Goal: Task Accomplishment & Management: Complete application form

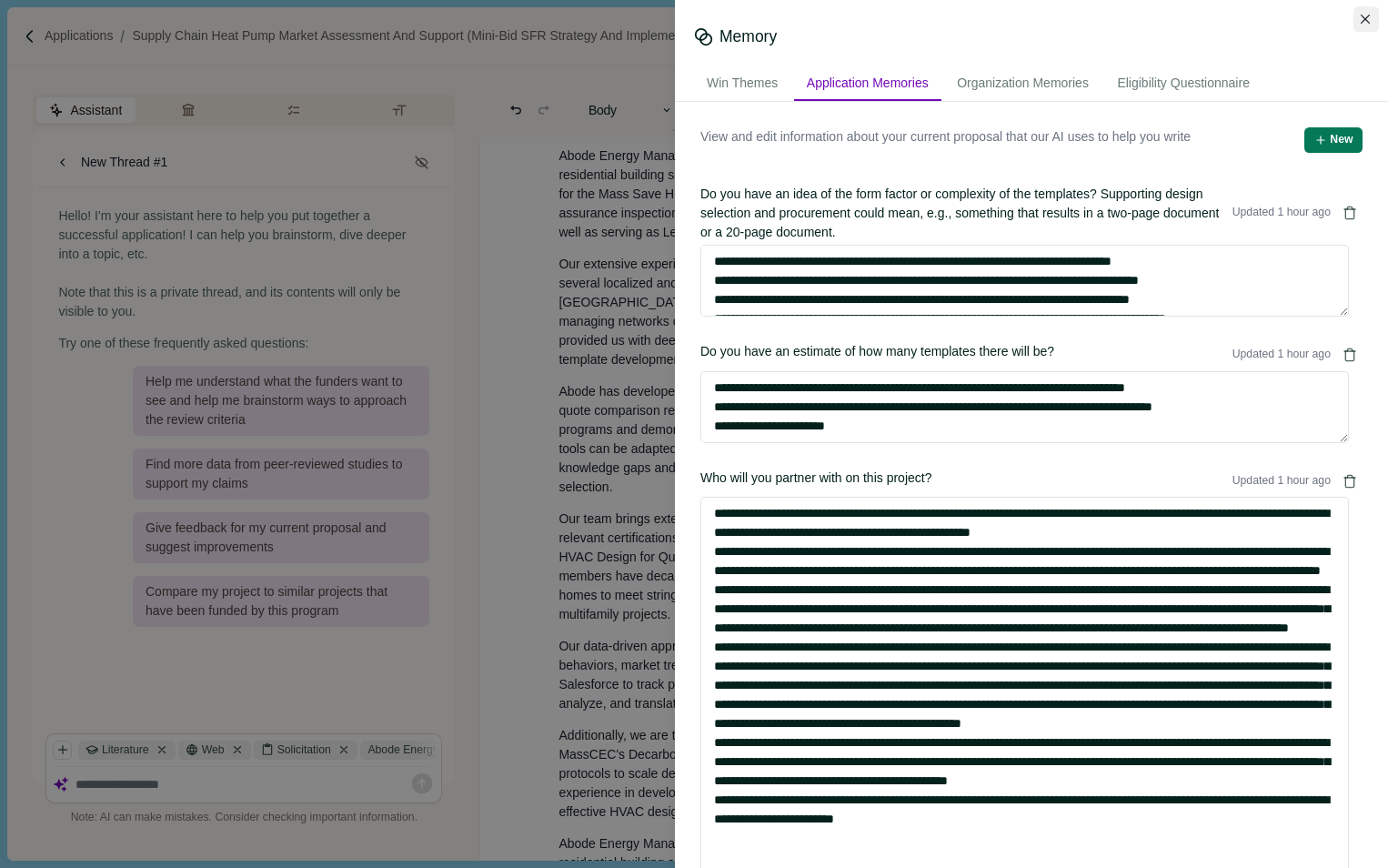
click at [1365, 20] on icon "Close" at bounding box center [1365, 20] width 10 height 10
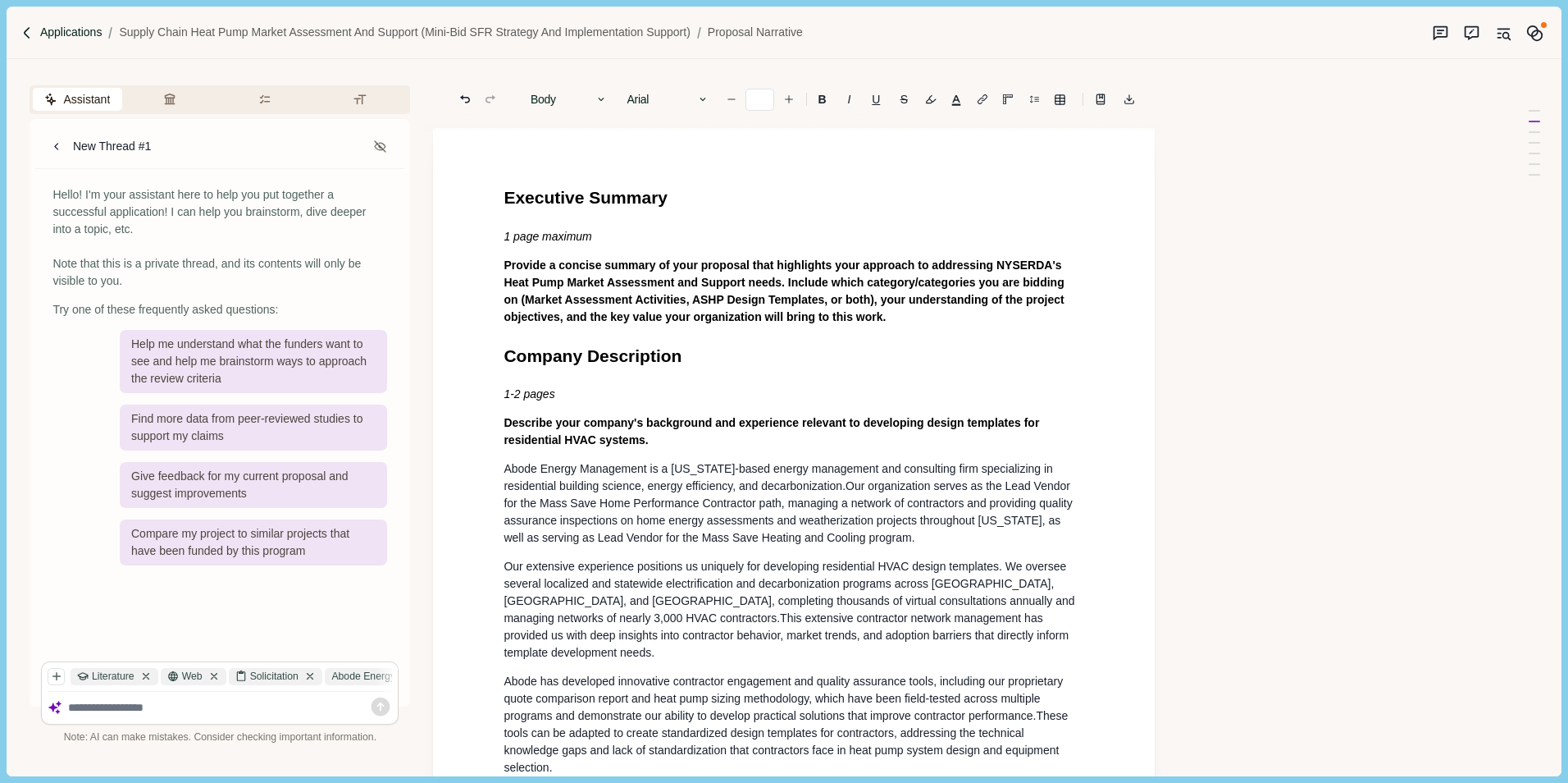
click at [58, 28] on p "Applications" at bounding box center [71, 32] width 63 height 17
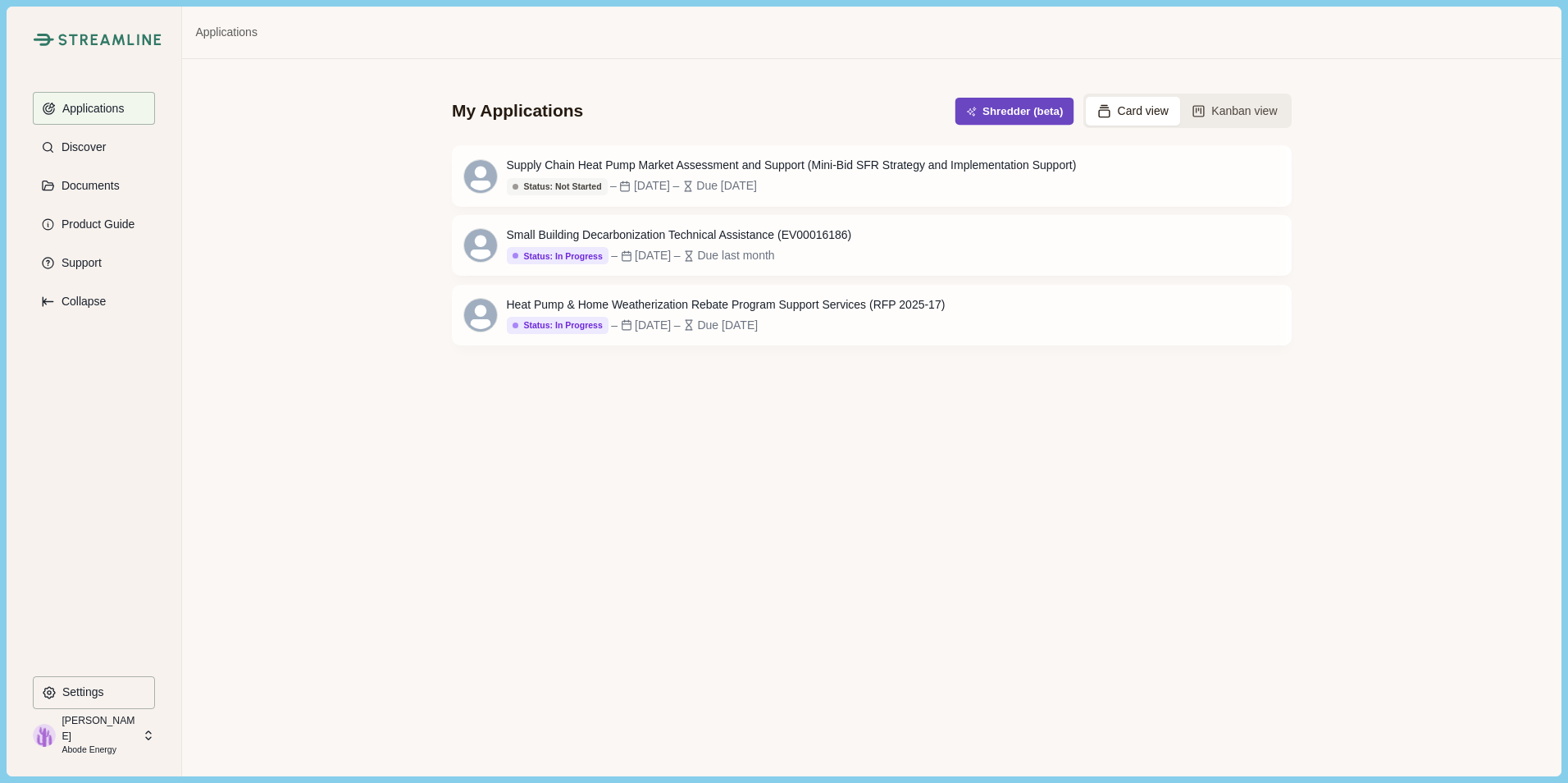
click at [1016, 108] on button "Shredder (beta)" at bounding box center [1015, 111] width 119 height 27
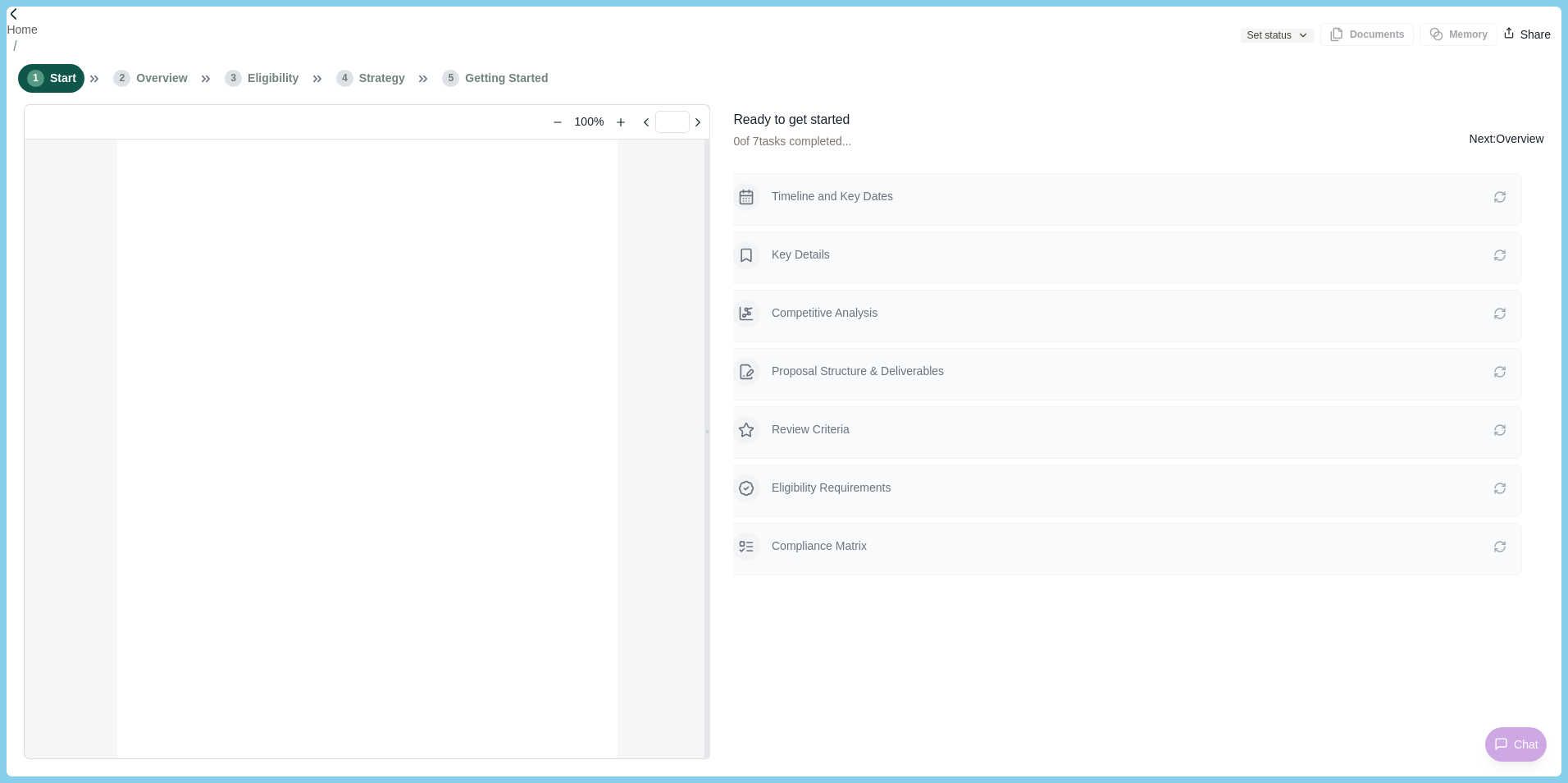
type input "**********"
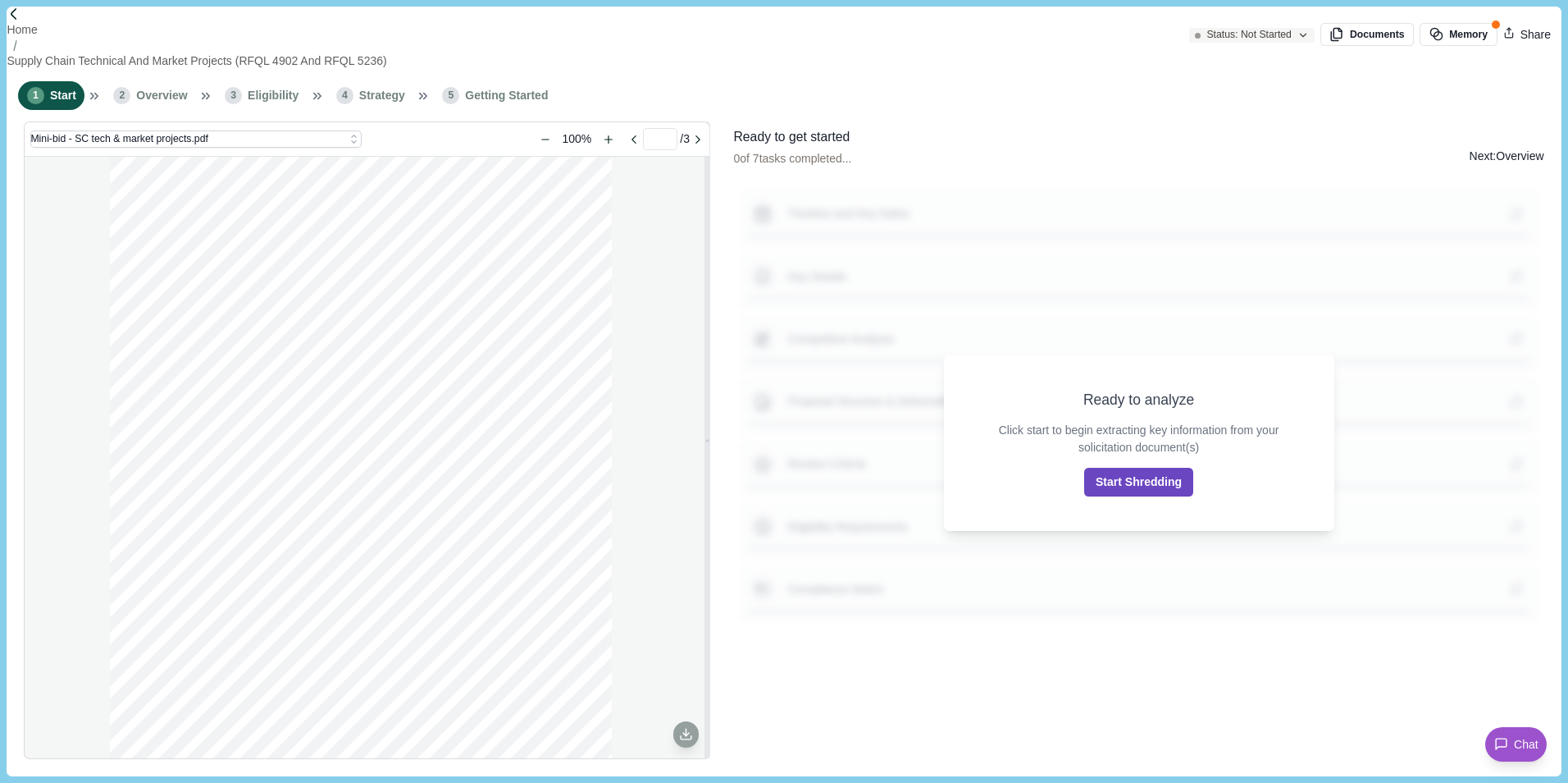
click at [1145, 475] on button "Start Shredding" at bounding box center [1138, 482] width 109 height 29
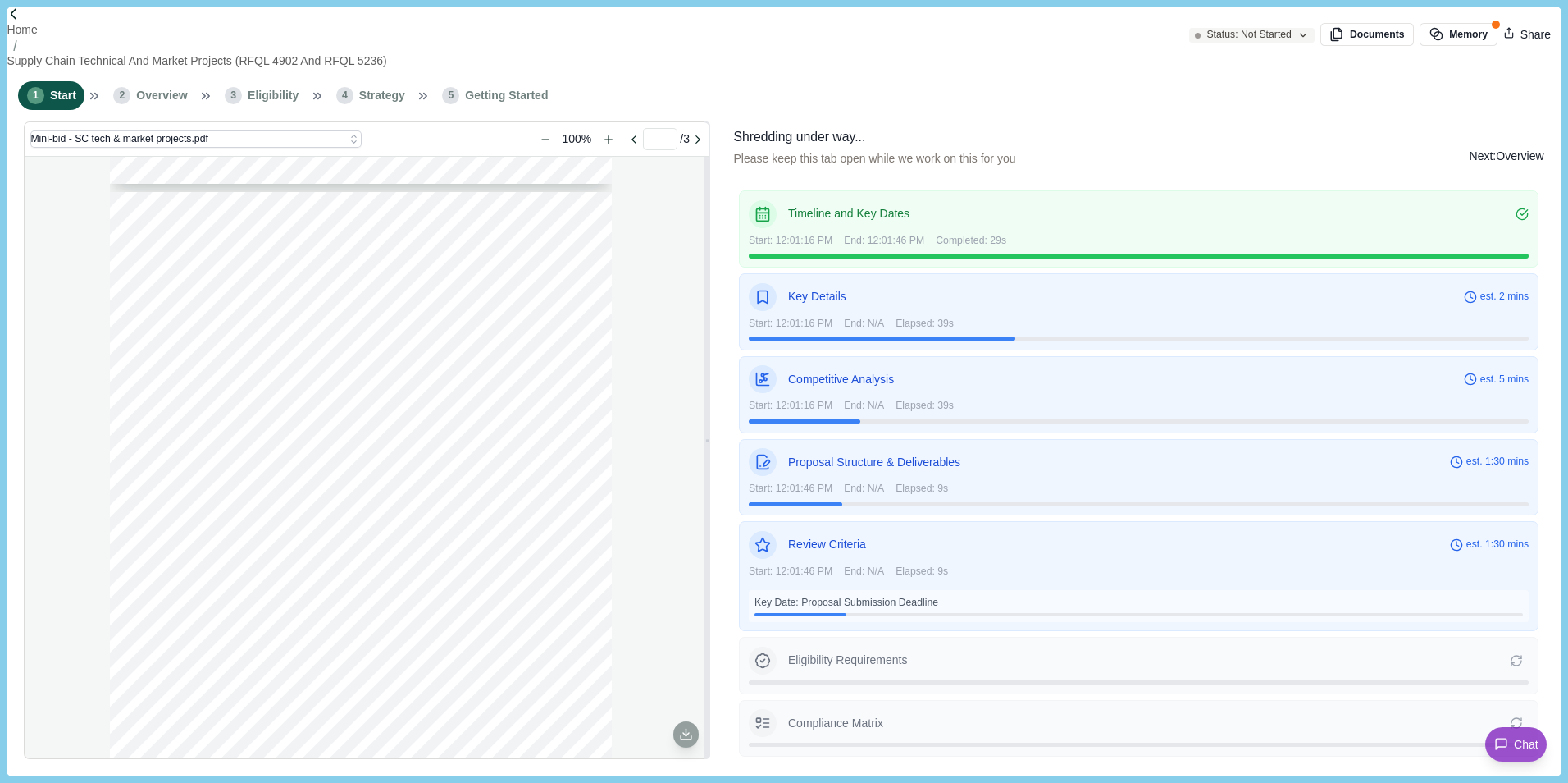
scroll to position [656, 0]
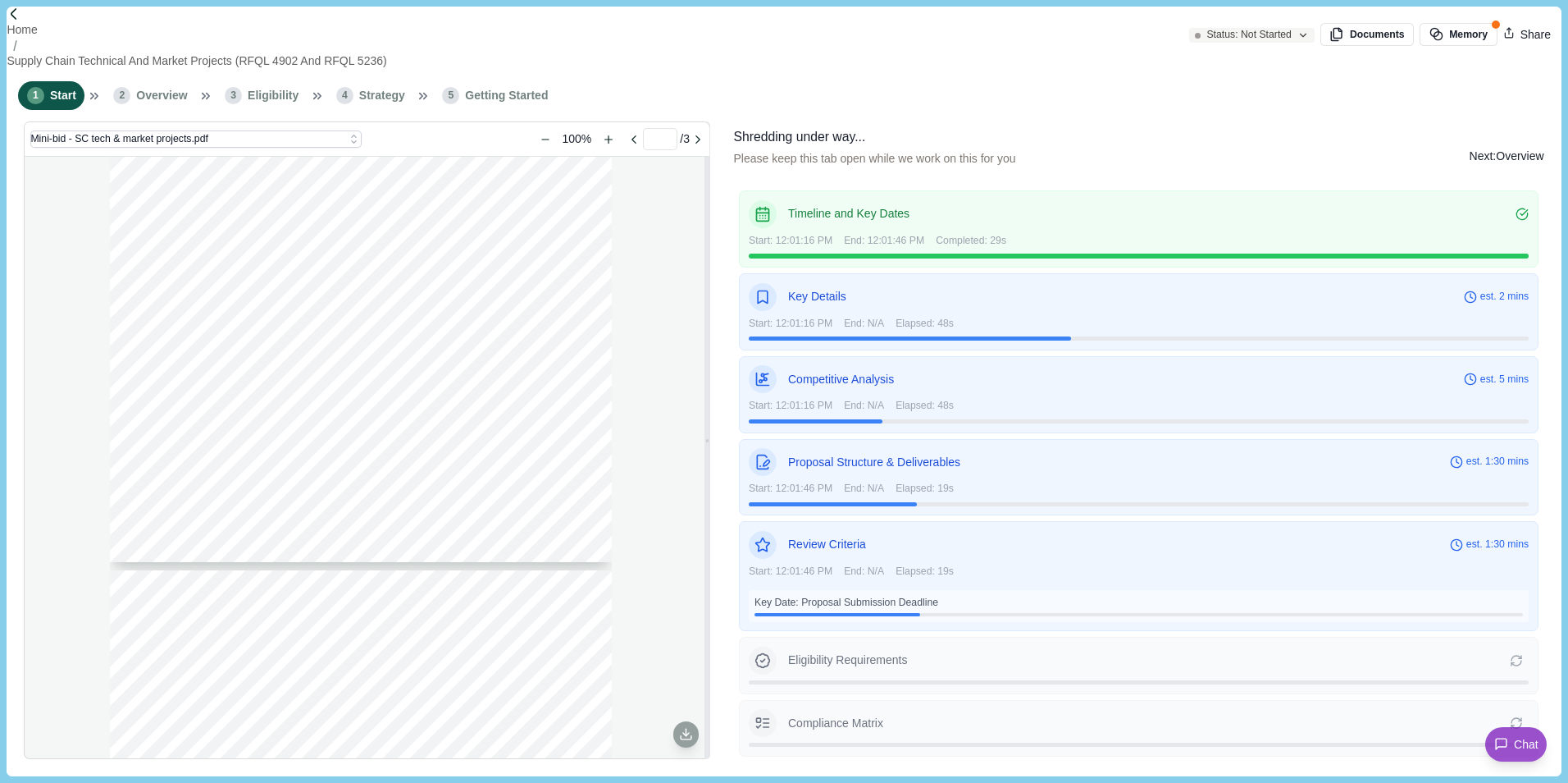
type input "*"
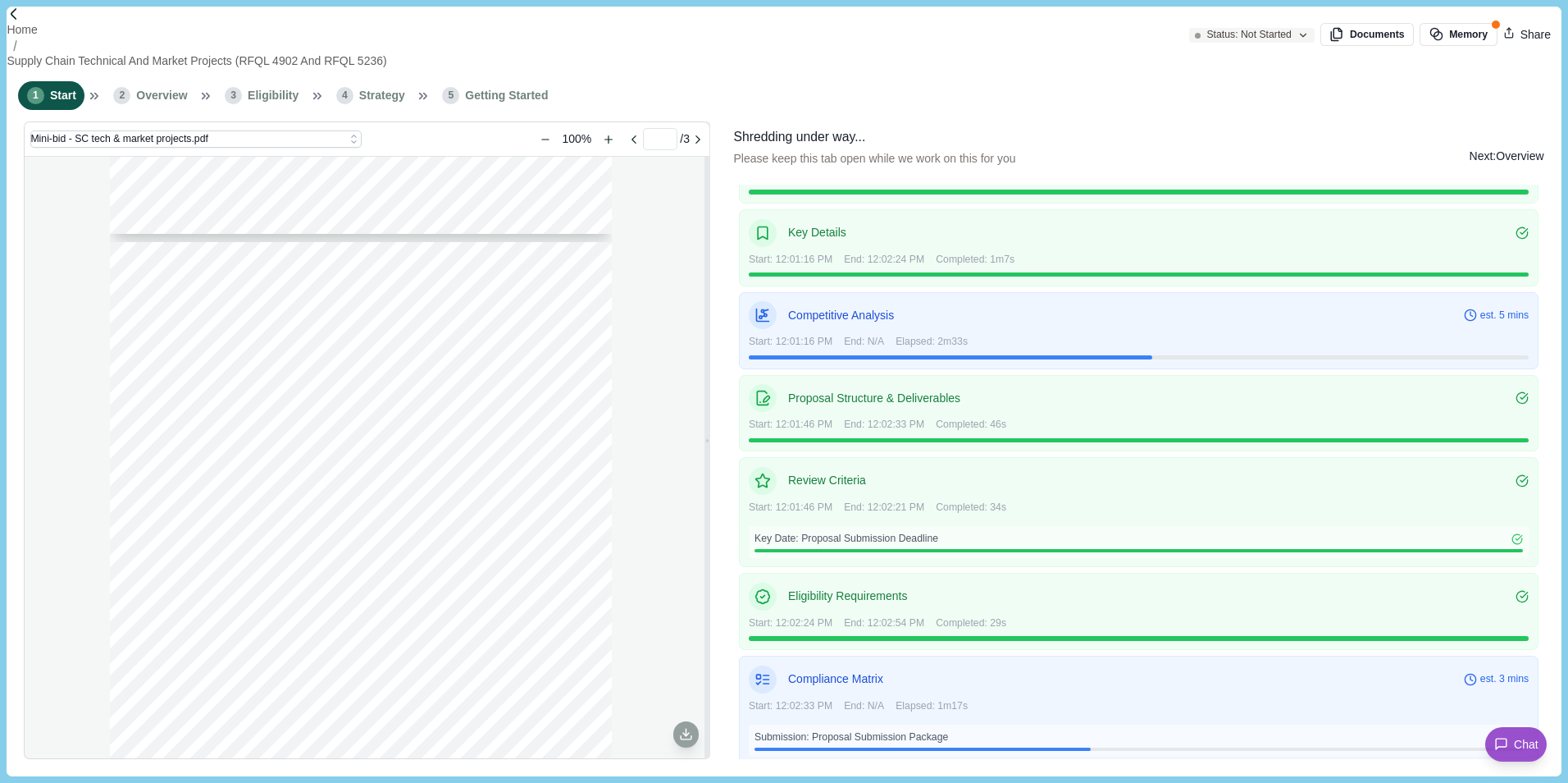
scroll to position [71, 0]
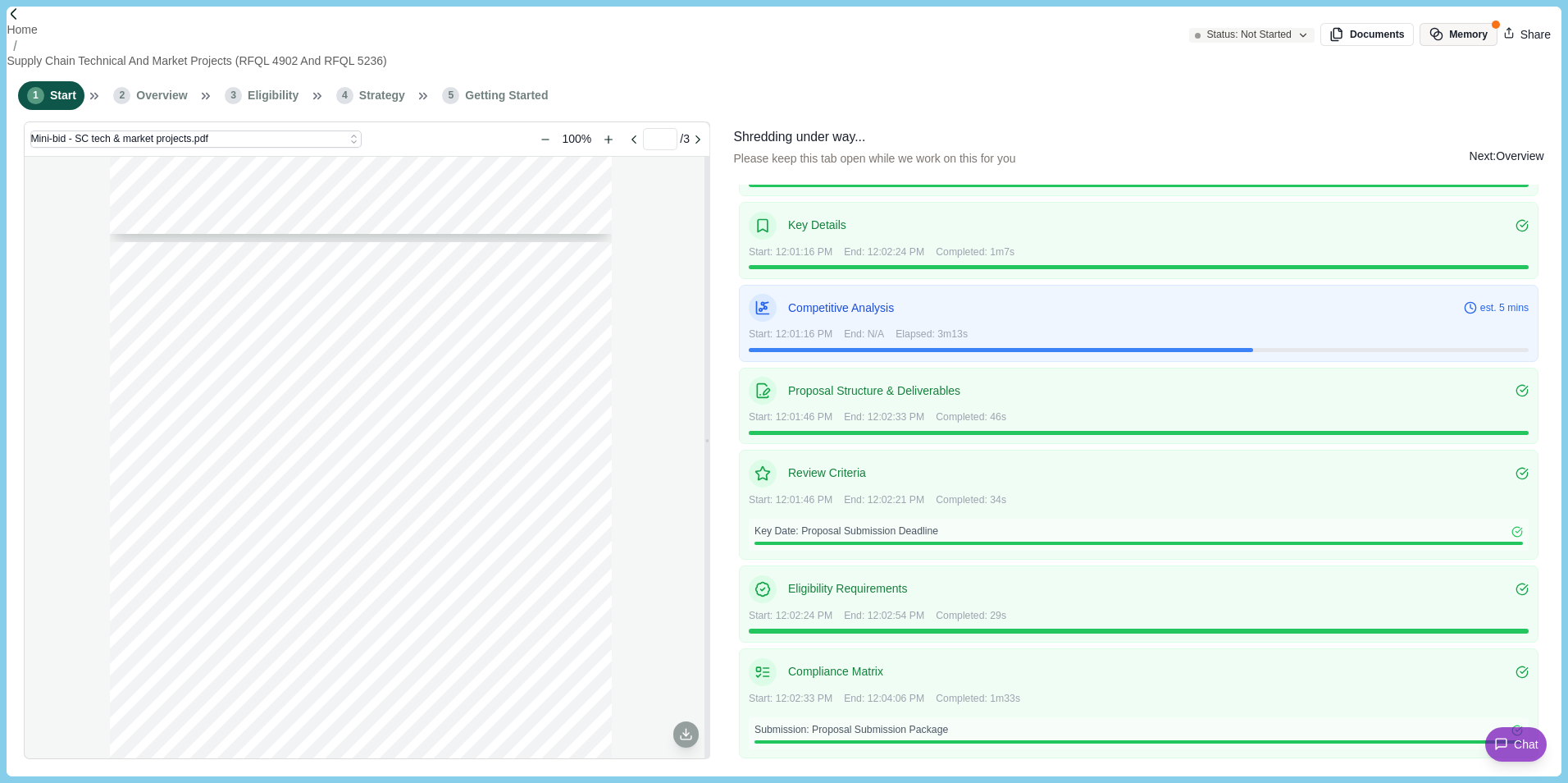
click at [1251, 38] on button "Memory" at bounding box center [1458, 34] width 77 height 23
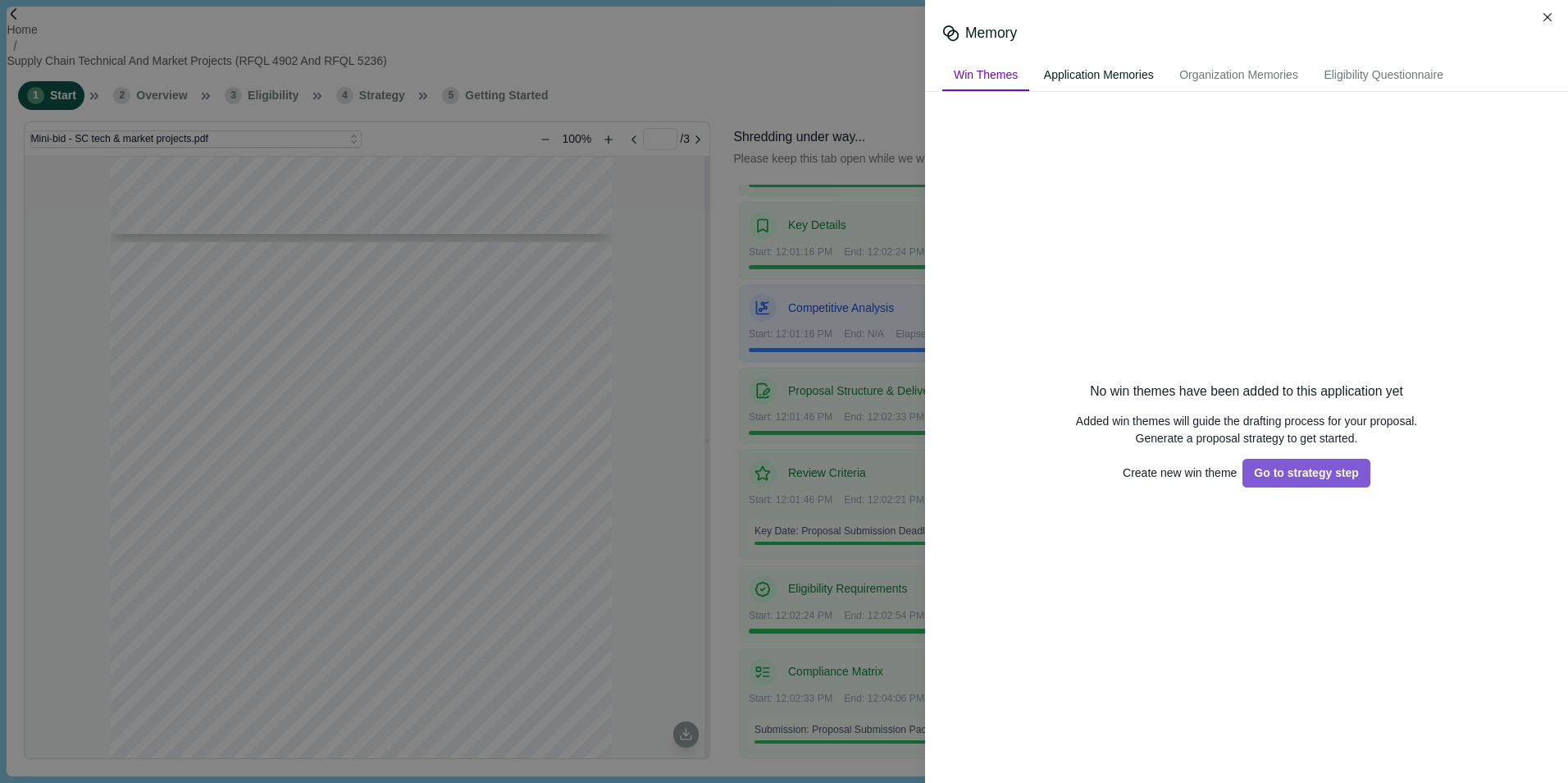
click at [1078, 70] on div "Application Memories" at bounding box center [1098, 76] width 133 height 30
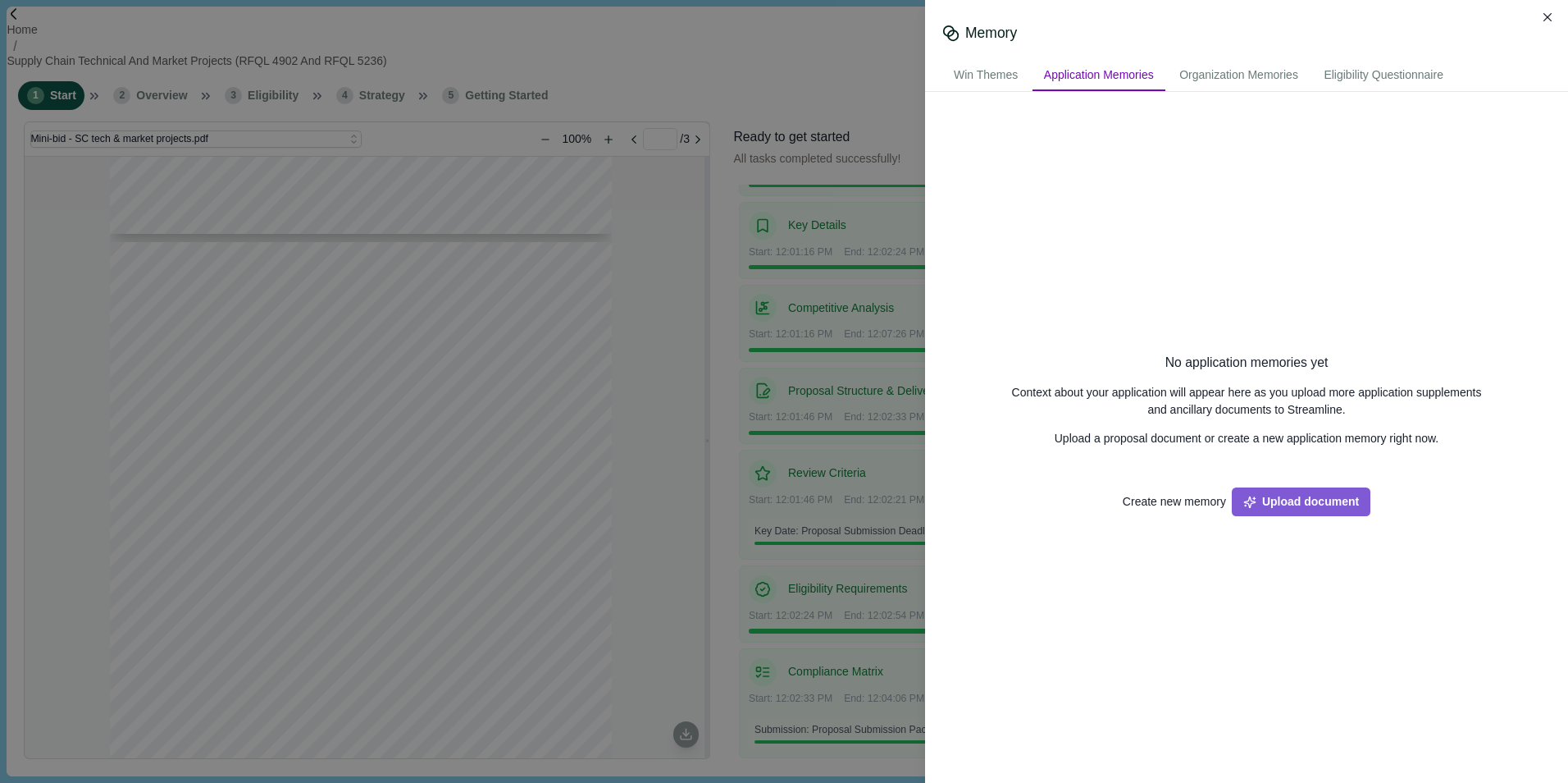
click at [1183, 499] on button "Create new memory" at bounding box center [1175, 502] width 103 height 29
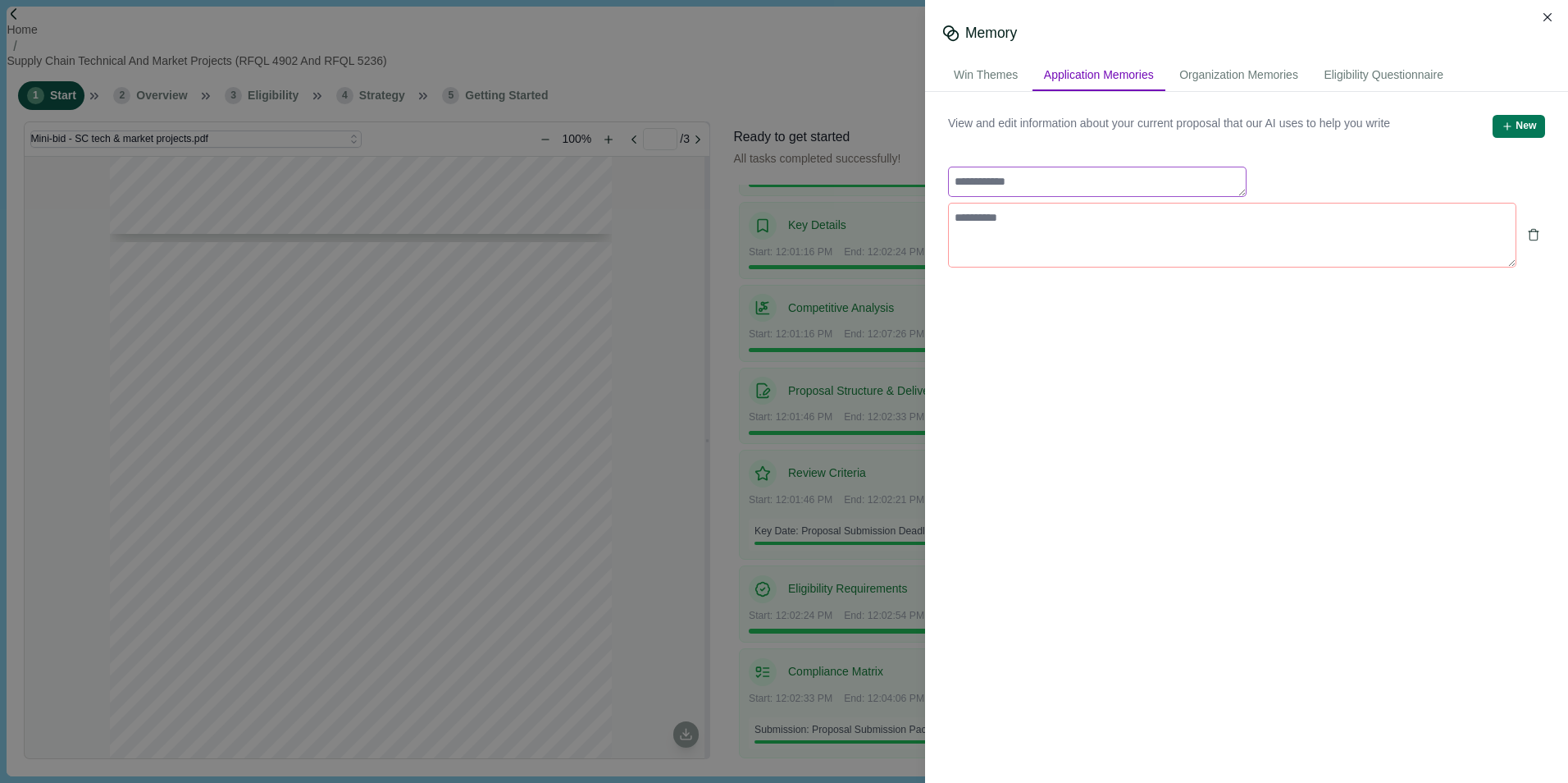
click at [1001, 183] on textarea at bounding box center [1097, 182] width 299 height 30
type textarea "**********"
click at [1000, 218] on textarea at bounding box center [1232, 234] width 569 height 65
type textarea "**********"
click at [1251, 124] on button "New" at bounding box center [1519, 126] width 52 height 23
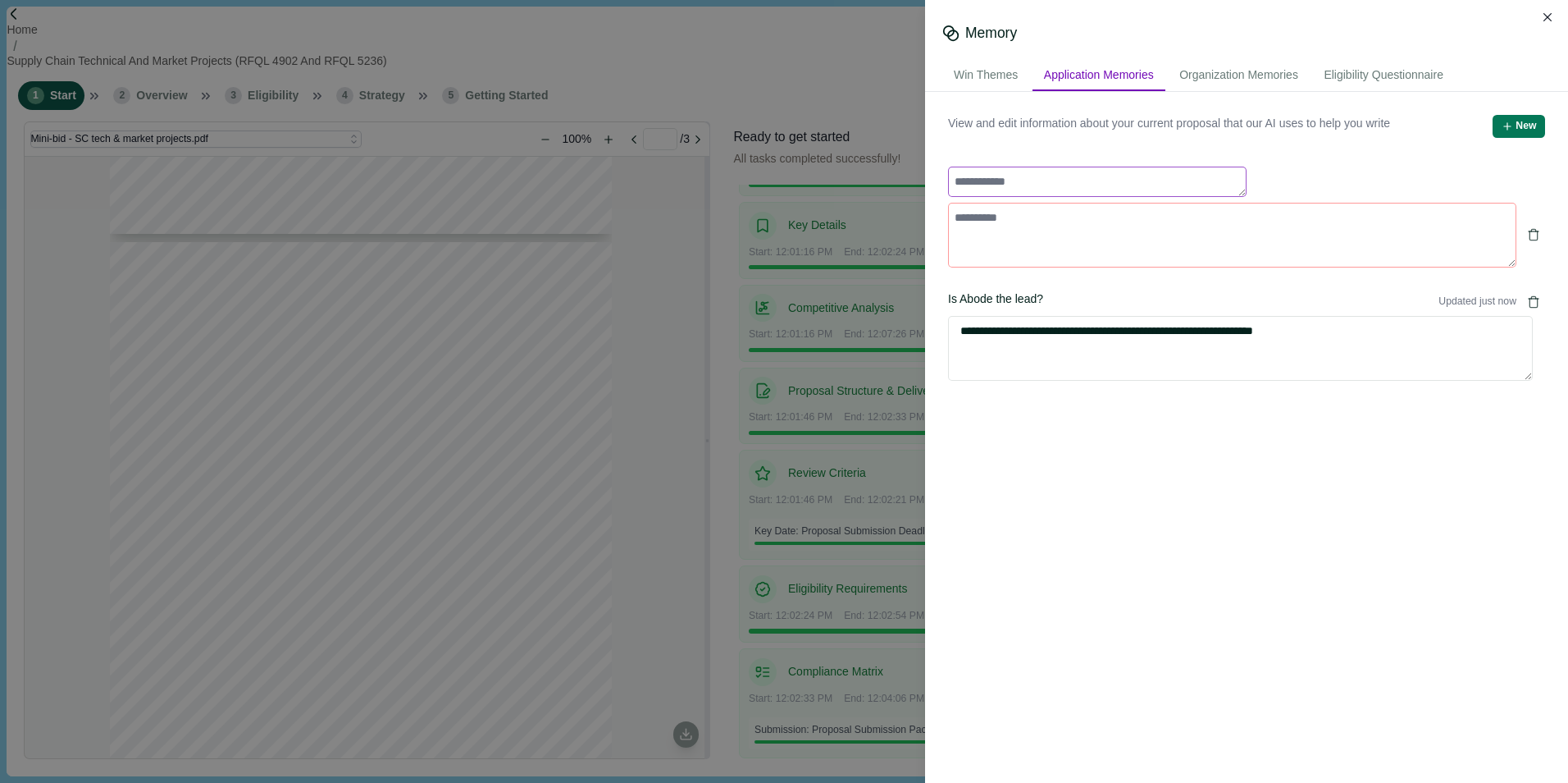
click at [986, 184] on textarea at bounding box center [1097, 182] width 299 height 30
type textarea "*"
type textarea "**********"
click at [976, 219] on textarea at bounding box center [1232, 234] width 569 height 65
type textarea "**********"
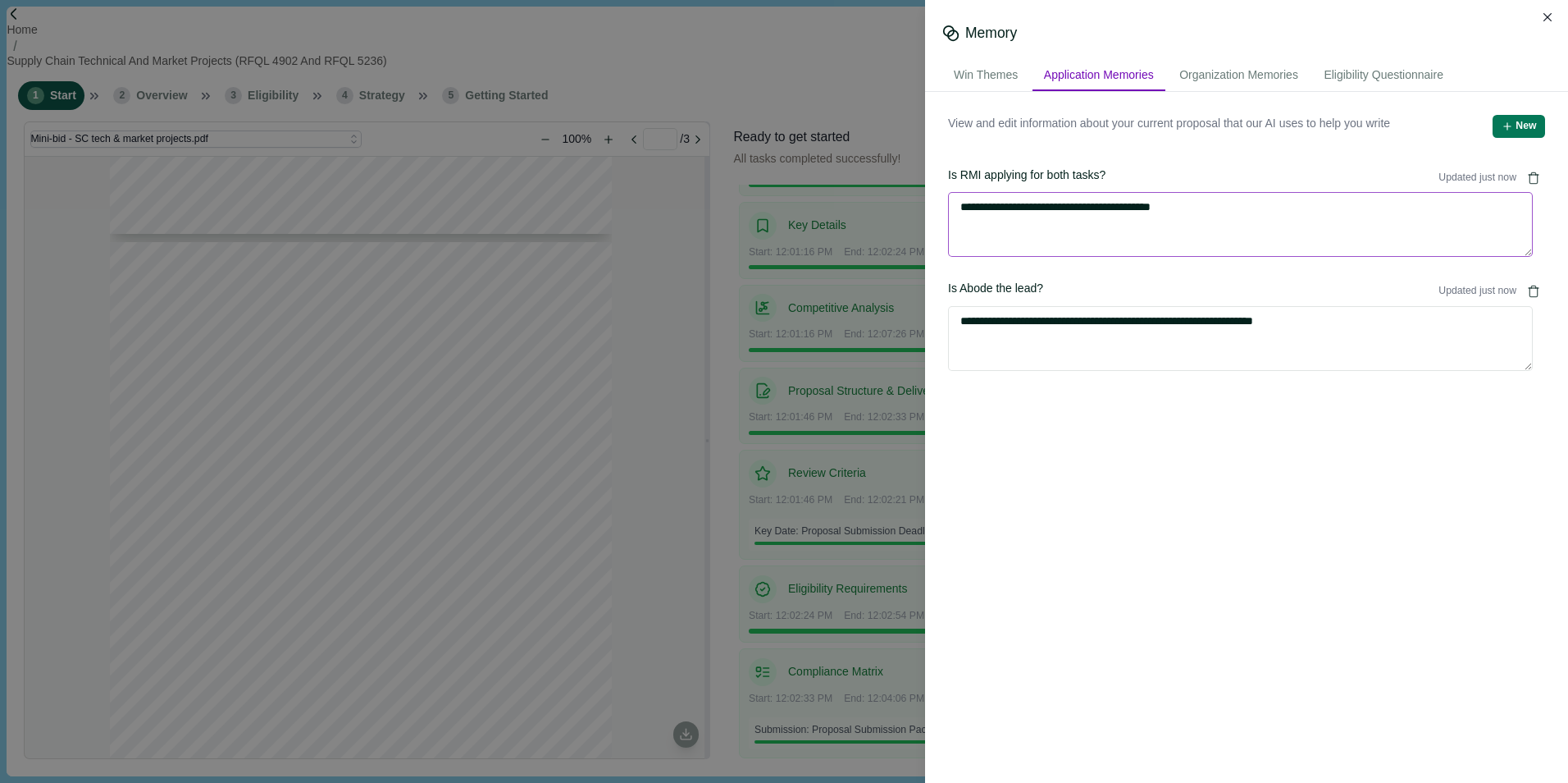
click at [1217, 200] on textarea "**********" at bounding box center [1240, 224] width 585 height 65
type textarea "**********"
click at [1251, 129] on button "New" at bounding box center [1519, 126] width 52 height 23
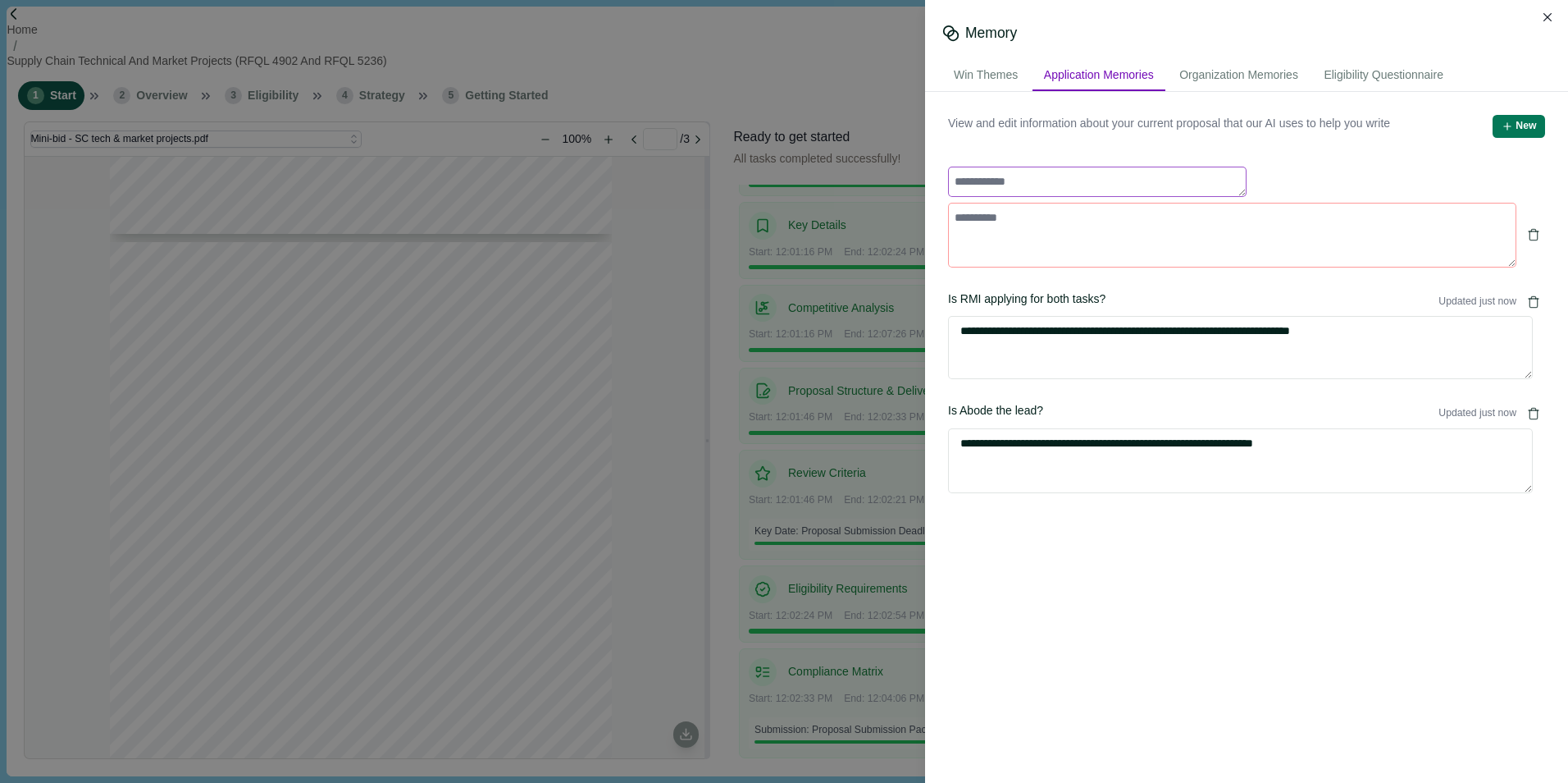
click at [997, 185] on textarea at bounding box center [1097, 182] width 299 height 30
type textarea "**********"
click at [1016, 223] on textarea at bounding box center [1232, 234] width 569 height 65
paste textarea "**********"
type textarea "**********"
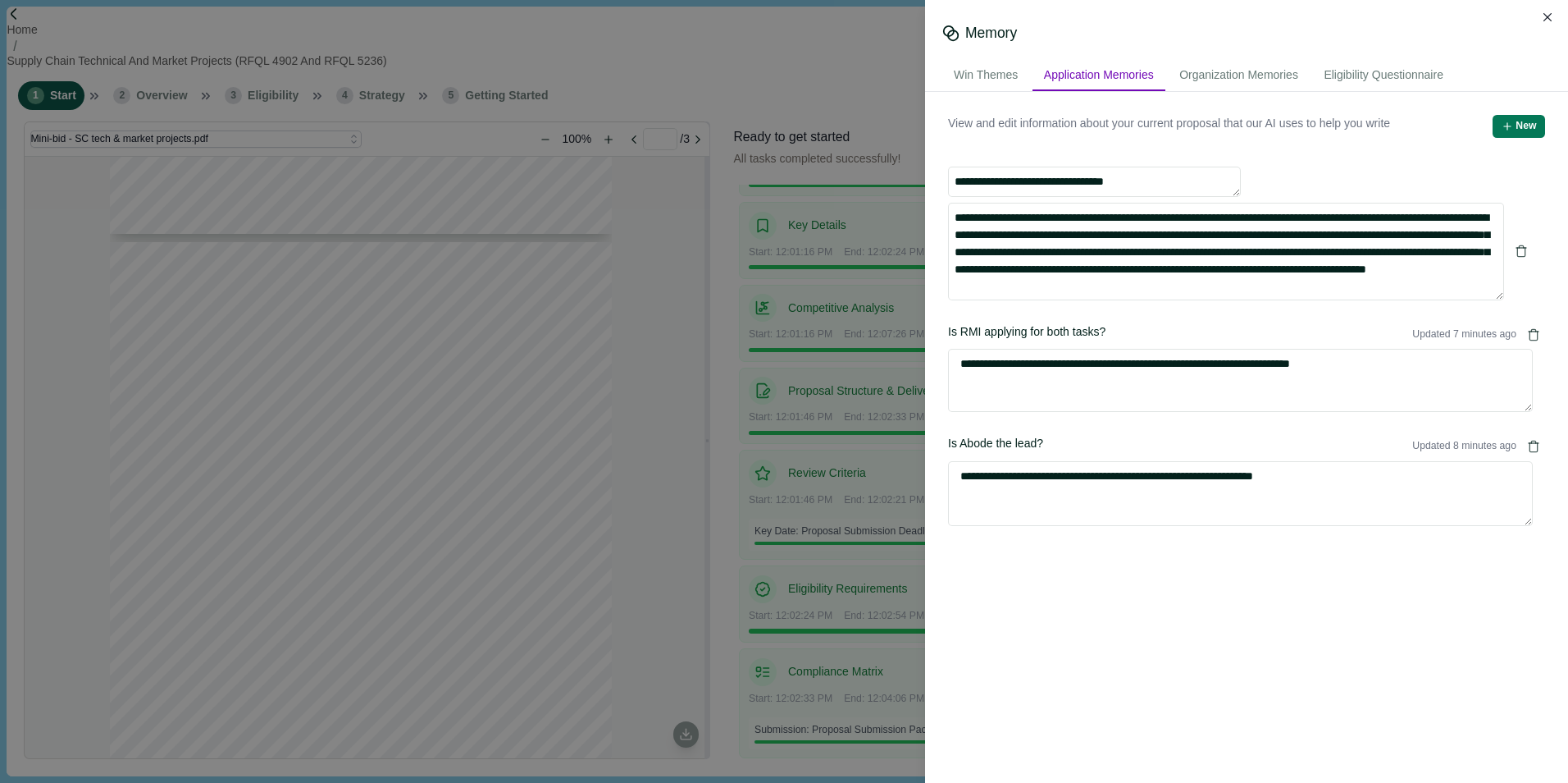
click at [1251, 151] on div "View and edit information about your current proposal that our AI uses to help …" at bounding box center [1246, 138] width 597 height 46
type textarea "**********"
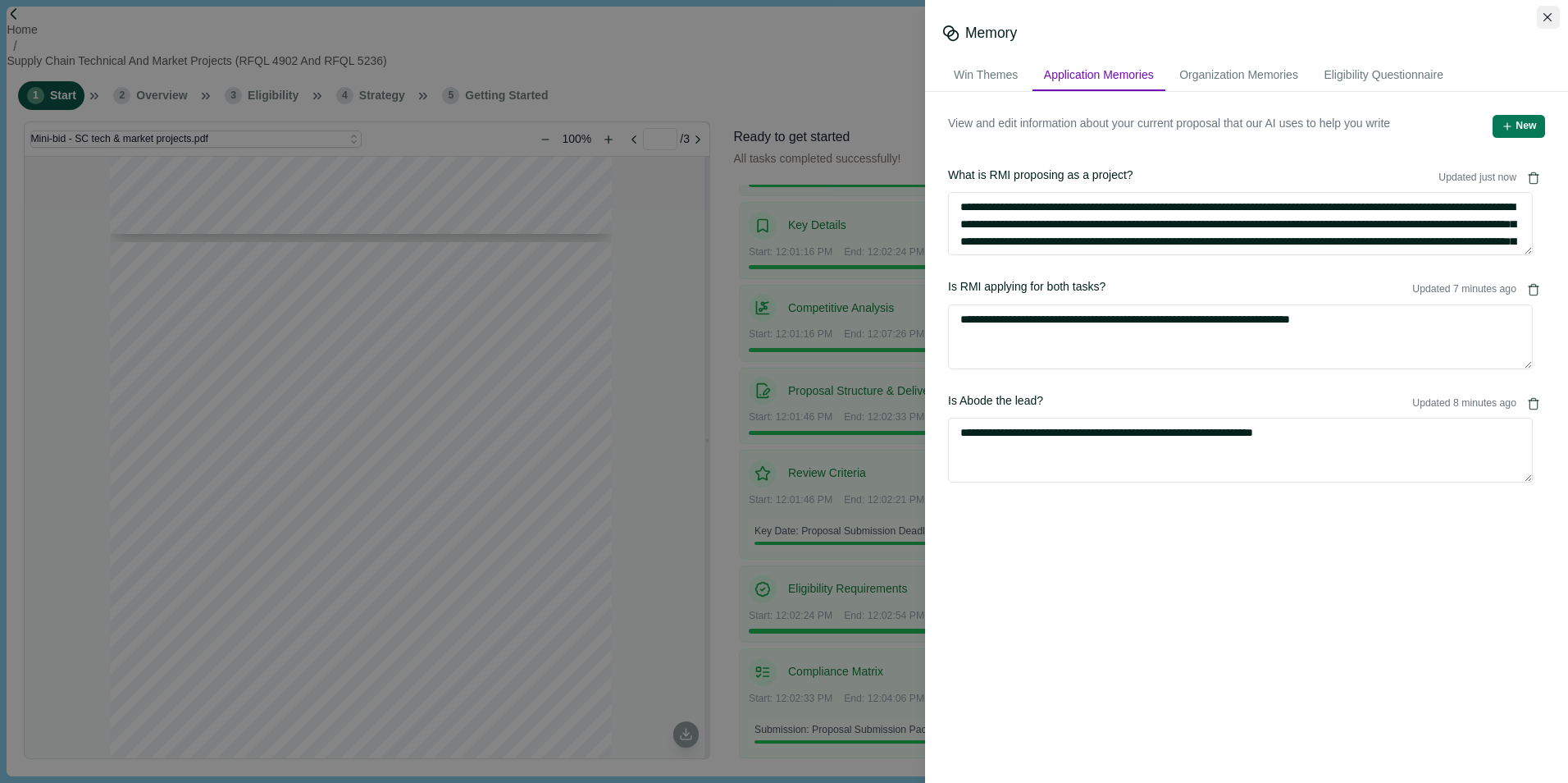
click at [1251, 15] on icon "Close" at bounding box center [1548, 18] width 9 height 9
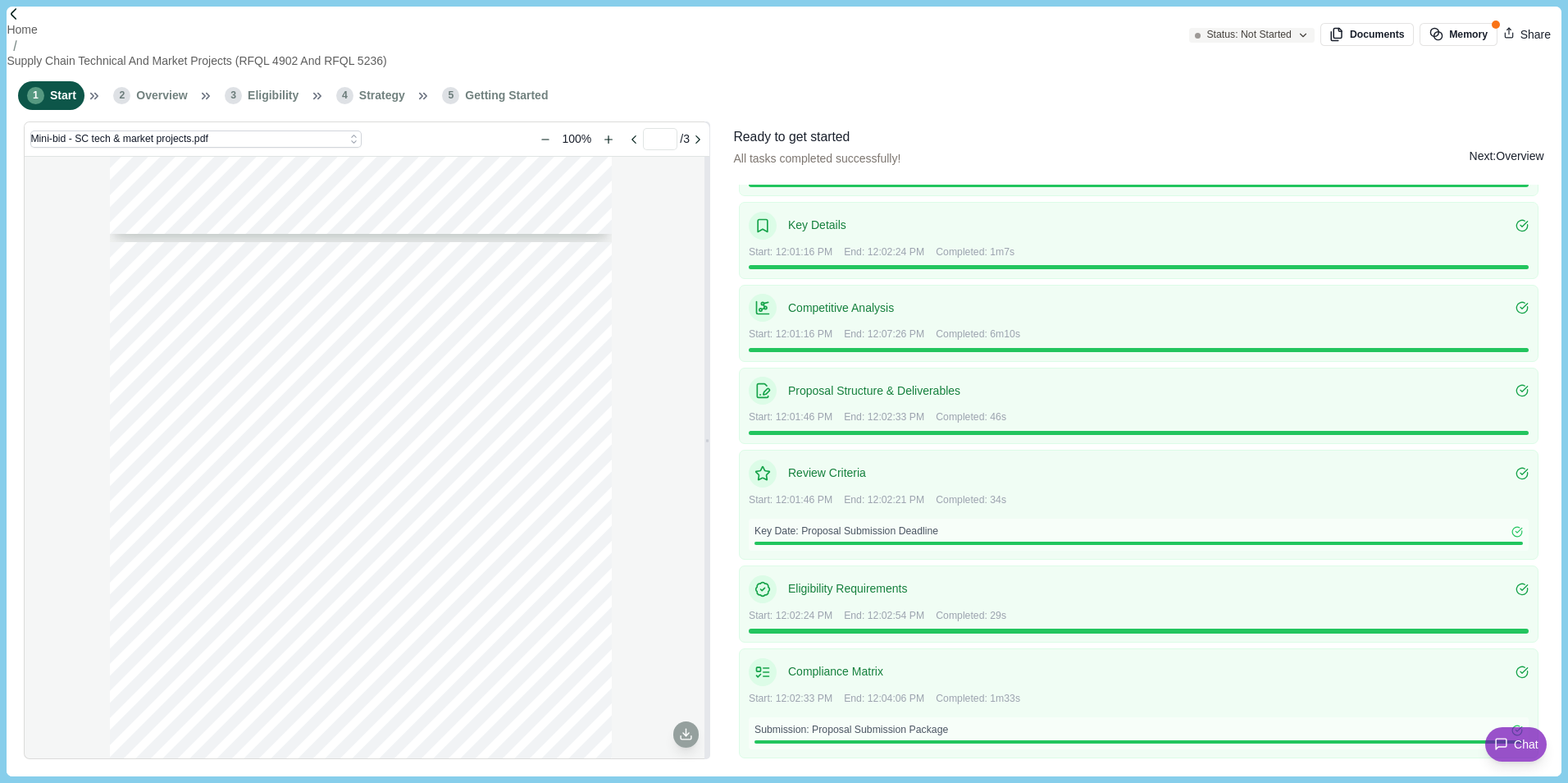
click at [1251, 130] on button "Next: Overview" at bounding box center [1507, 156] width 74 height 58
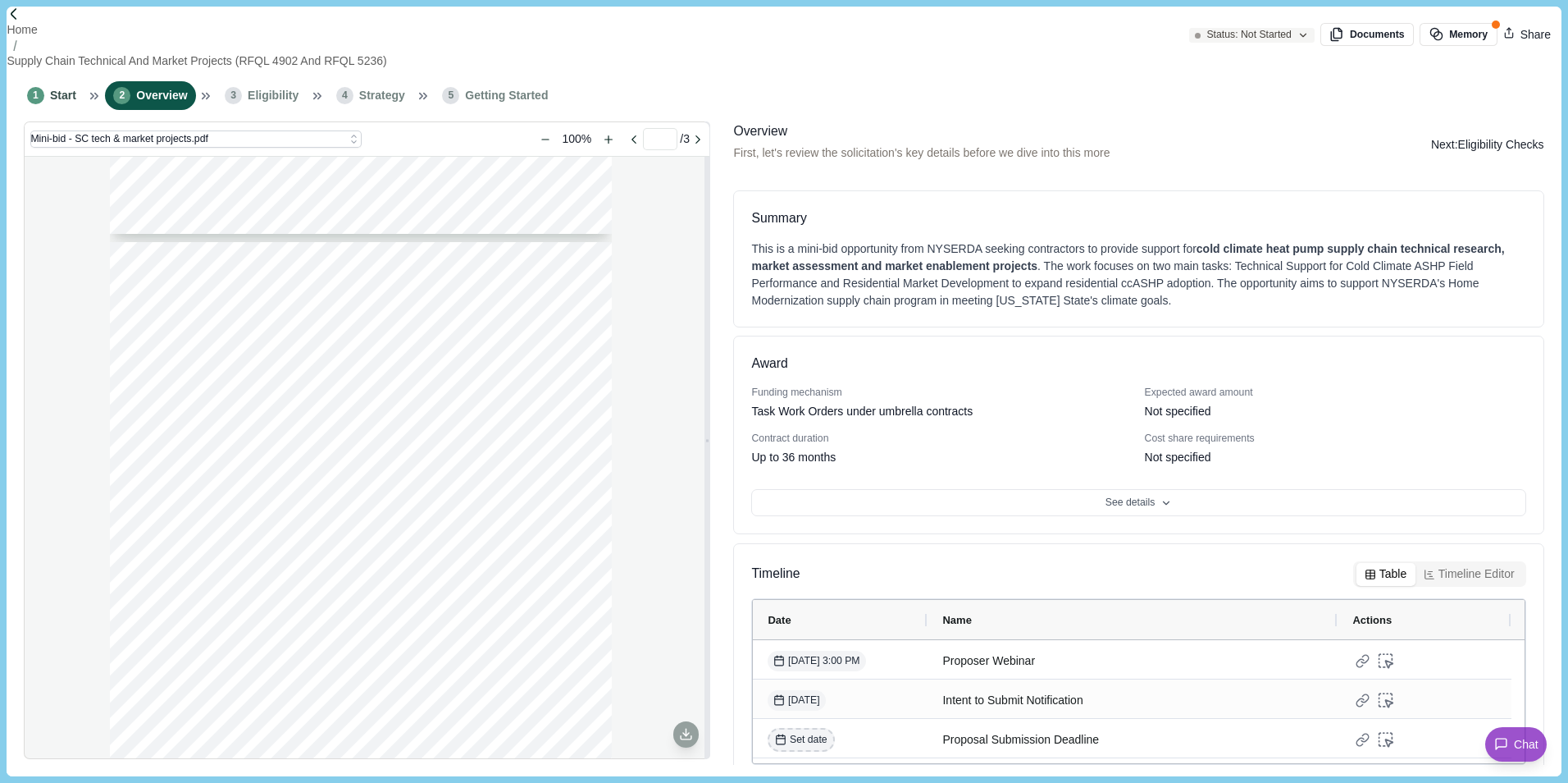
click at [1251, 136] on button "Next: Eligibility Checks" at bounding box center [1488, 145] width 113 height 17
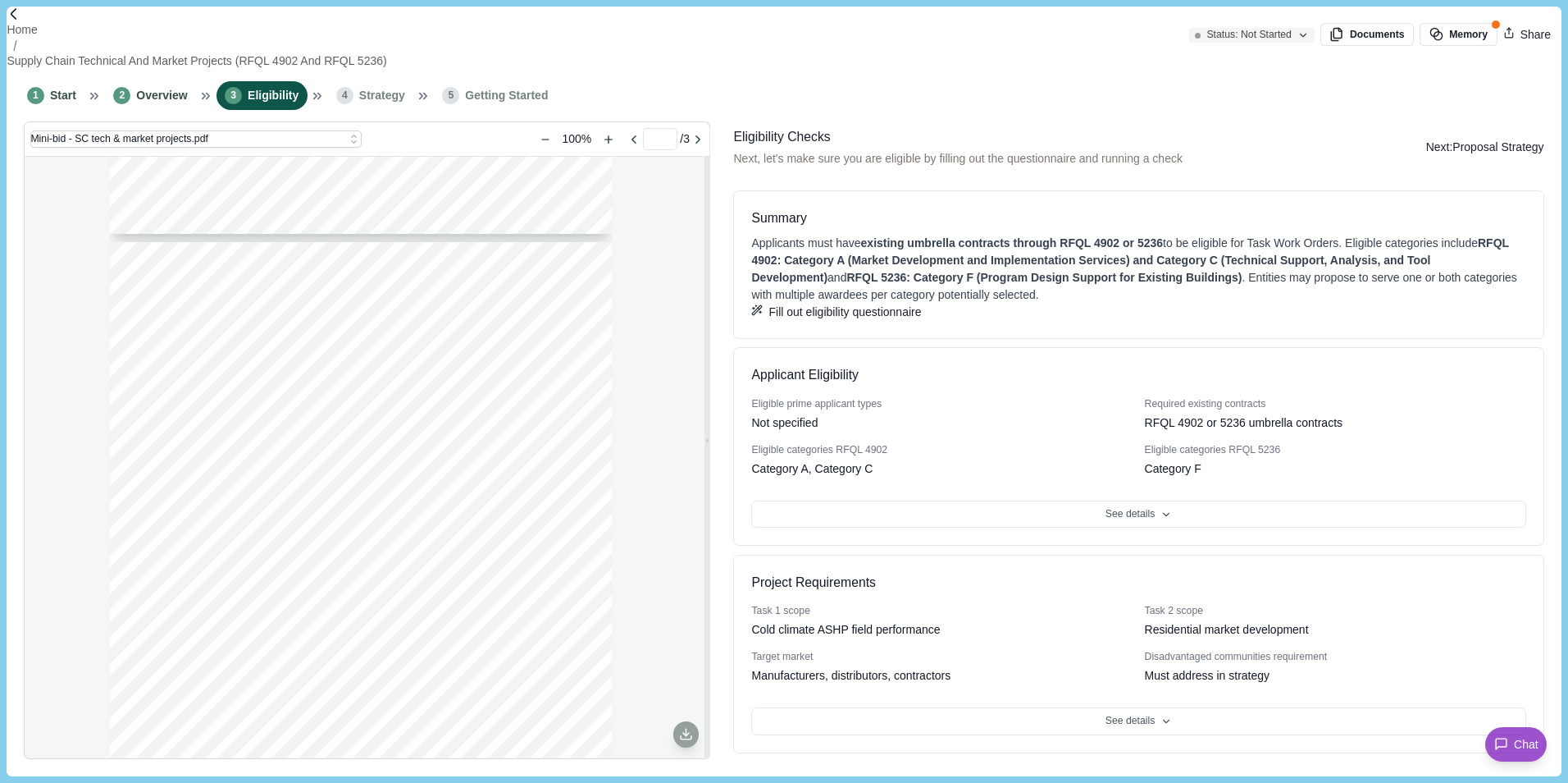
click at [1251, 131] on button "Next: Proposal Strategy" at bounding box center [1485, 146] width 118 height 40
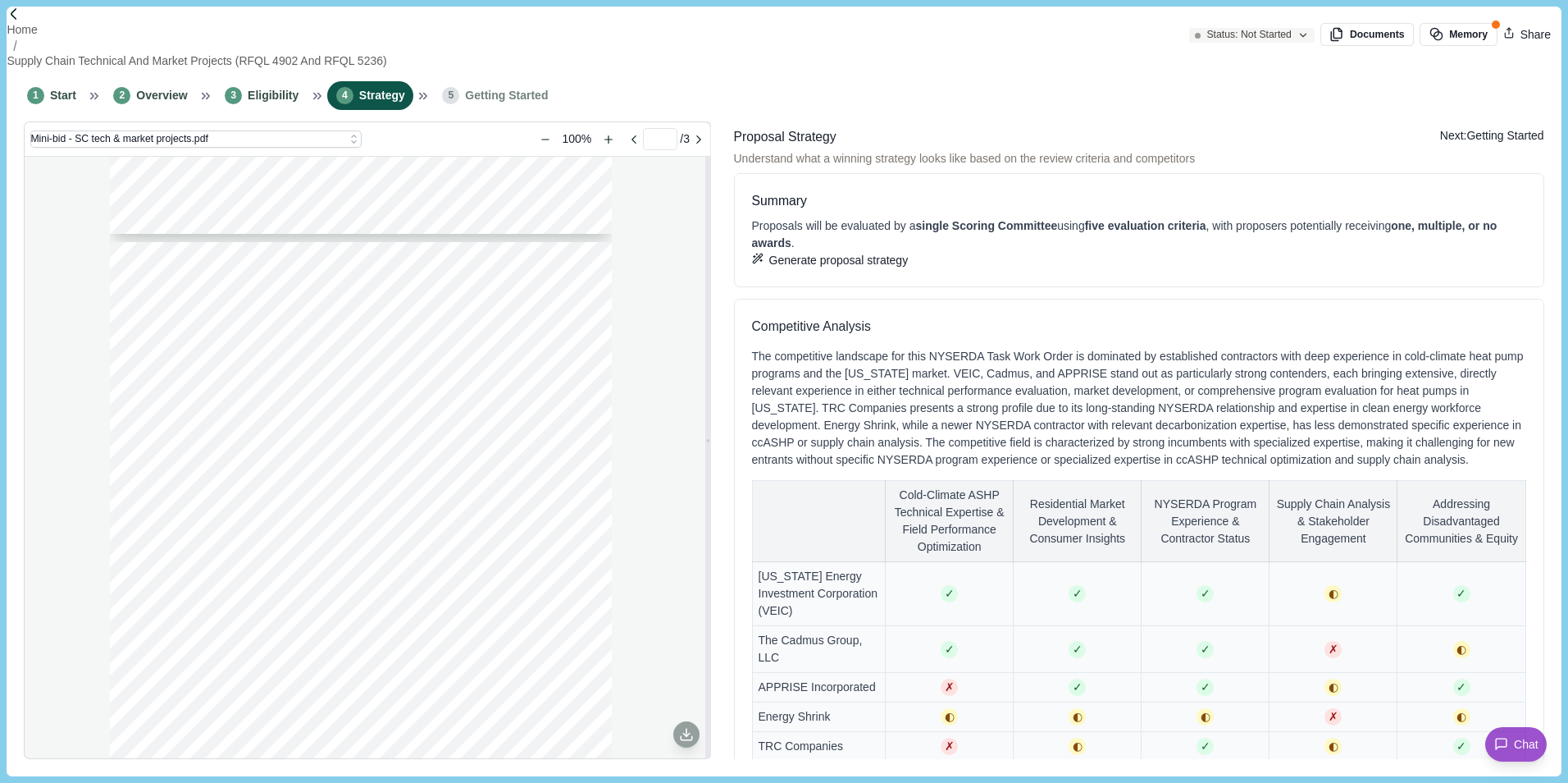
click at [1251, 132] on button "Next: Getting Started" at bounding box center [1492, 135] width 104 height 17
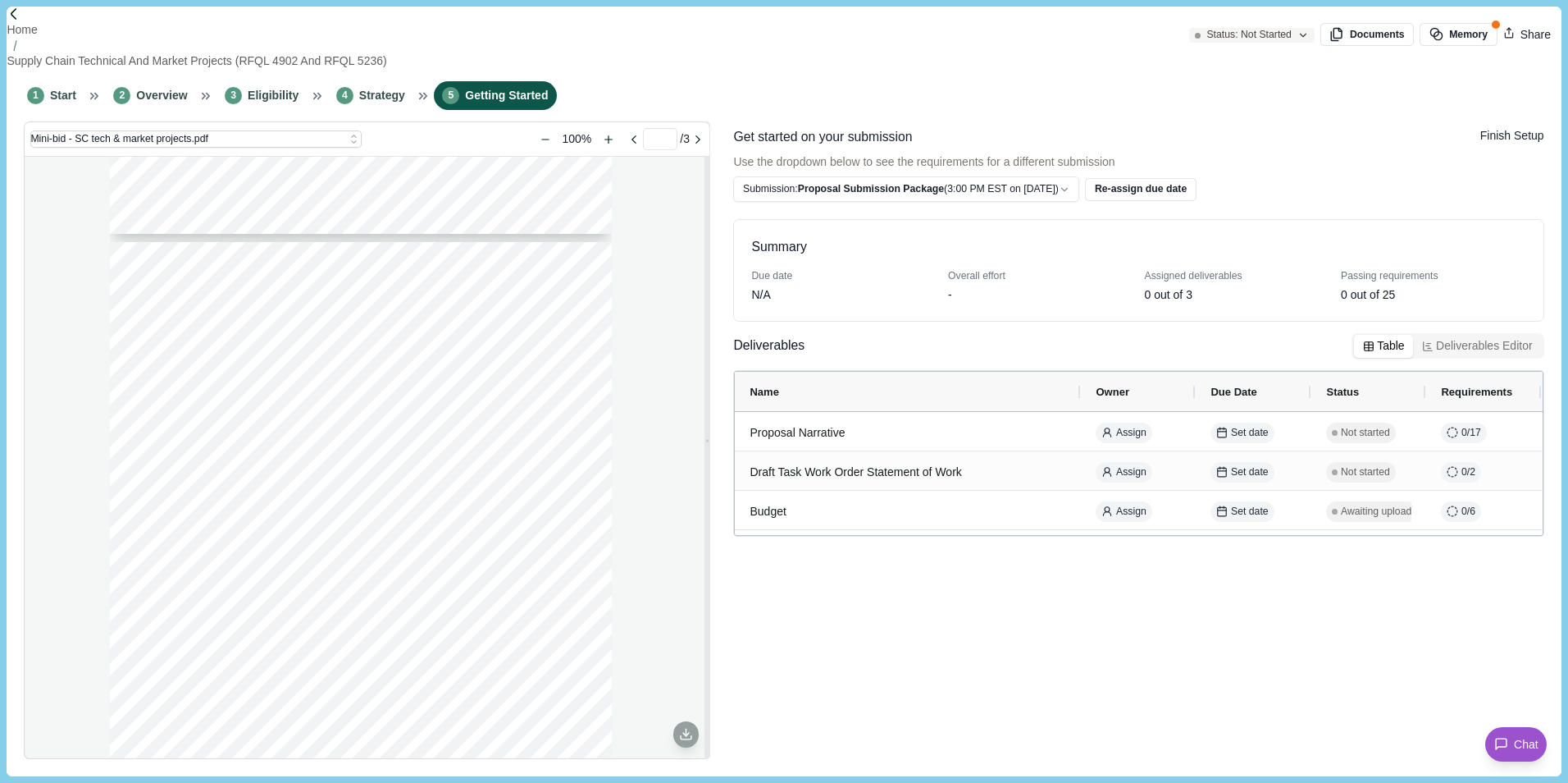
click at [1251, 132] on button "Finish Setup" at bounding box center [1512, 135] width 64 height 17
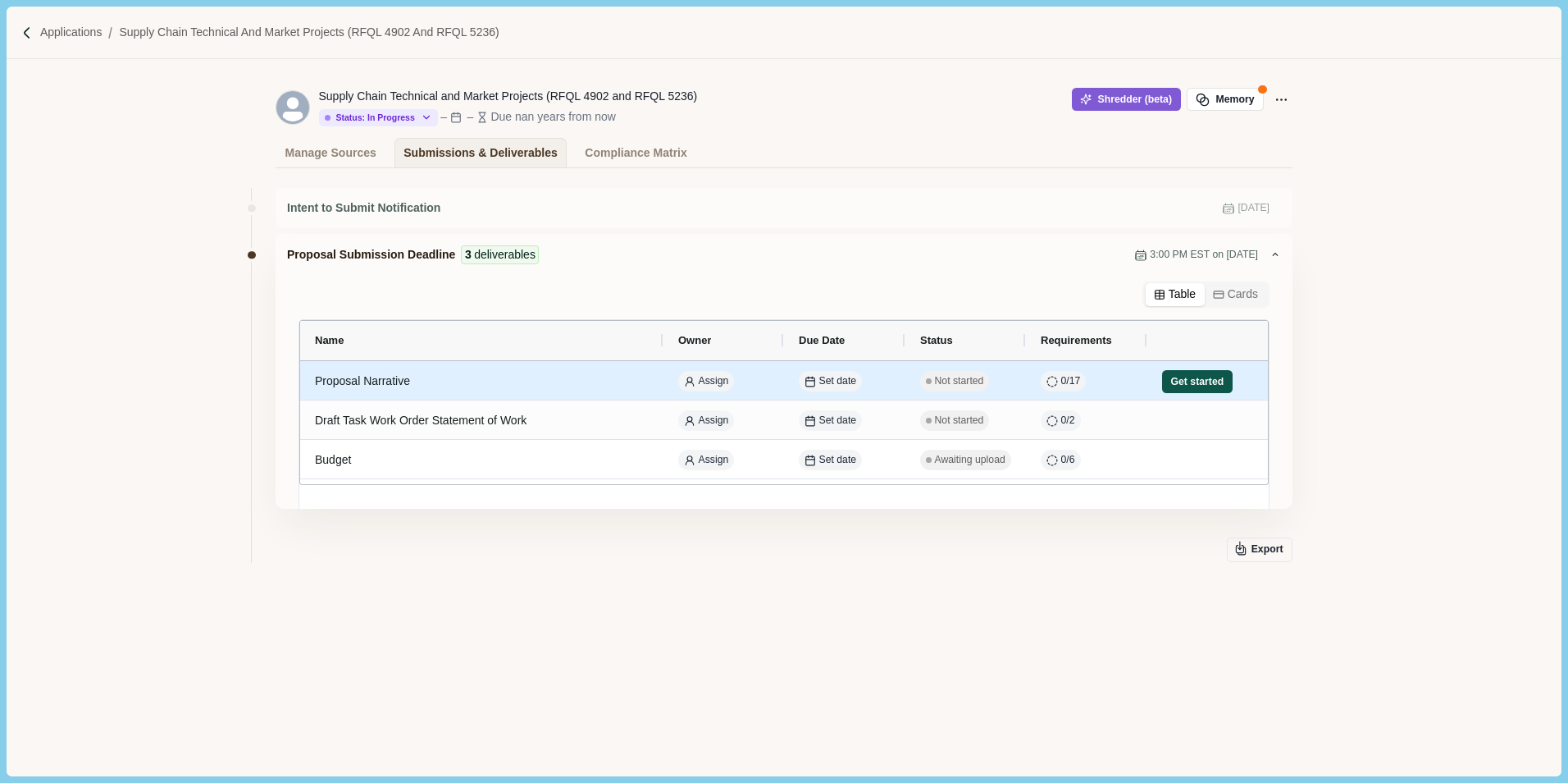
click at [1202, 382] on button "Get started" at bounding box center [1197, 381] width 70 height 23
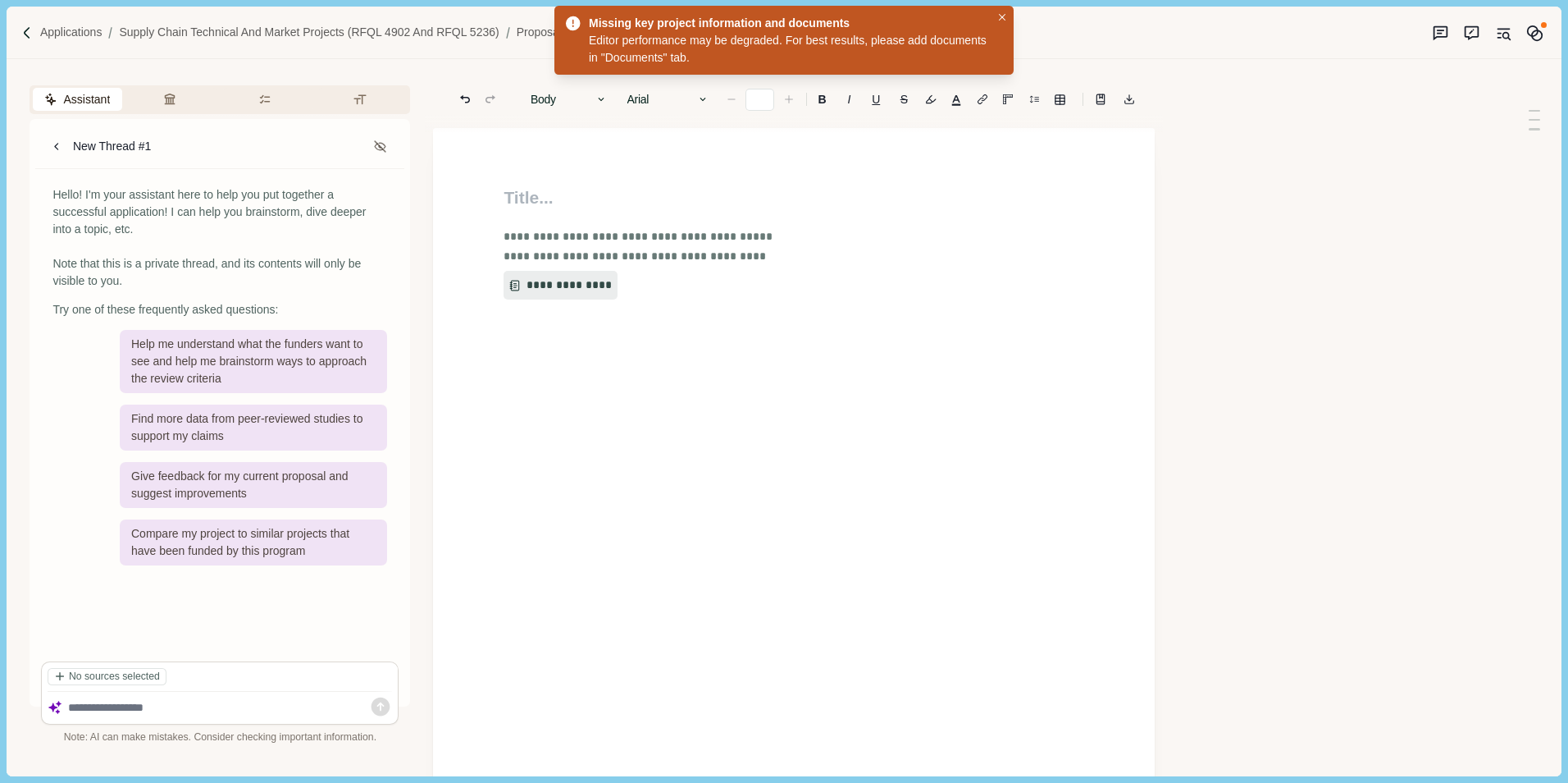
type input "**"
click at [1251, 34] on icon "Original sources" at bounding box center [1504, 33] width 17 height 17
click at [1010, 14] on button "Close" at bounding box center [1003, 18] width 17 height 17
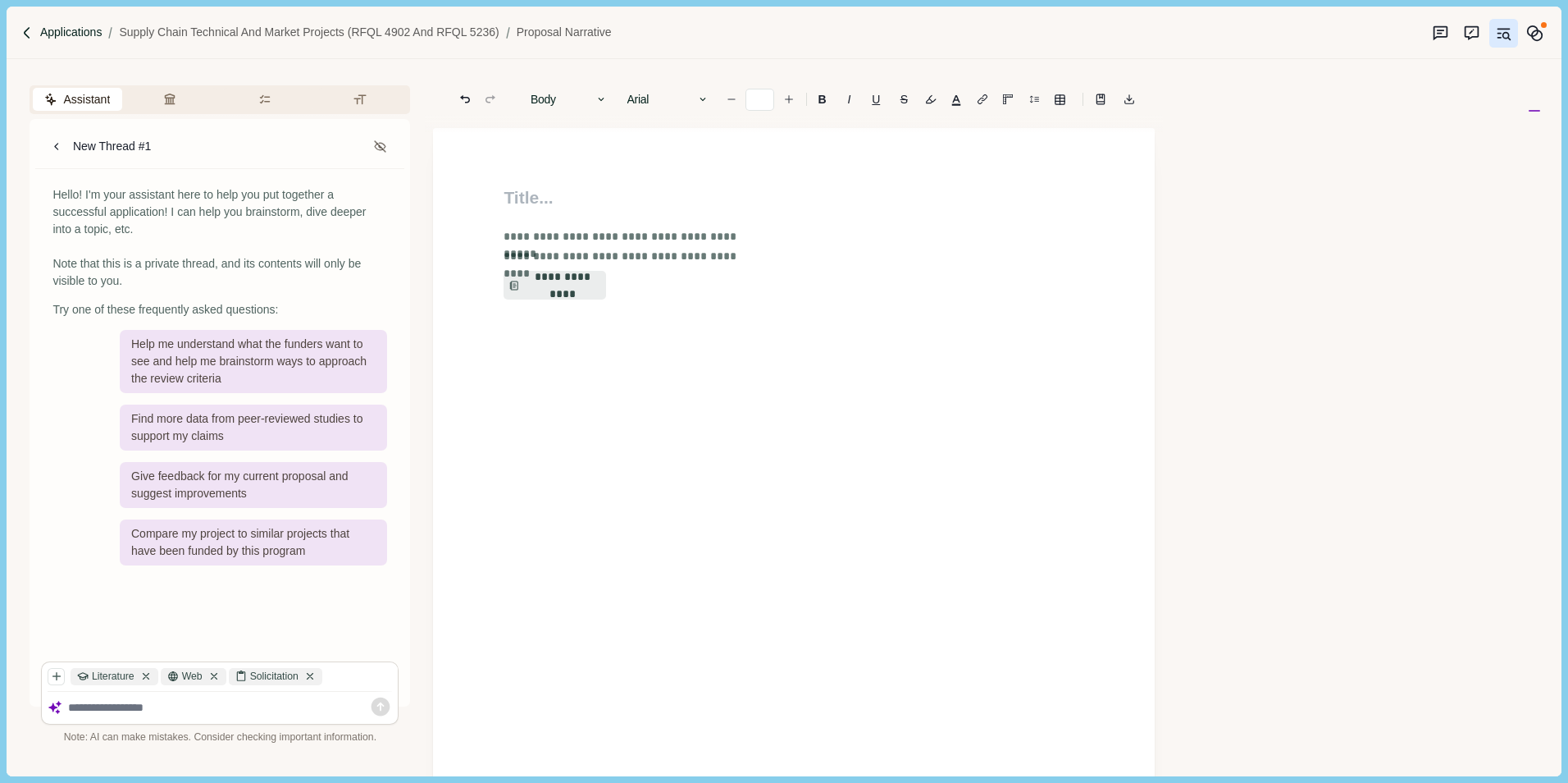
click at [69, 28] on p "Applications" at bounding box center [71, 32] width 63 height 17
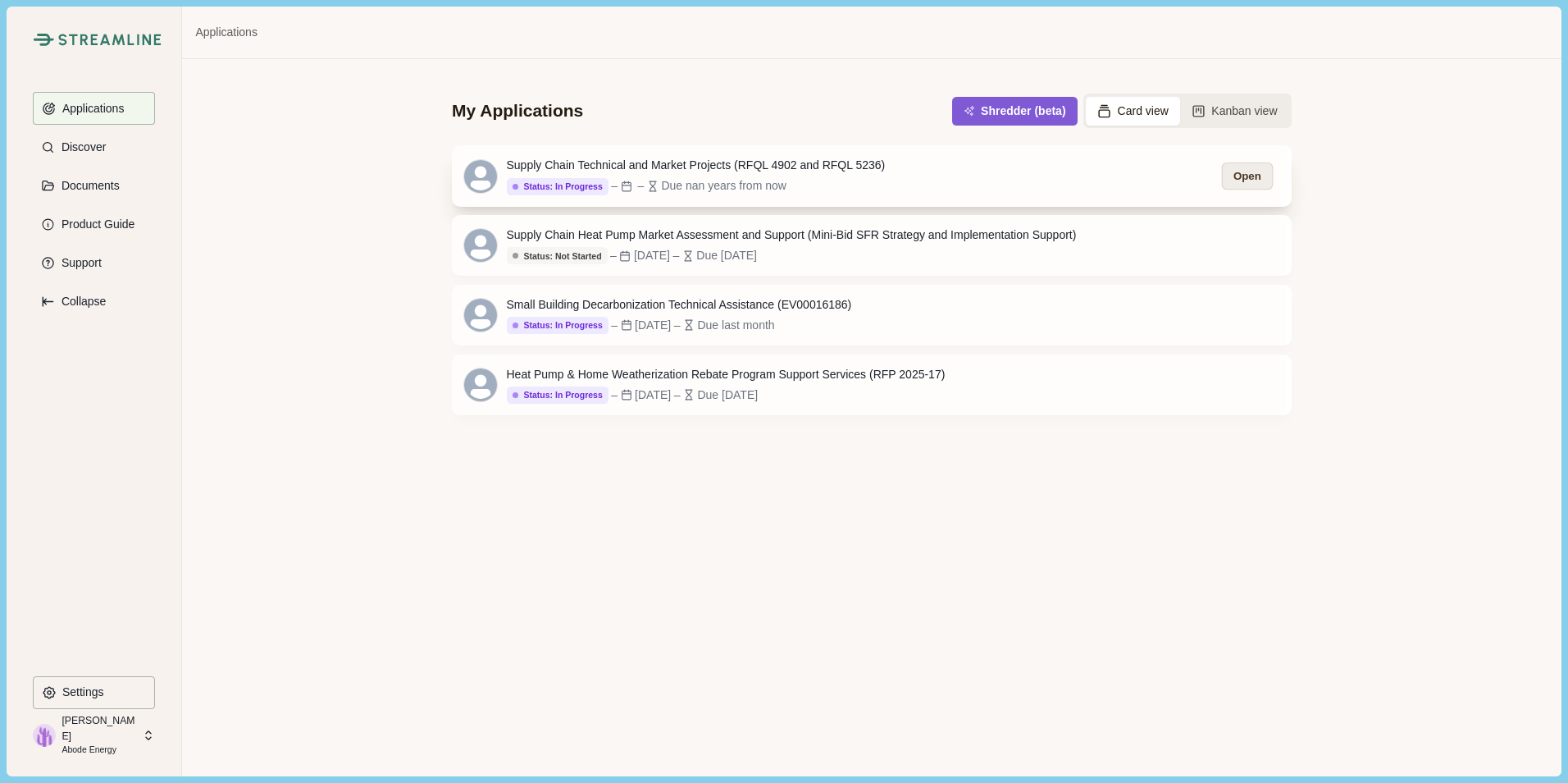
click at [1241, 170] on button "Open" at bounding box center [1247, 176] width 51 height 27
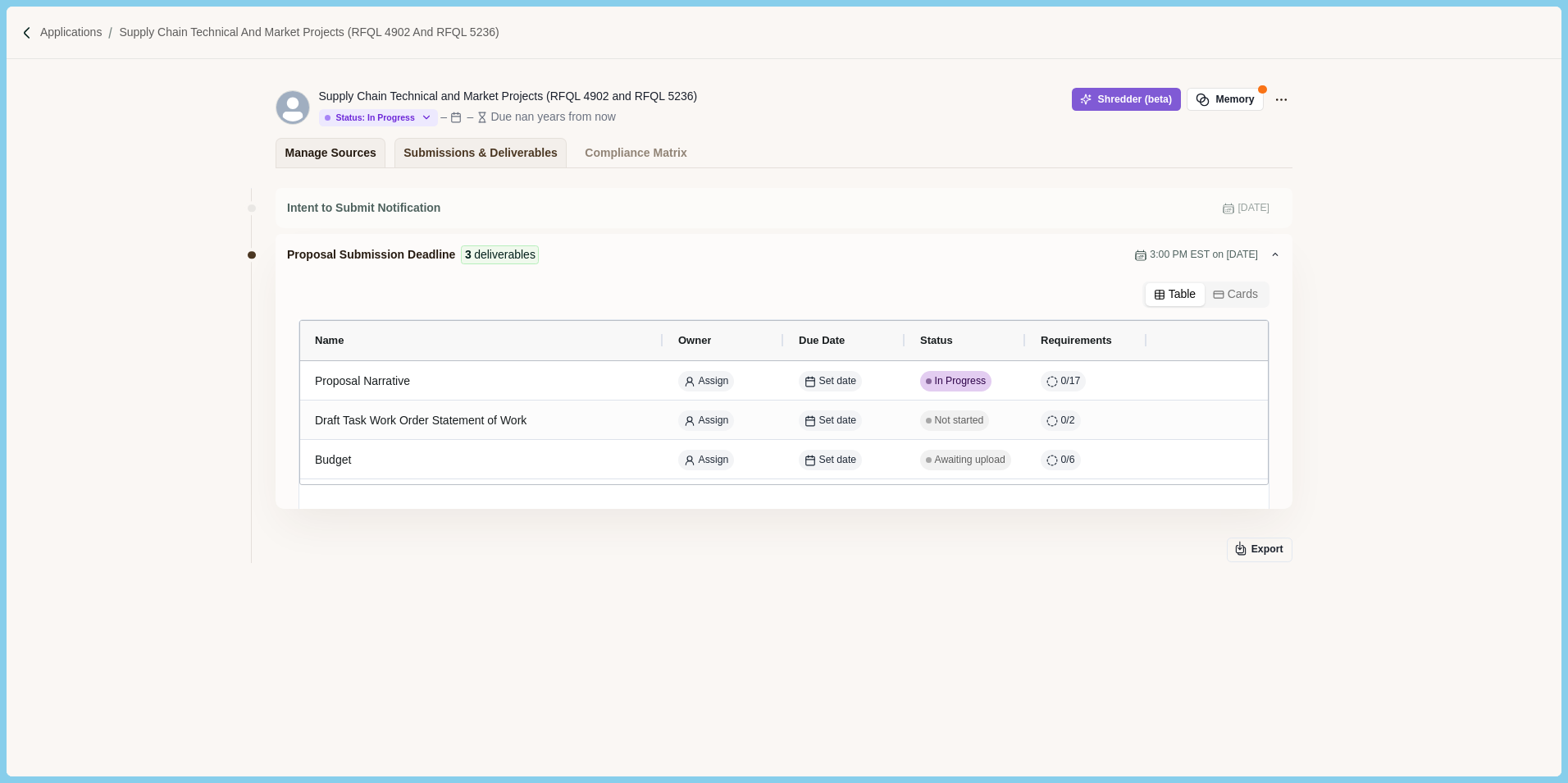
click at [309, 141] on div "Manage Sources" at bounding box center [331, 153] width 91 height 29
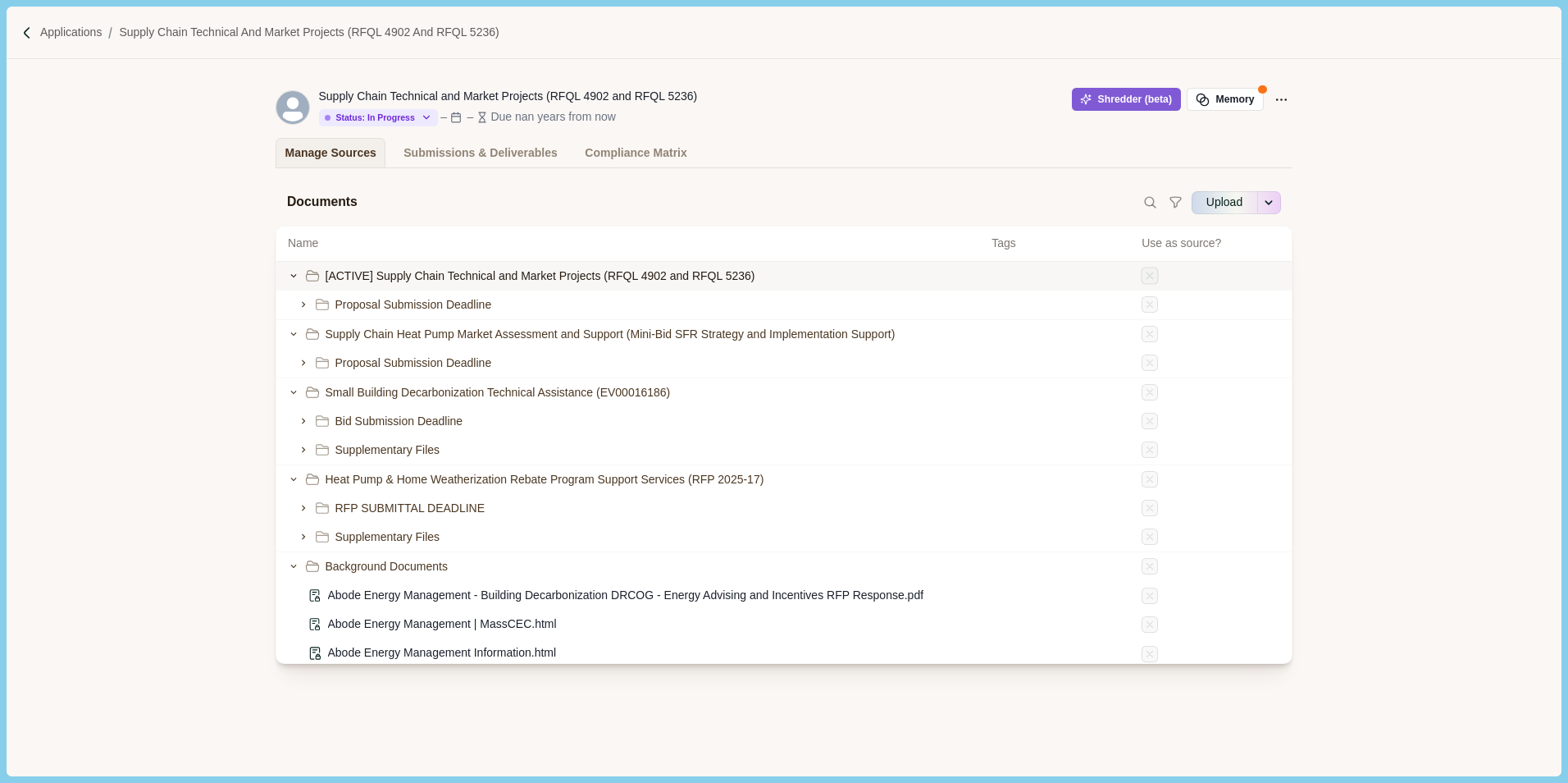
click at [1144, 272] on icon at bounding box center [1150, 275] width 13 height 13
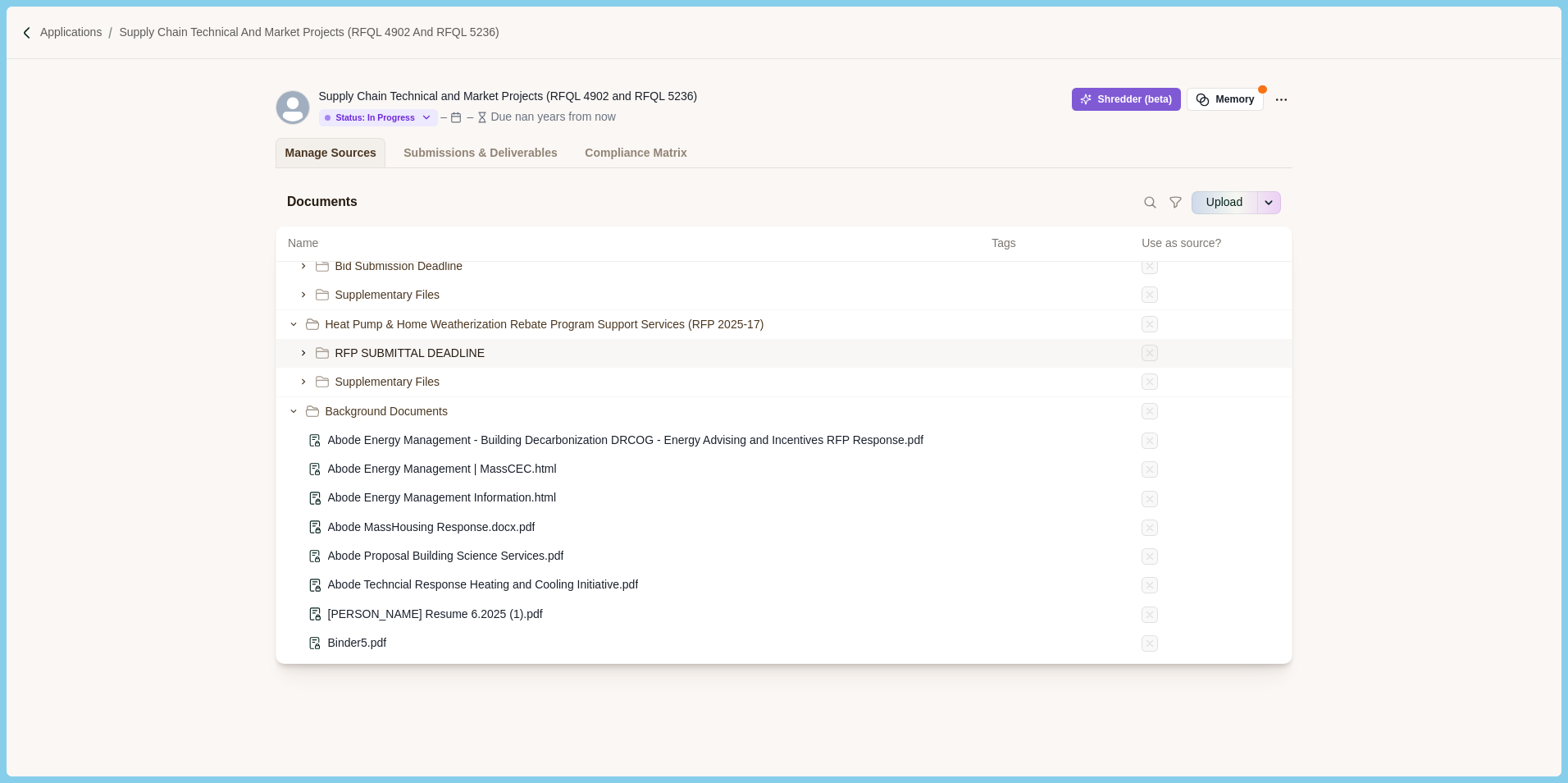
scroll to position [164, 0]
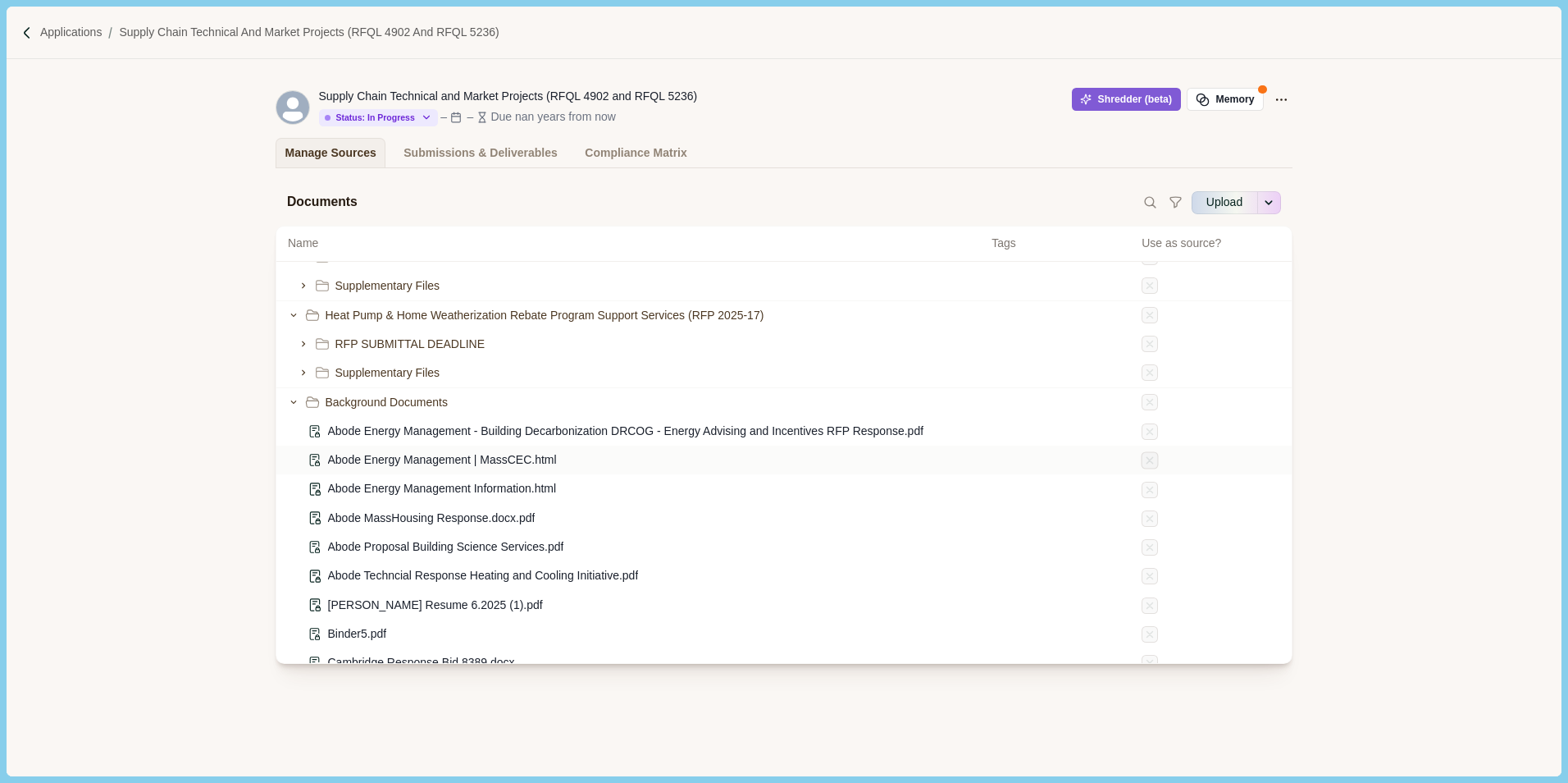
click at [1144, 463] on icon at bounding box center [1150, 460] width 13 height 13
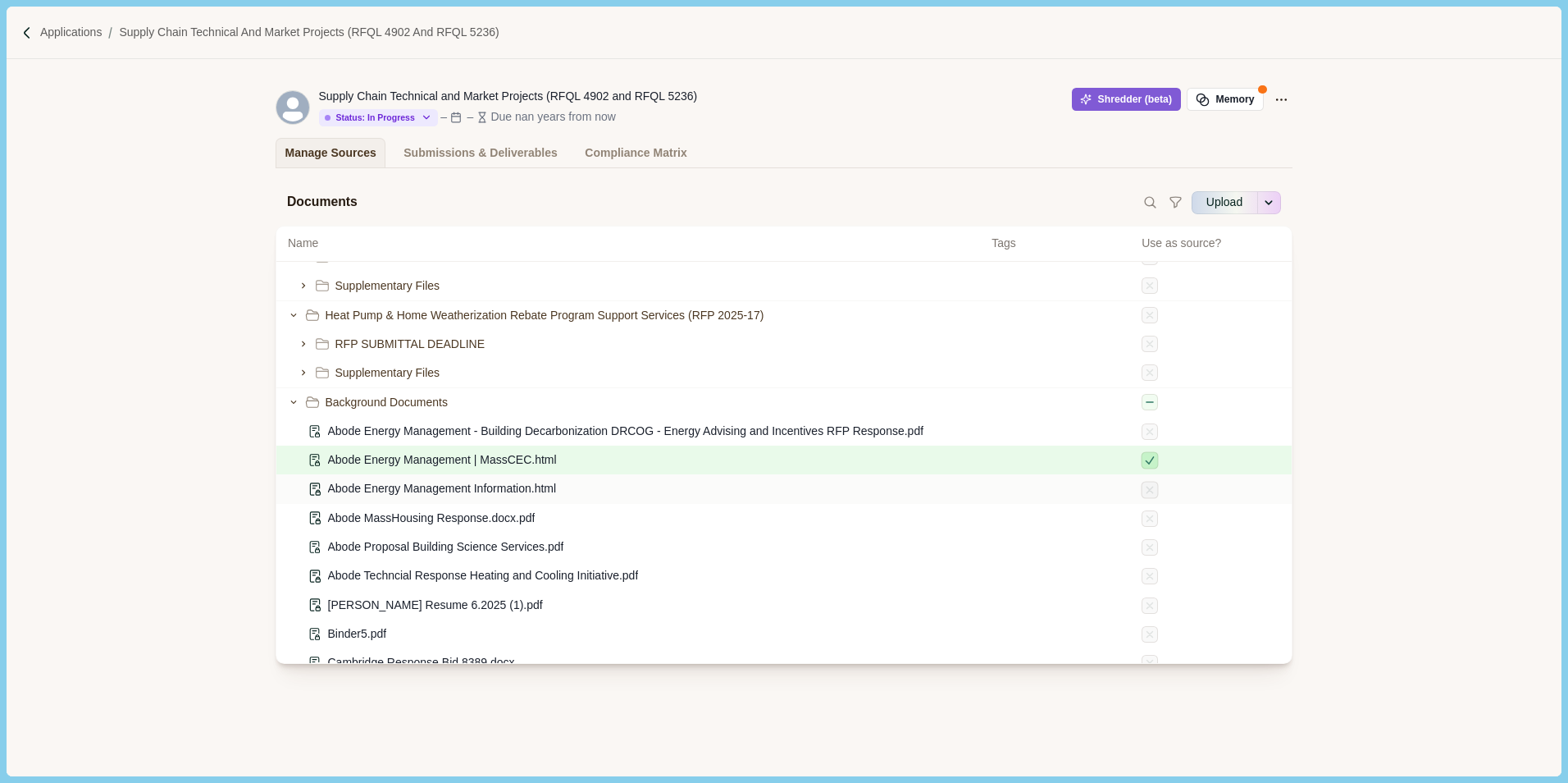
click at [1144, 494] on icon at bounding box center [1150, 489] width 13 height 13
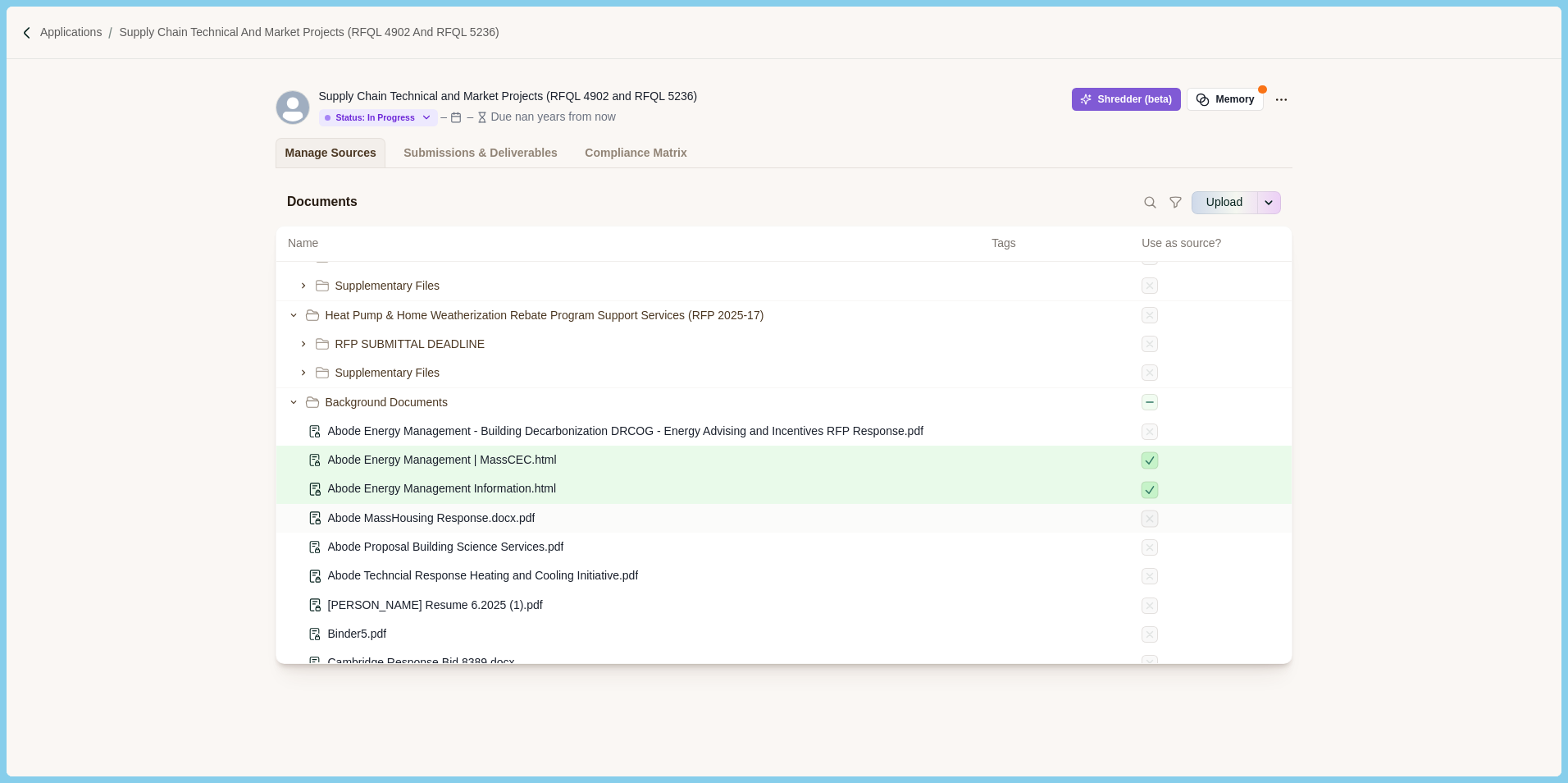
click at [1144, 520] on icon at bounding box center [1150, 519] width 13 height 13
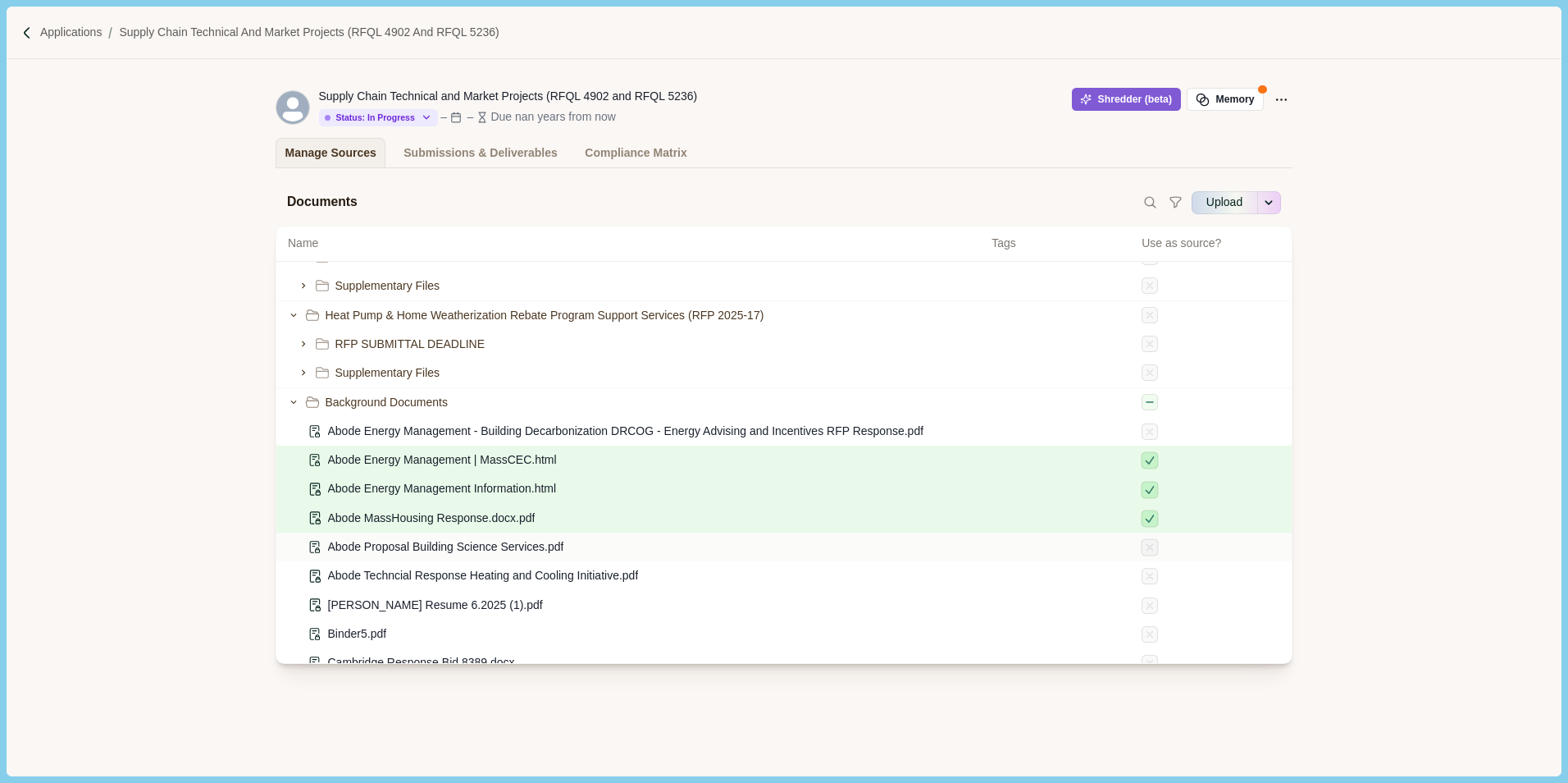
click at [1144, 547] on icon at bounding box center [1150, 548] width 13 height 13
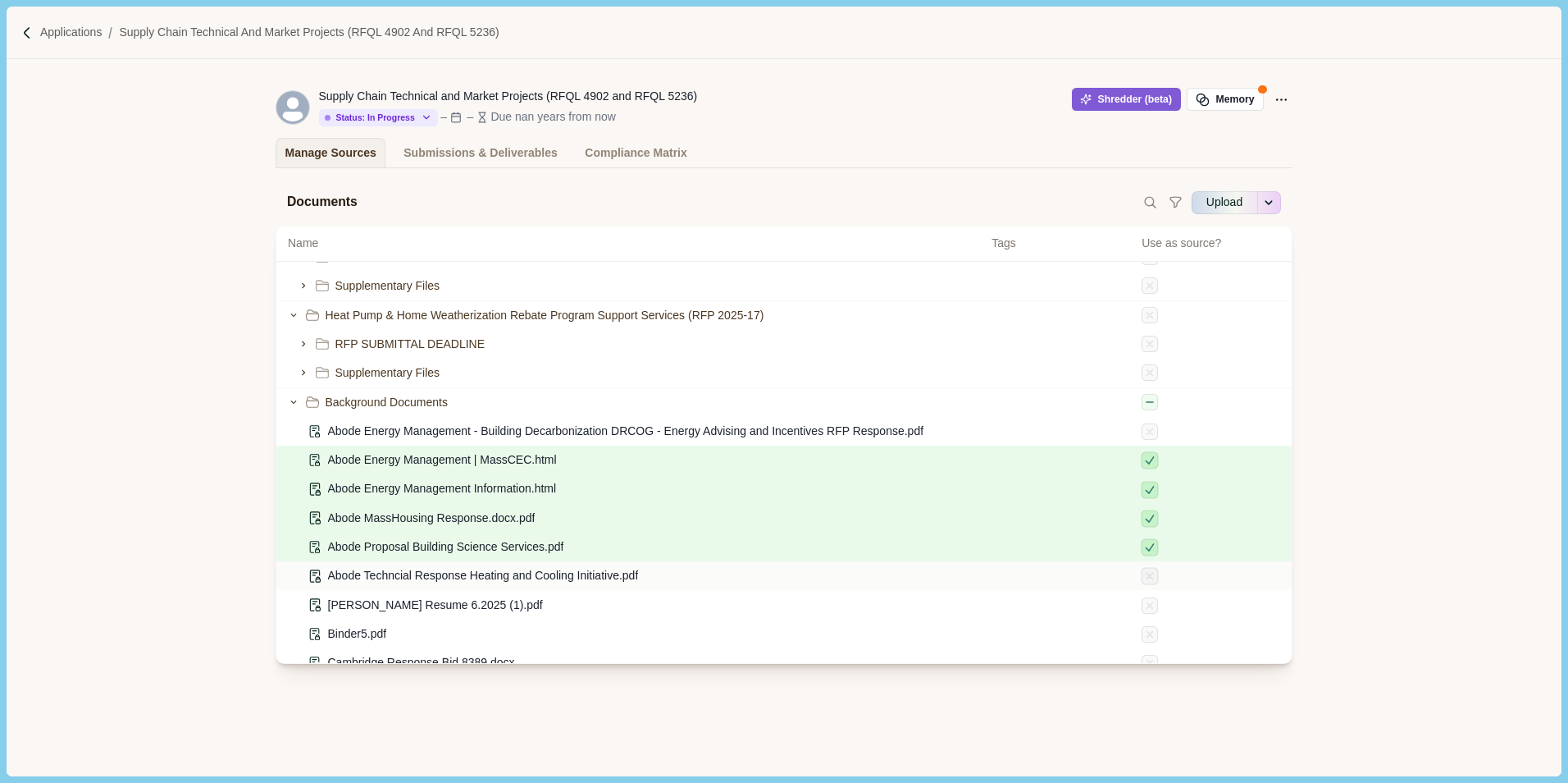
click at [1144, 577] on icon at bounding box center [1150, 576] width 13 height 13
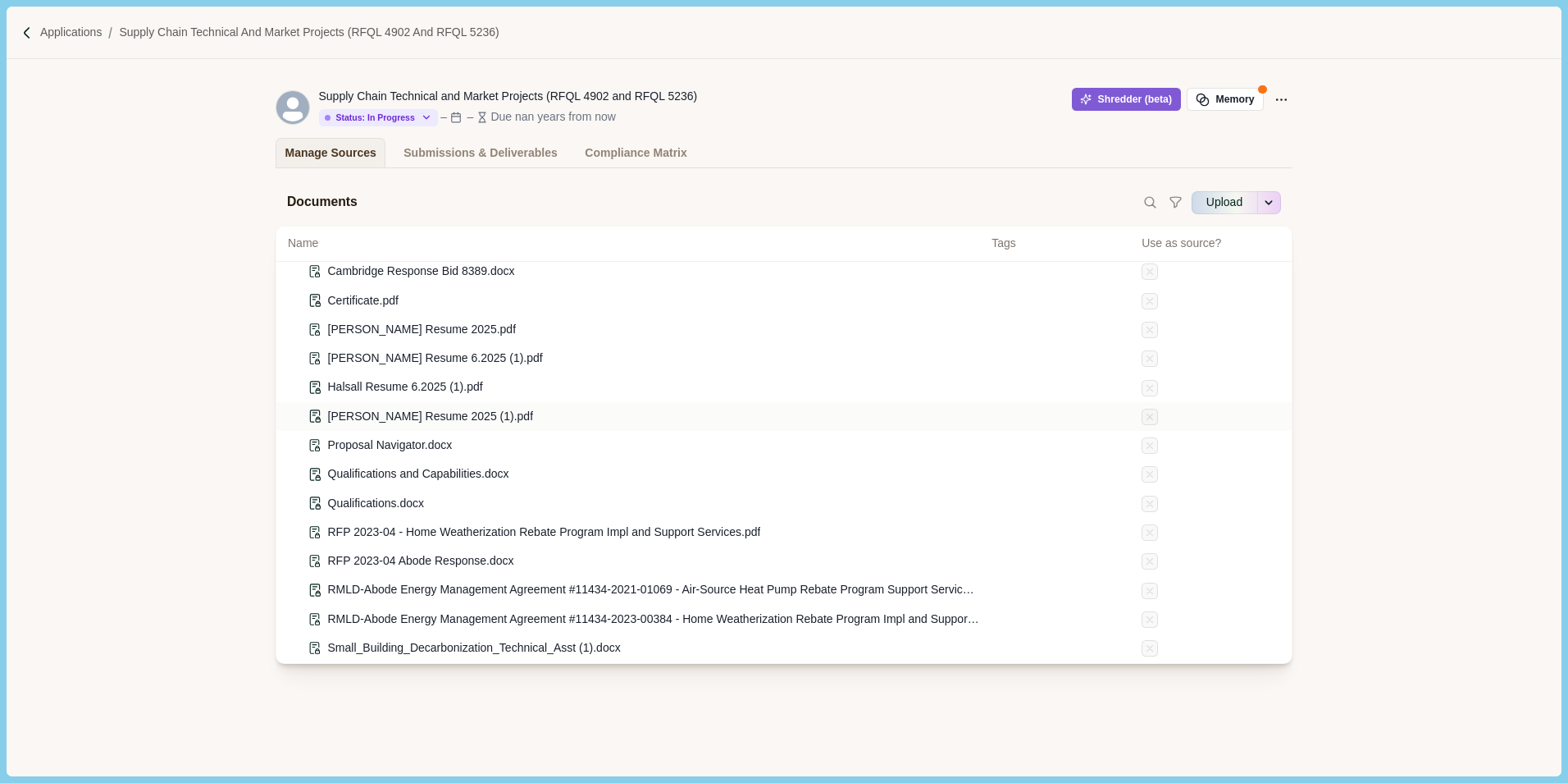
scroll to position [574, 0]
click at [1144, 440] on icon at bounding box center [1150, 446] width 13 height 13
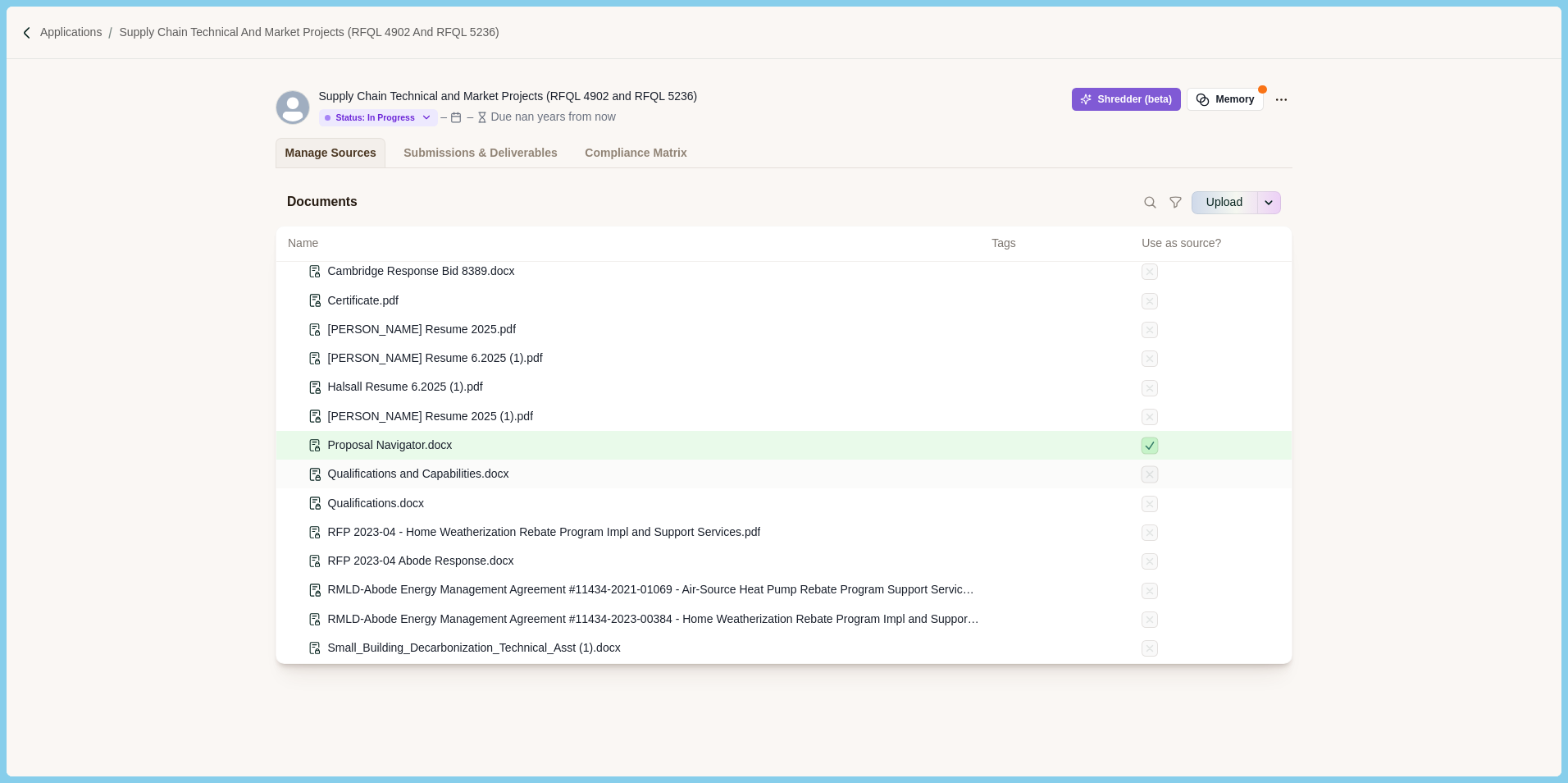
click at [1144, 469] on icon at bounding box center [1150, 474] width 13 height 13
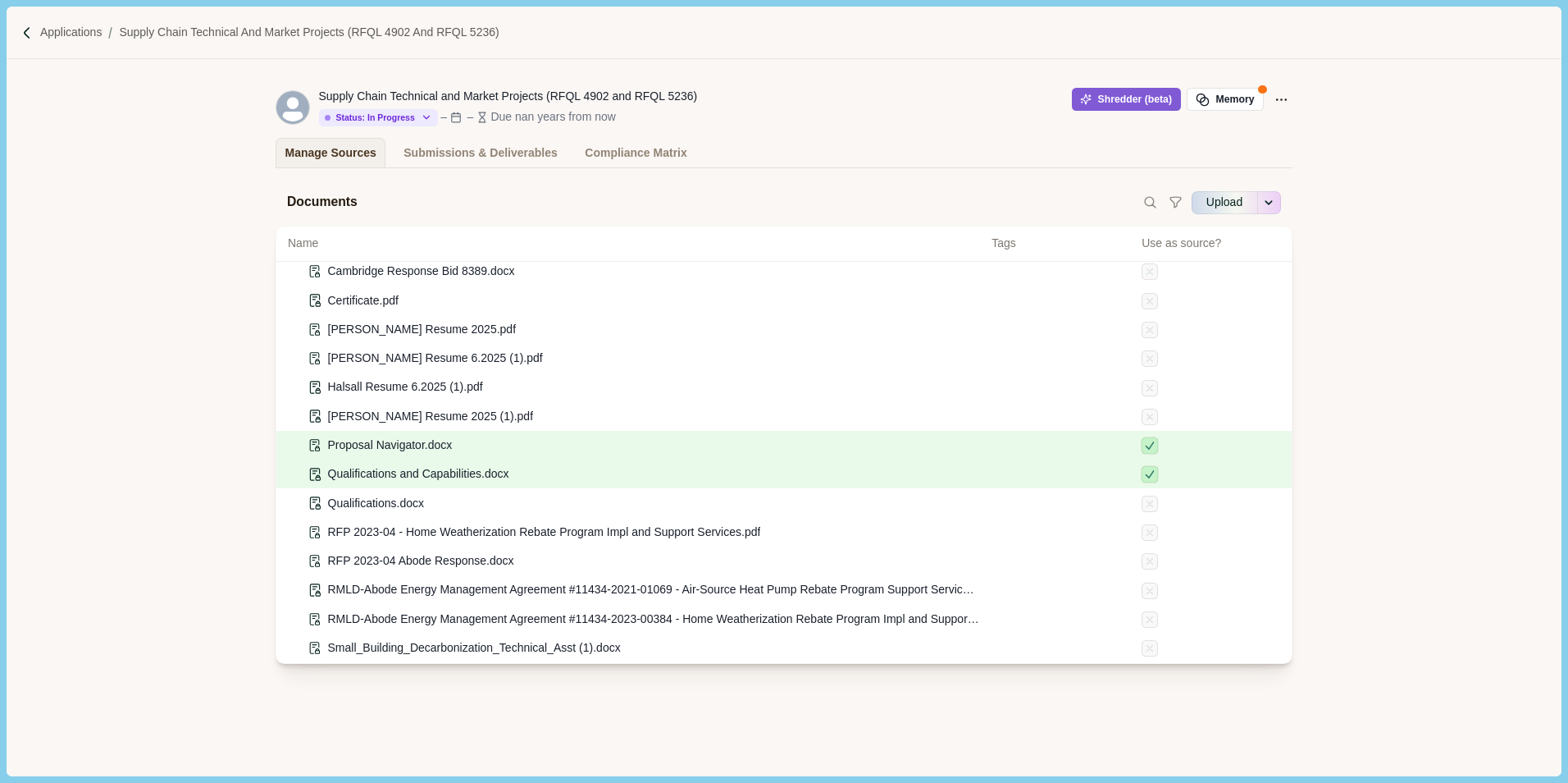
click at [1144, 471] on icon at bounding box center [1150, 474] width 13 height 13
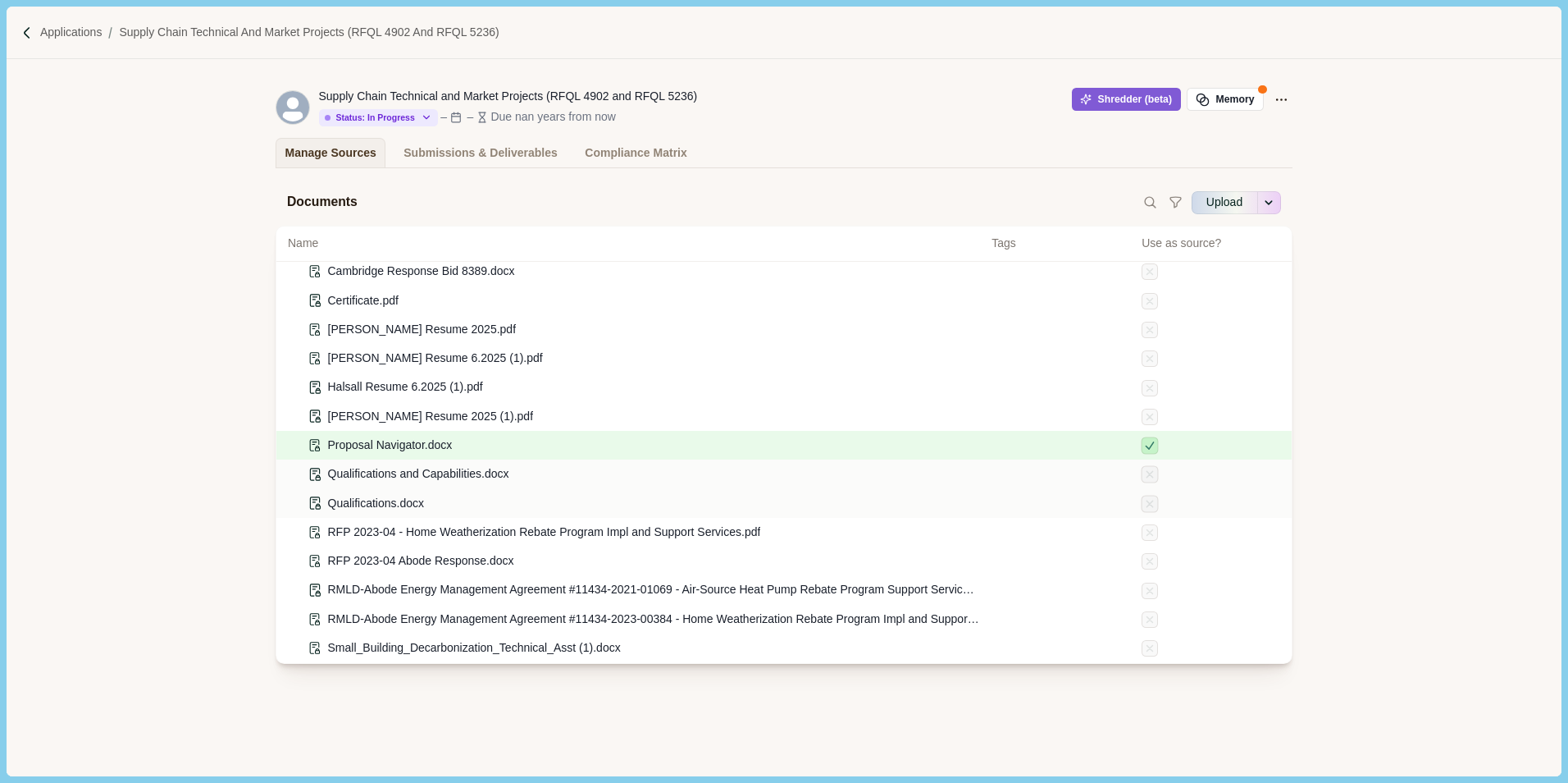
click at [1144, 497] on icon at bounding box center [1150, 503] width 13 height 13
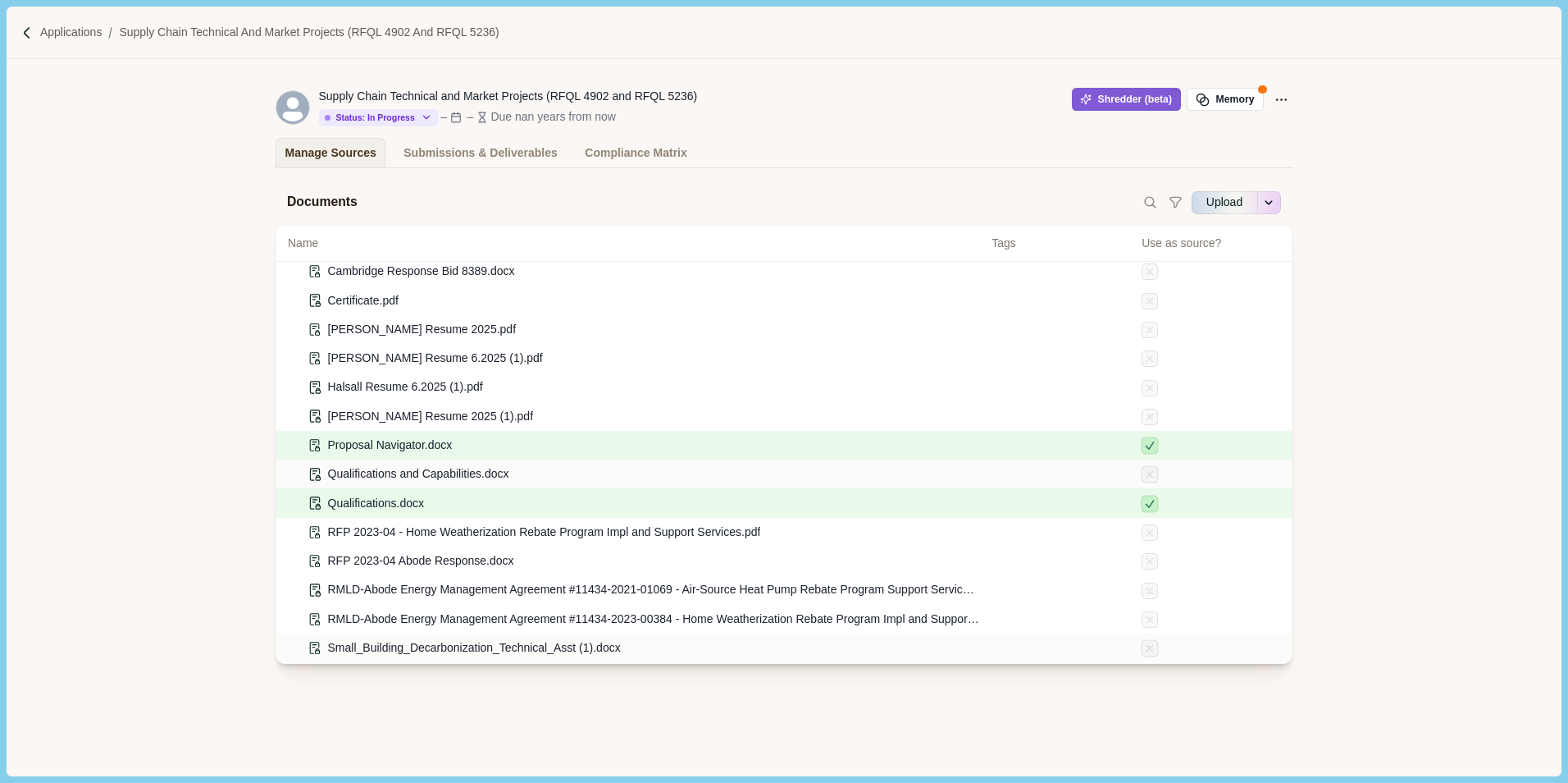
click at [1147, 651] on icon at bounding box center [1149, 648] width 6 height 6
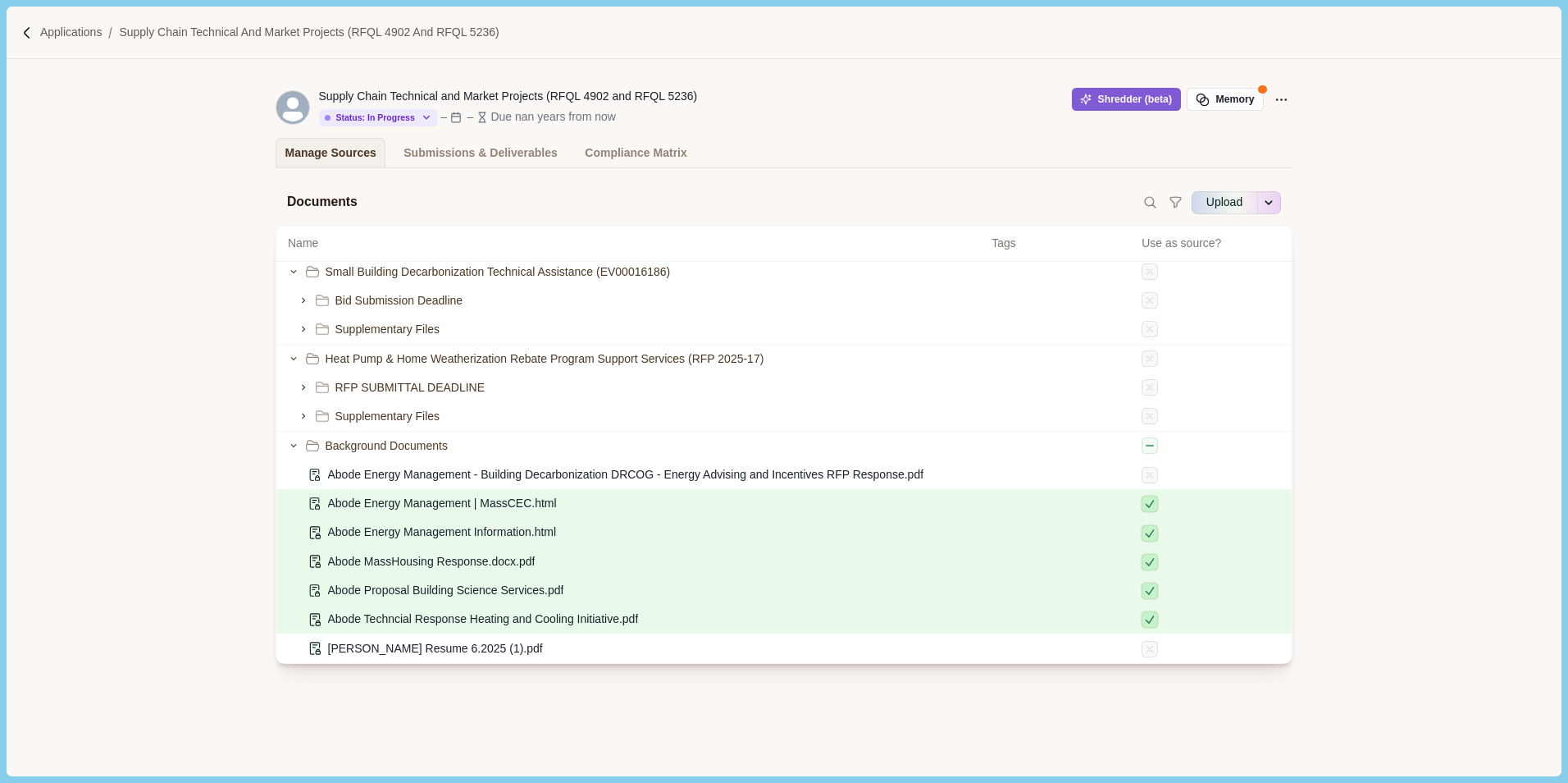
scroll to position [0, 0]
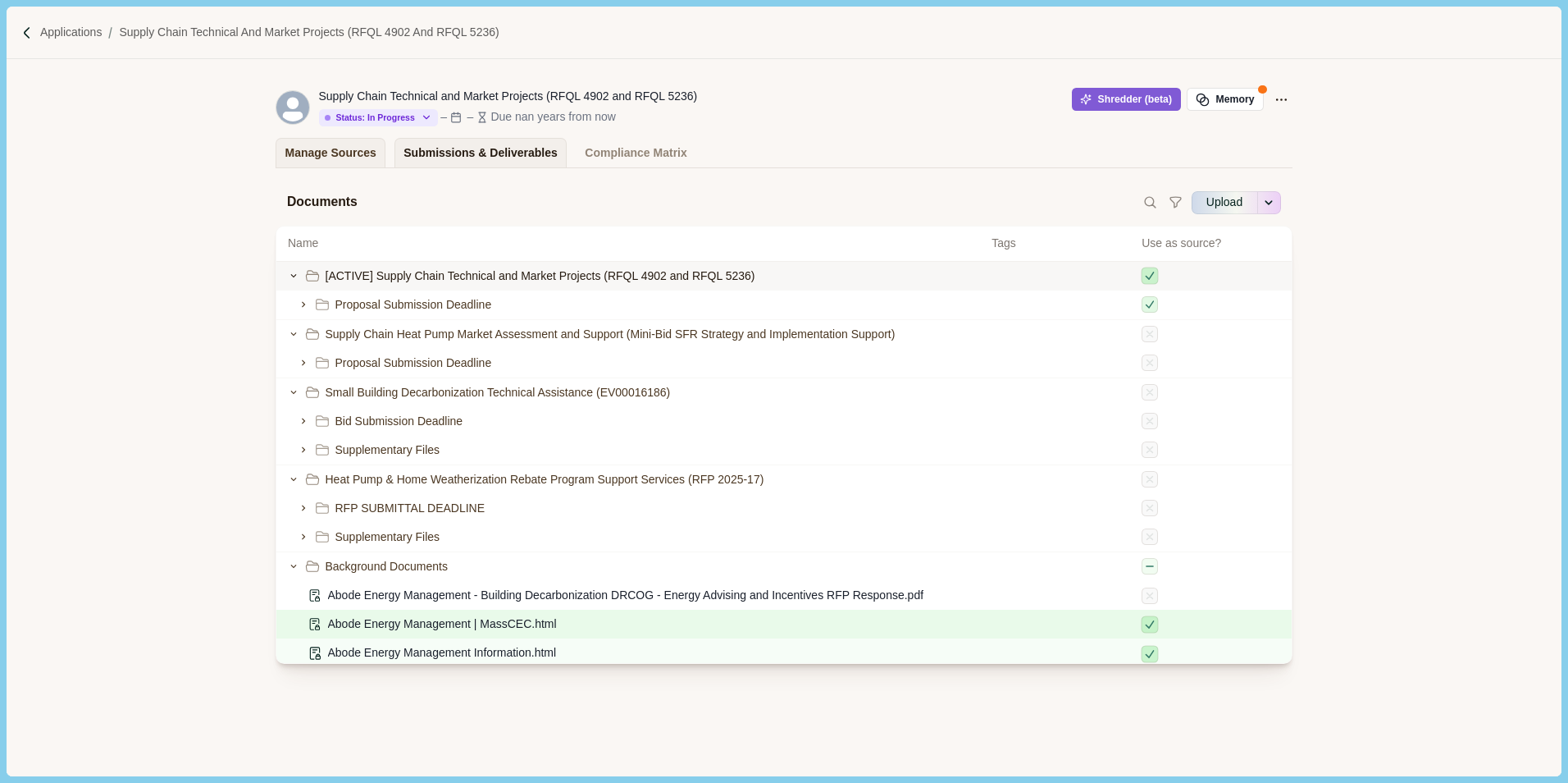
click at [479, 153] on div "Submissions & Deliverables" at bounding box center [481, 153] width 154 height 29
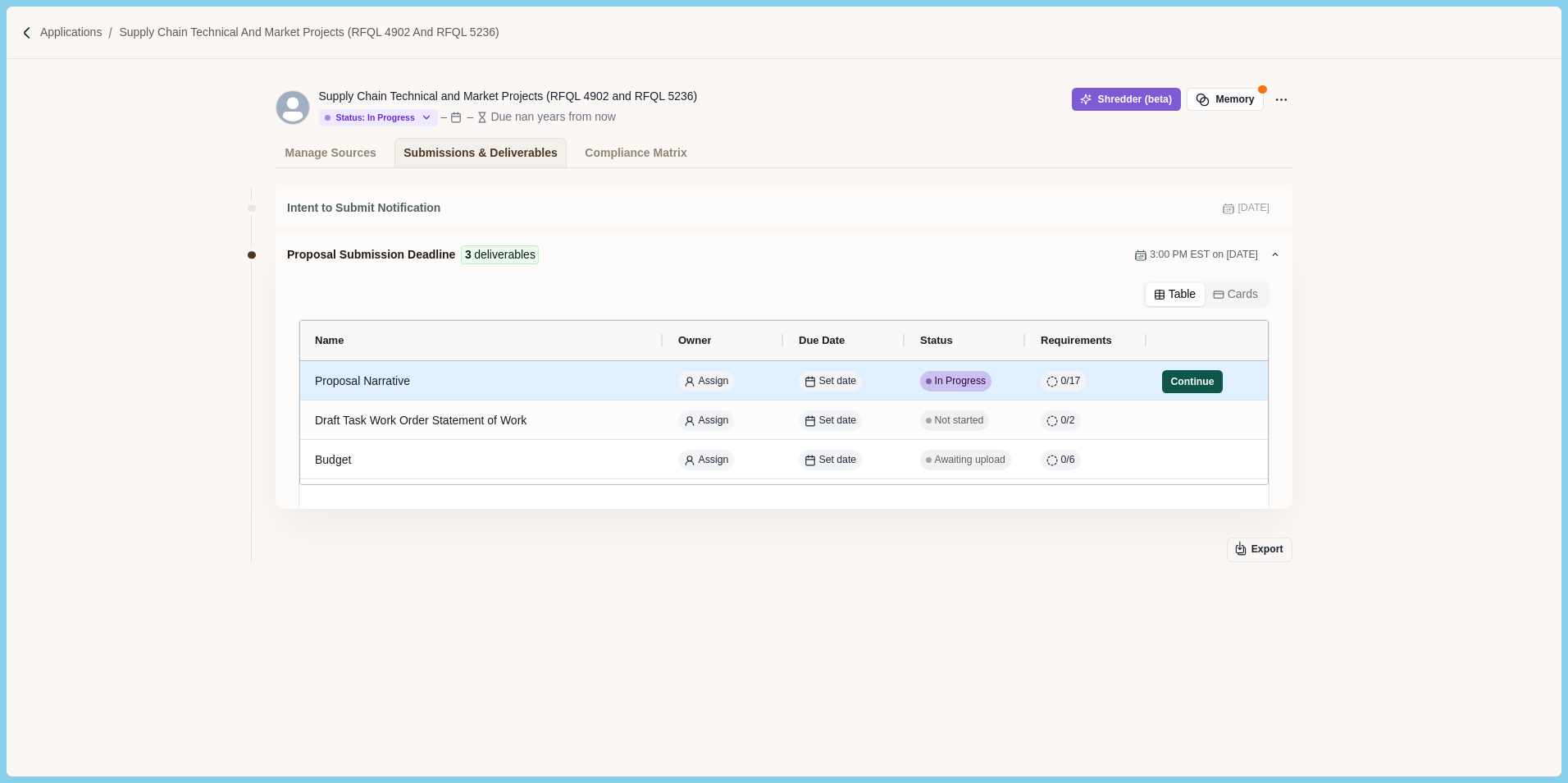
click at [1210, 385] on button "Continue" at bounding box center [1192, 381] width 61 height 23
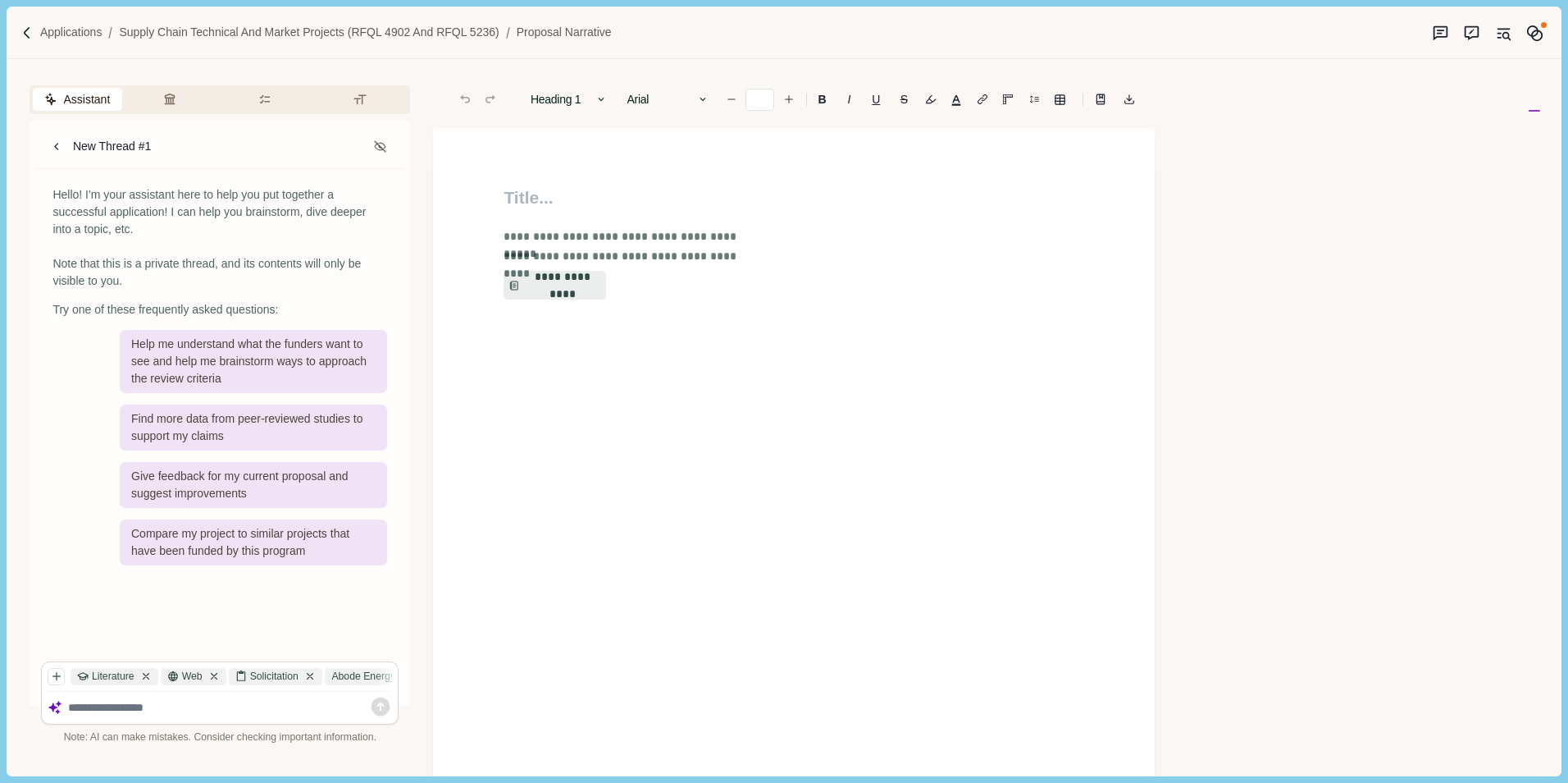
click at [547, 212] on div "**********" at bounding box center [794, 242] width 603 height 115
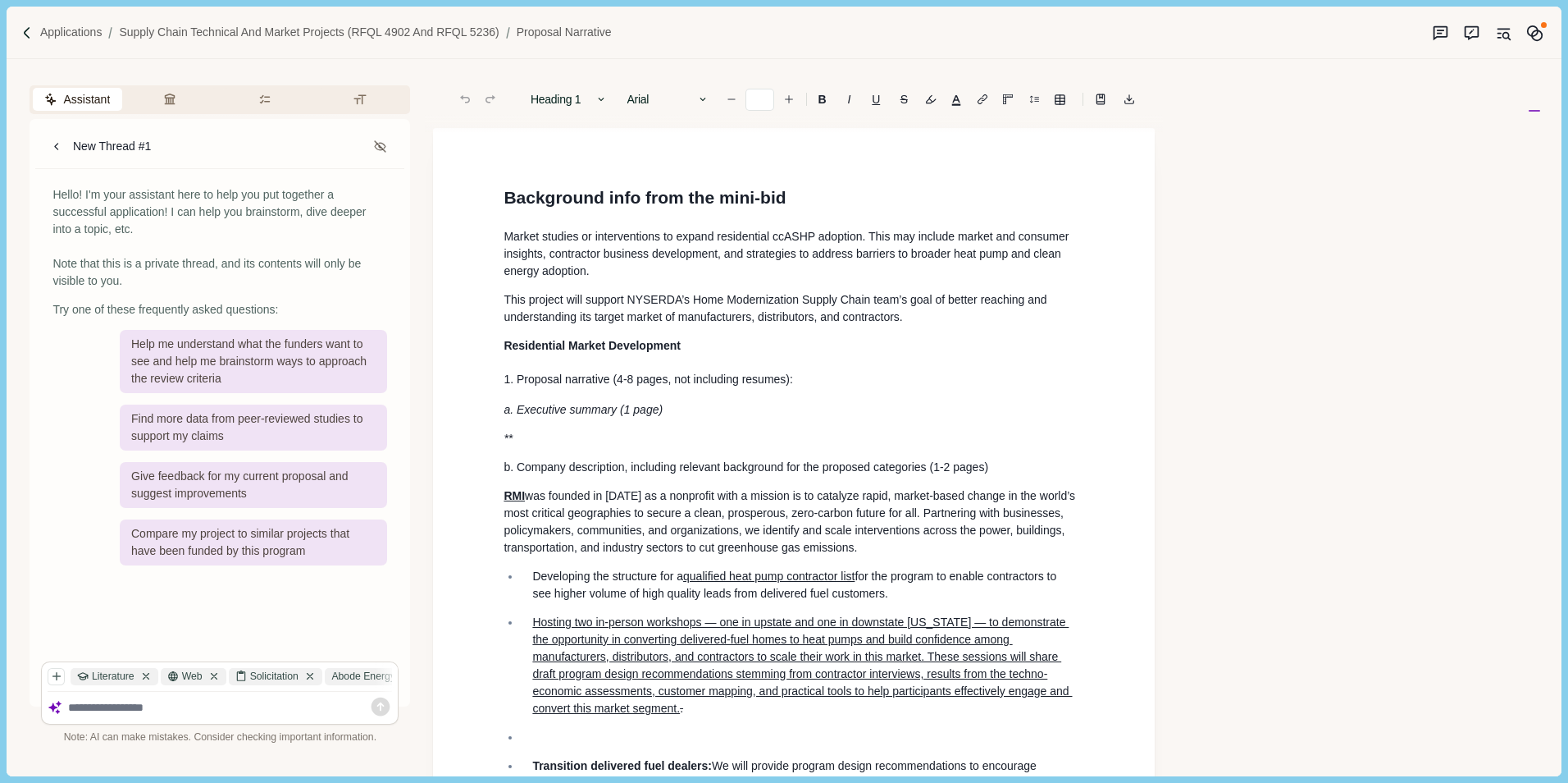
scroll to position [2294, 0]
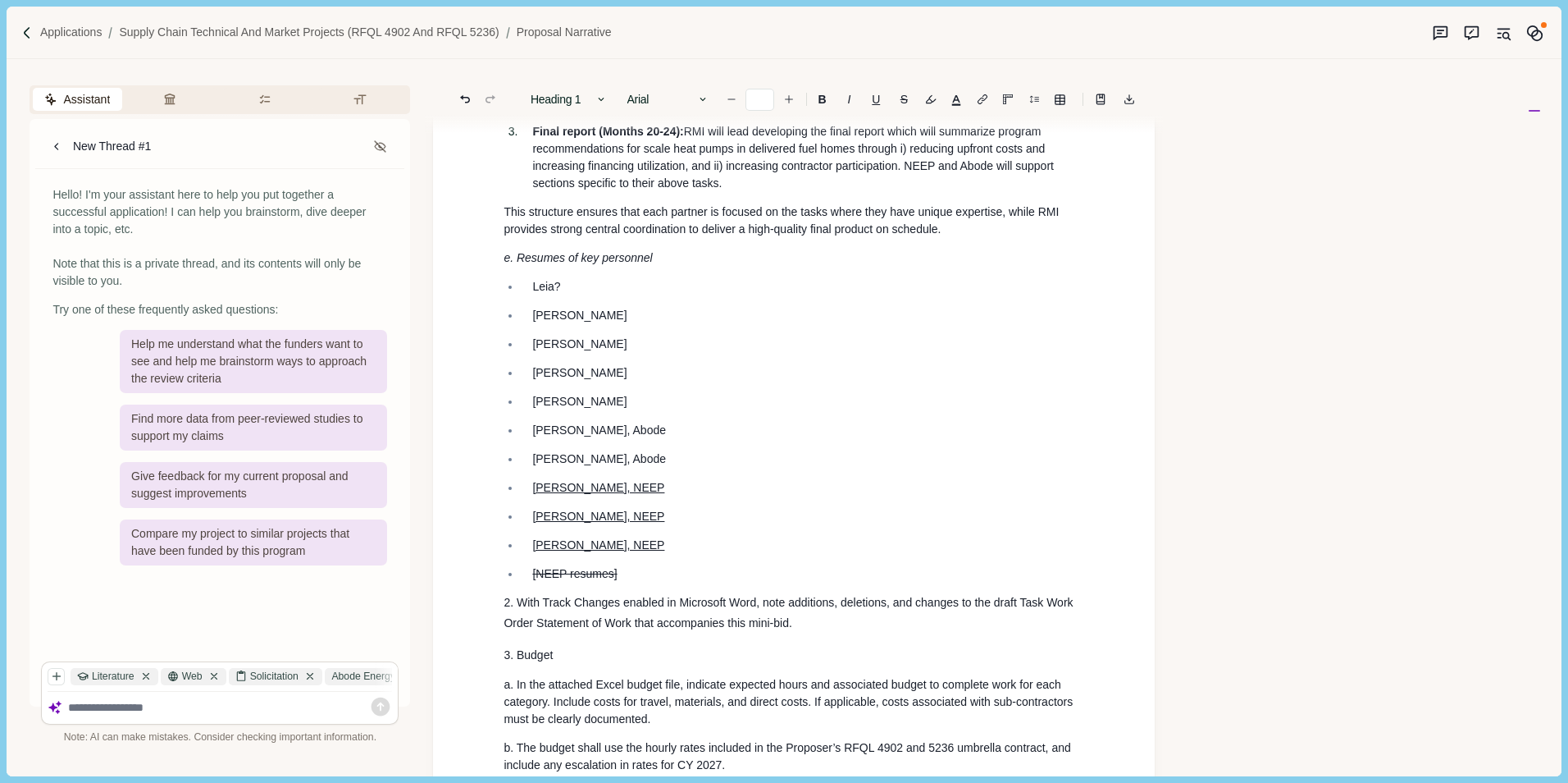
type input "**"
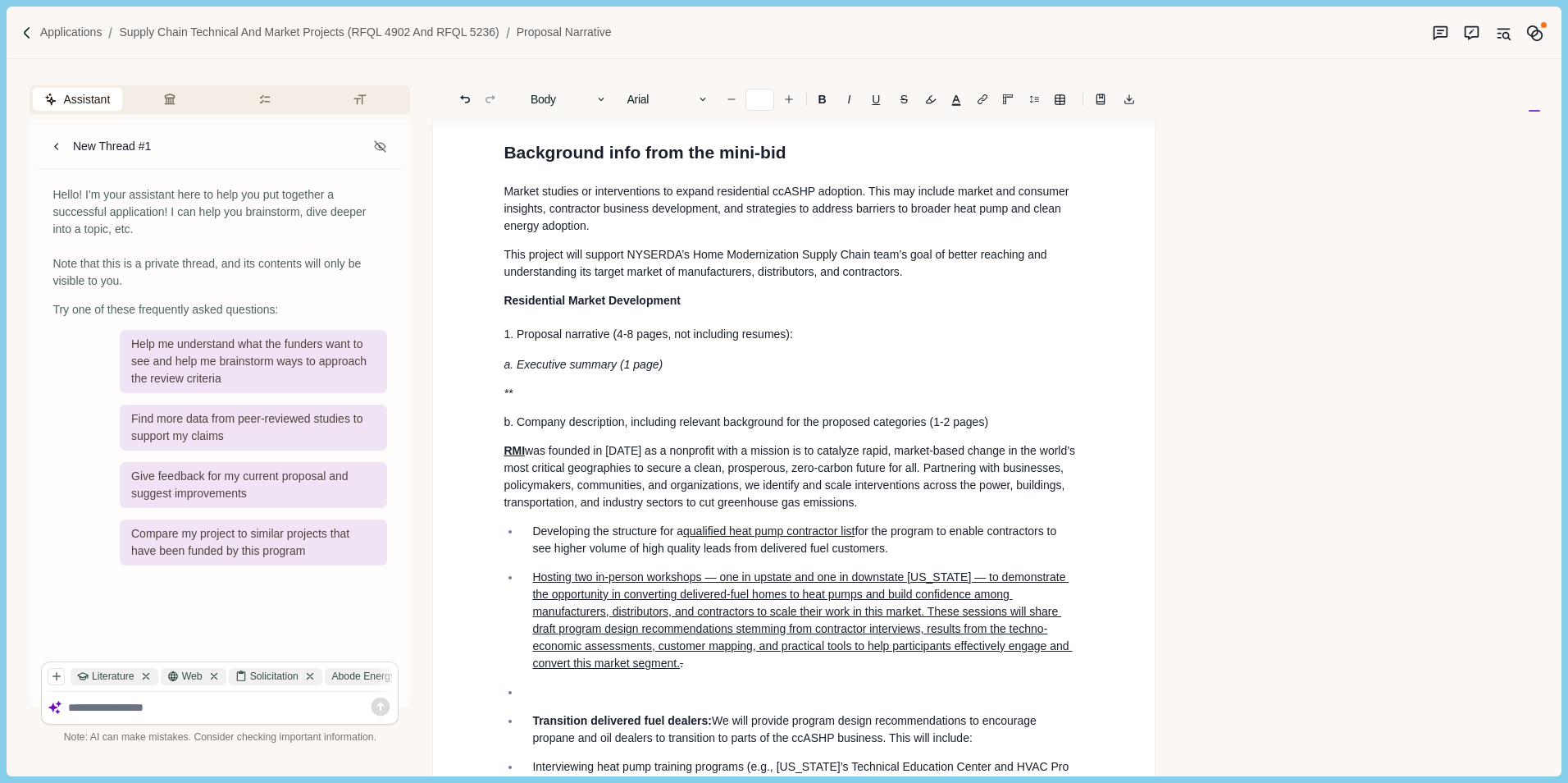
scroll to position [0, 0]
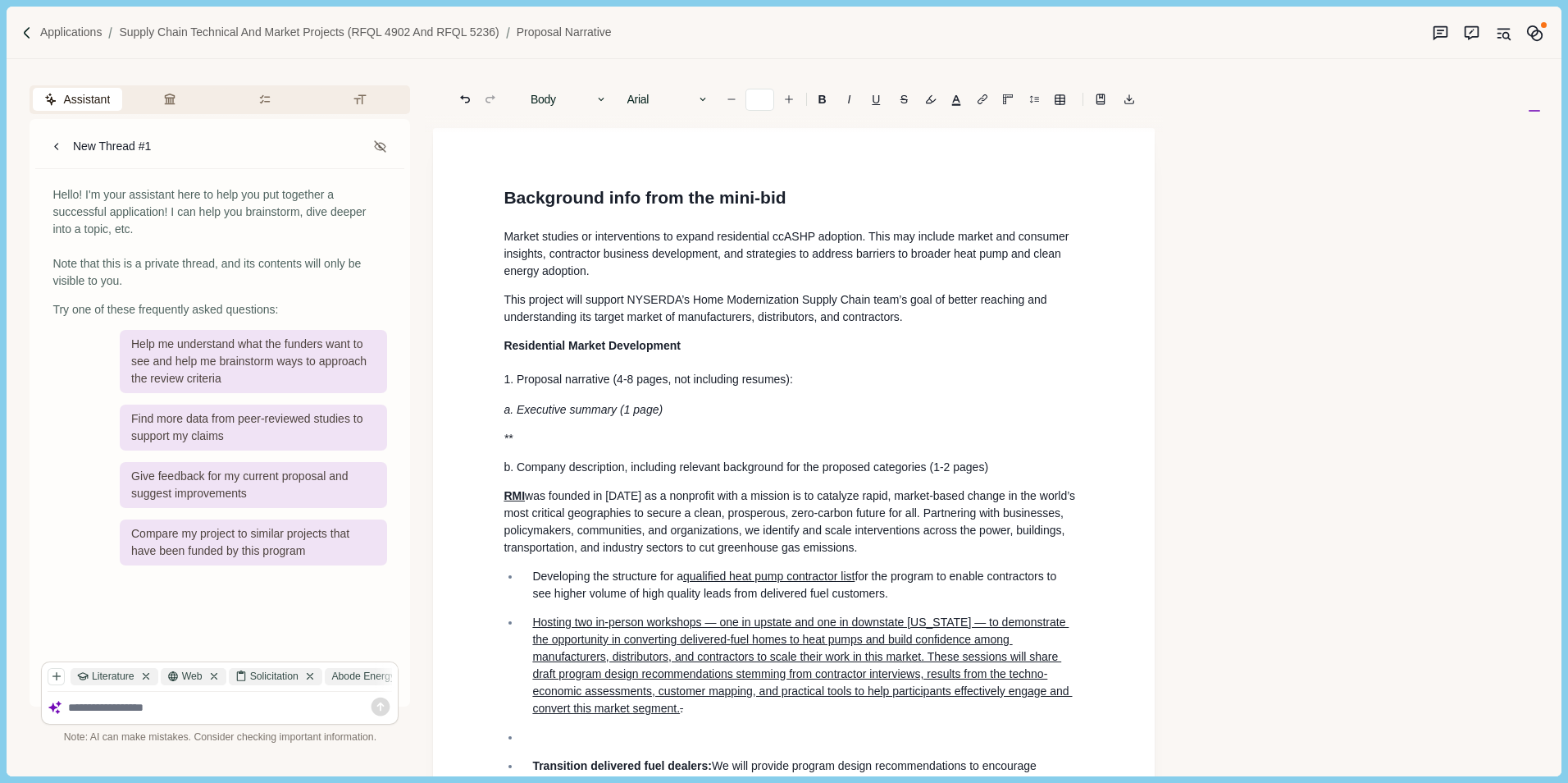
click at [1232, 316] on div "Assistant Review Criteria Requirements Formatting New Thread #1 Hello! I'm your…" at bounding box center [756, 417] width 1500 height 716
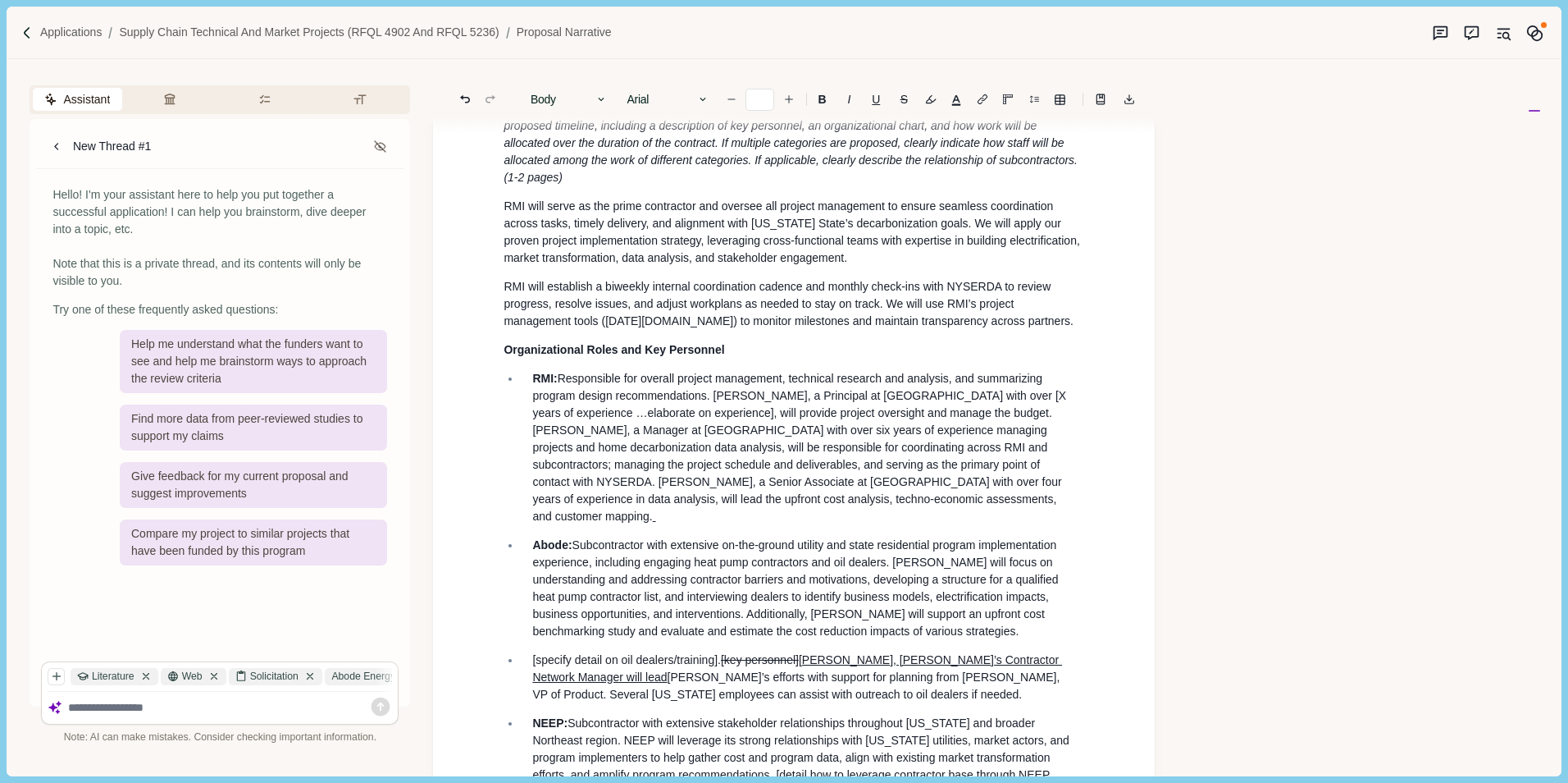
scroll to position [1231, 0]
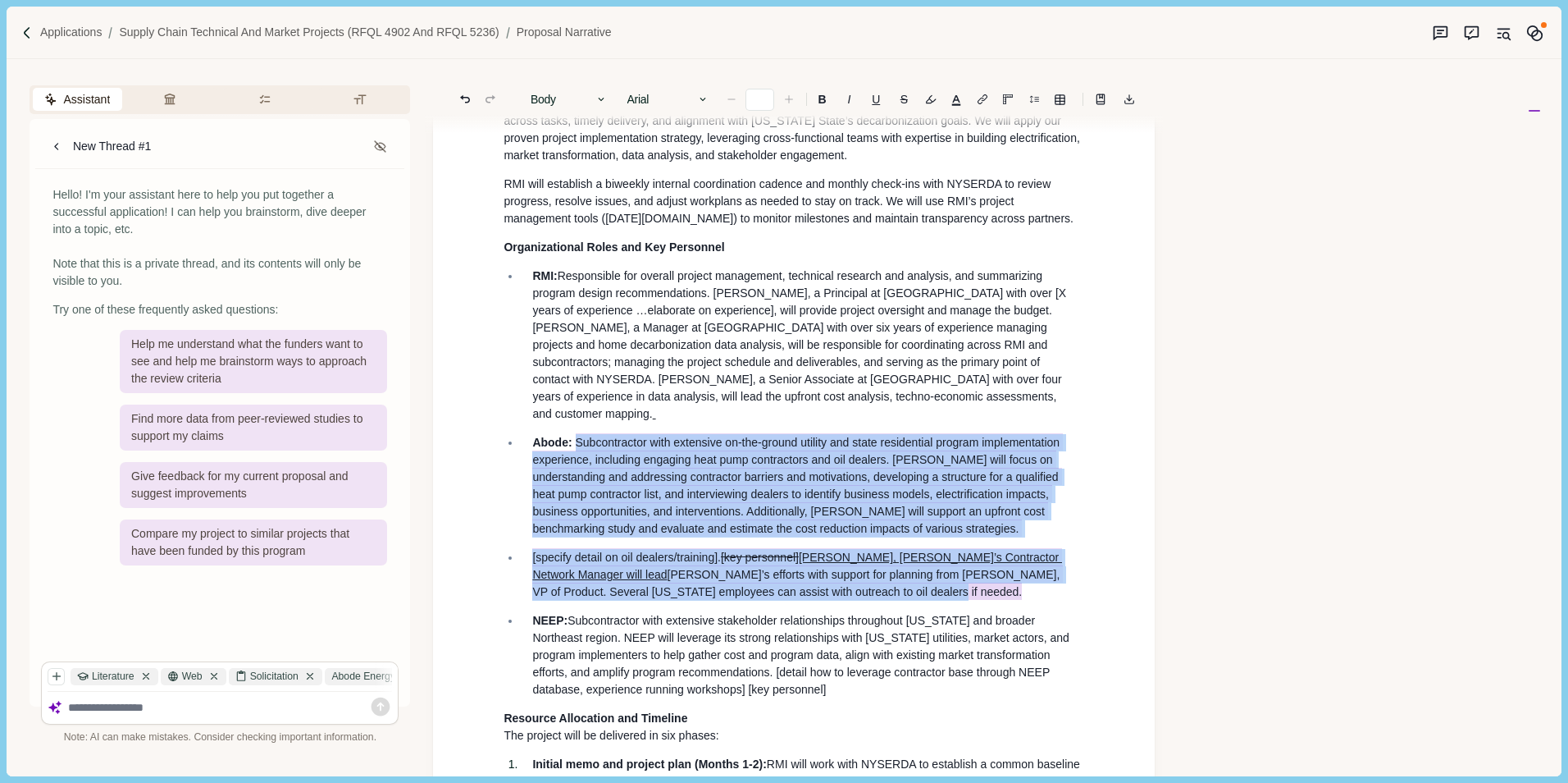
drag, startPoint x: 575, startPoint y: 421, endPoint x: 834, endPoint y: 571, distance: 299.3
click at [834, 571] on div "Background info from the mini-bid Market studies or interventions to expand res…" at bounding box center [794, 437] width 603 height 2966
click at [1070, 494] on p "Abode: Subcontractor with extensive on-the-ground utility and state residential…" at bounding box center [802, 486] width 541 height 103
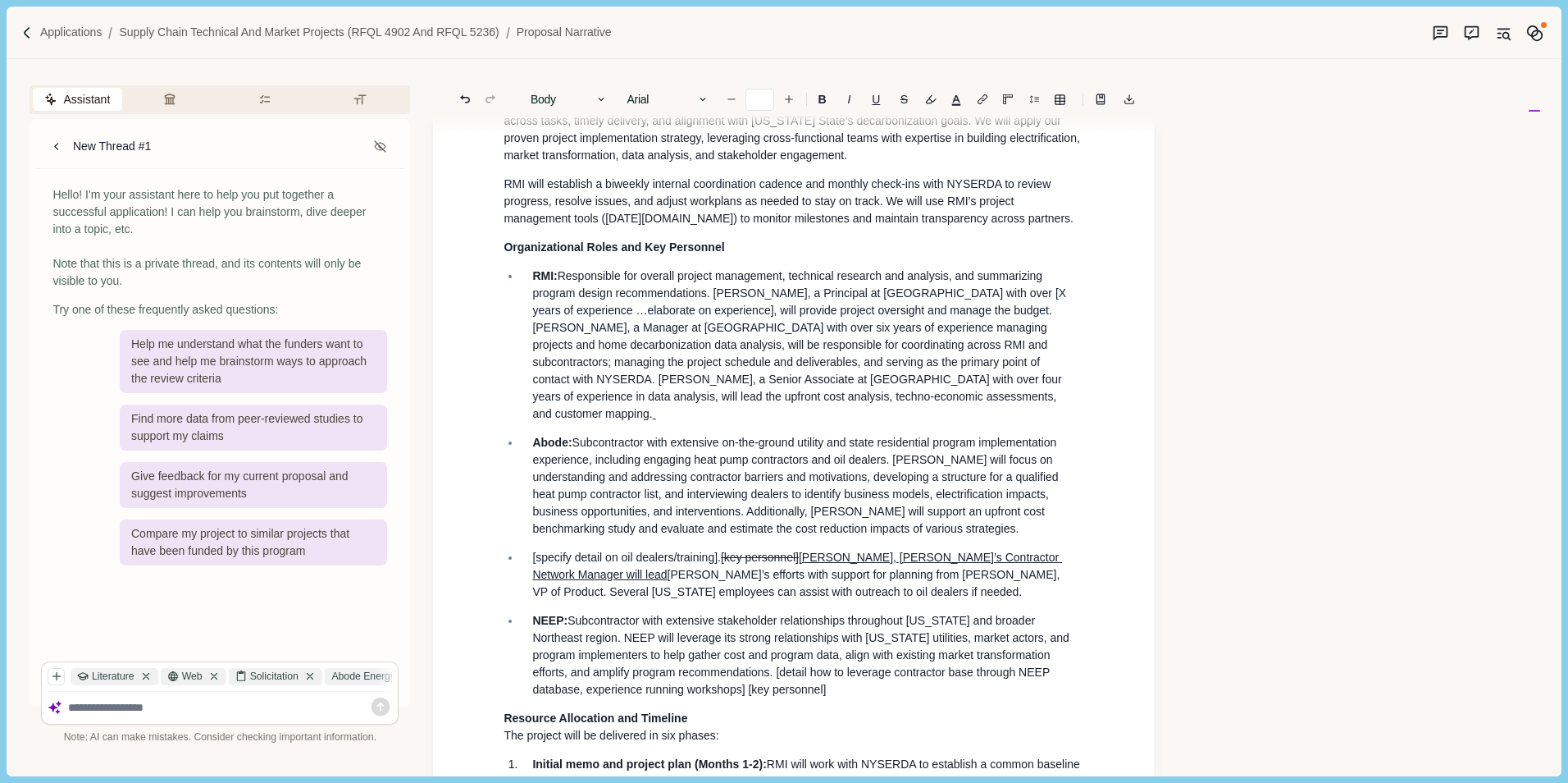
type input "**"
click at [925, 495] on span "Subcontractor with extensive on-the-ground utility and state residential progra…" at bounding box center [796, 485] width 529 height 99
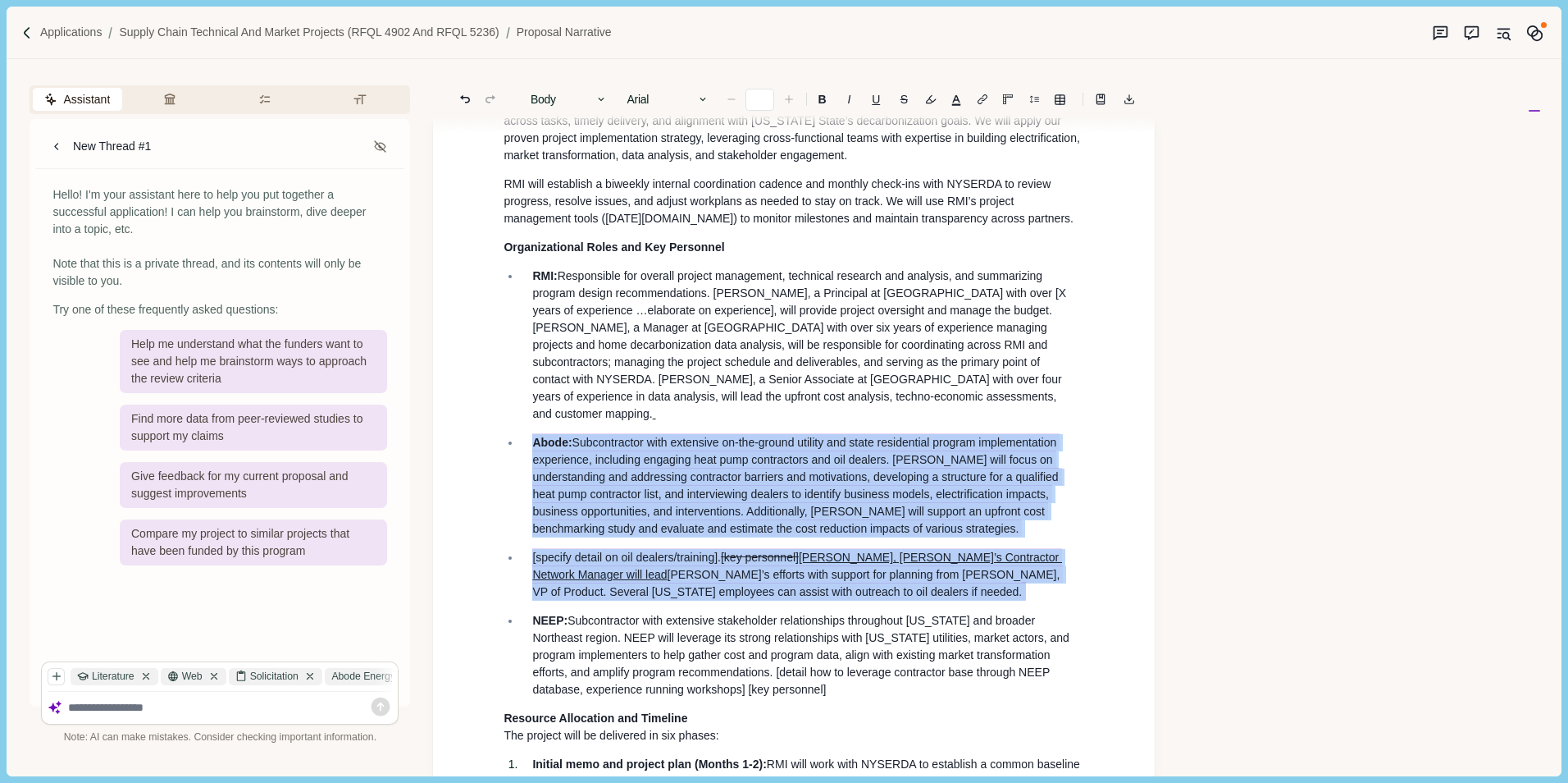
drag, startPoint x: 566, startPoint y: 432, endPoint x: 817, endPoint y: 559, distance: 281.3
click at [831, 585] on div "Background info from the mini-bid Market studies or interventions to expand res…" at bounding box center [794, 437] width 603 height 2966
drag, startPoint x: 714, startPoint y: 487, endPoint x: 1094, endPoint y: 574, distance: 389.8
click at [1094, 574] on div "Background info from the mini-bid Market studies or interventions to expand res…" at bounding box center [794, 437] width 603 height 2966
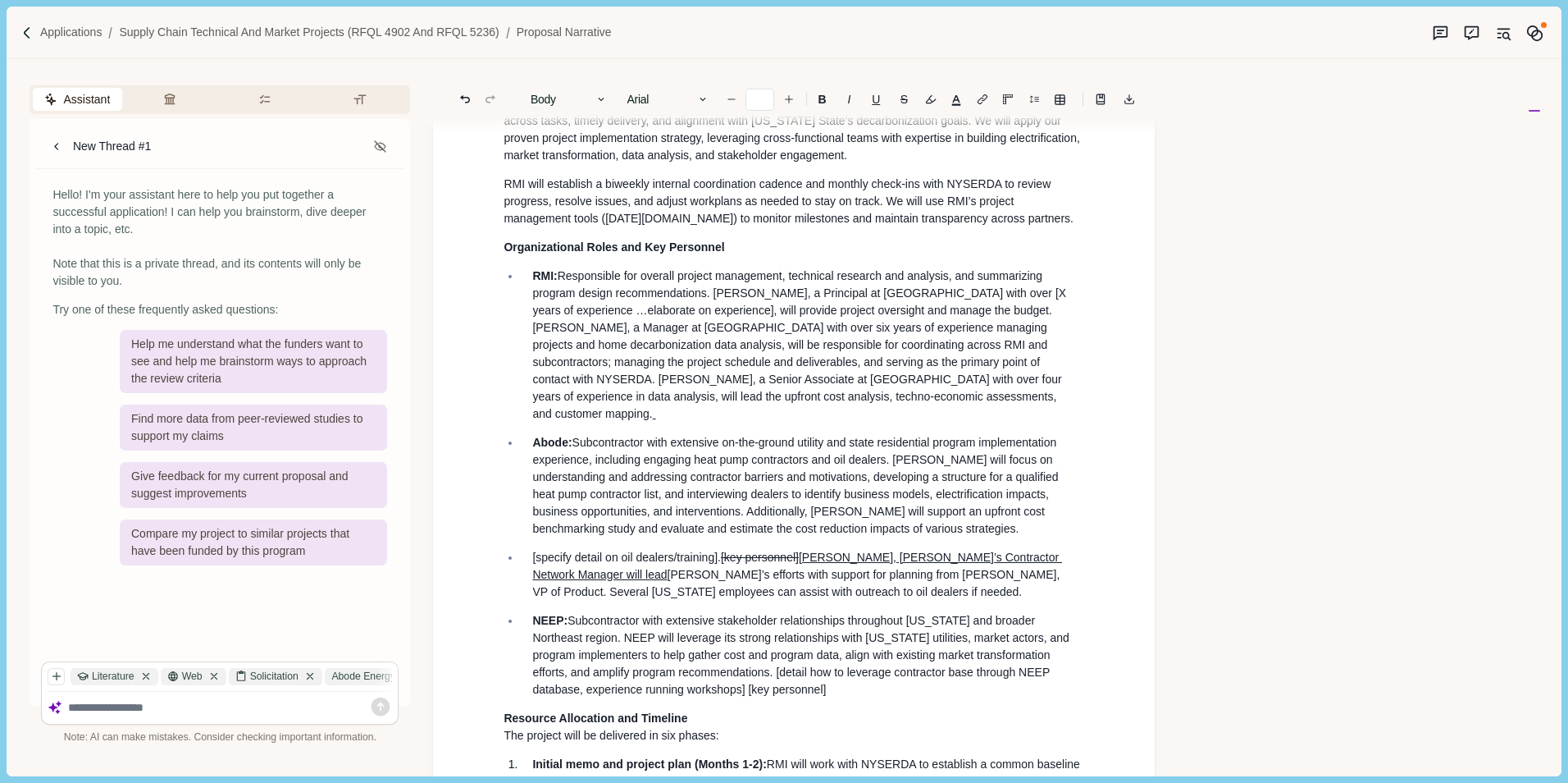
type input "**"
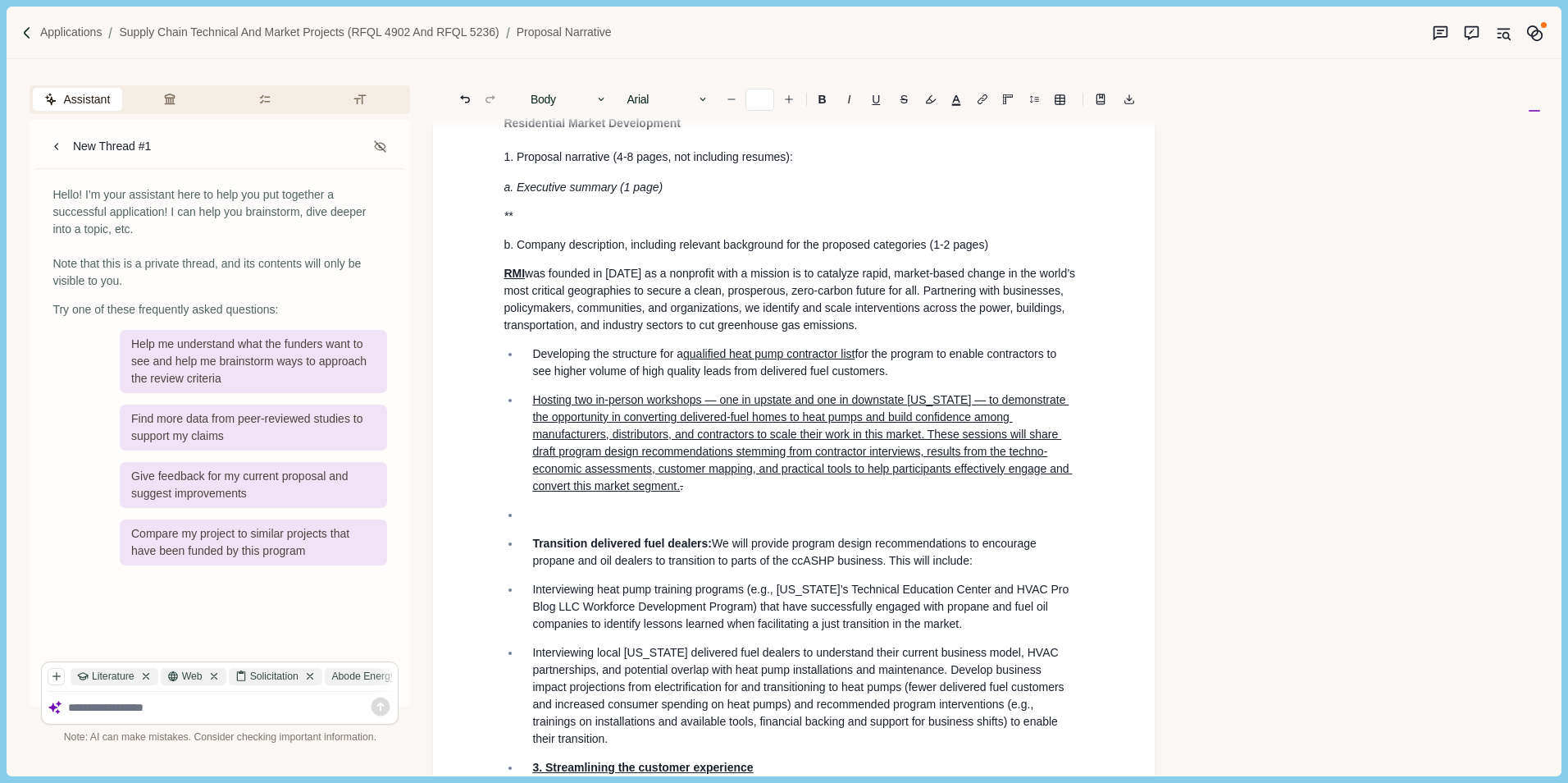
scroll to position [0, 0]
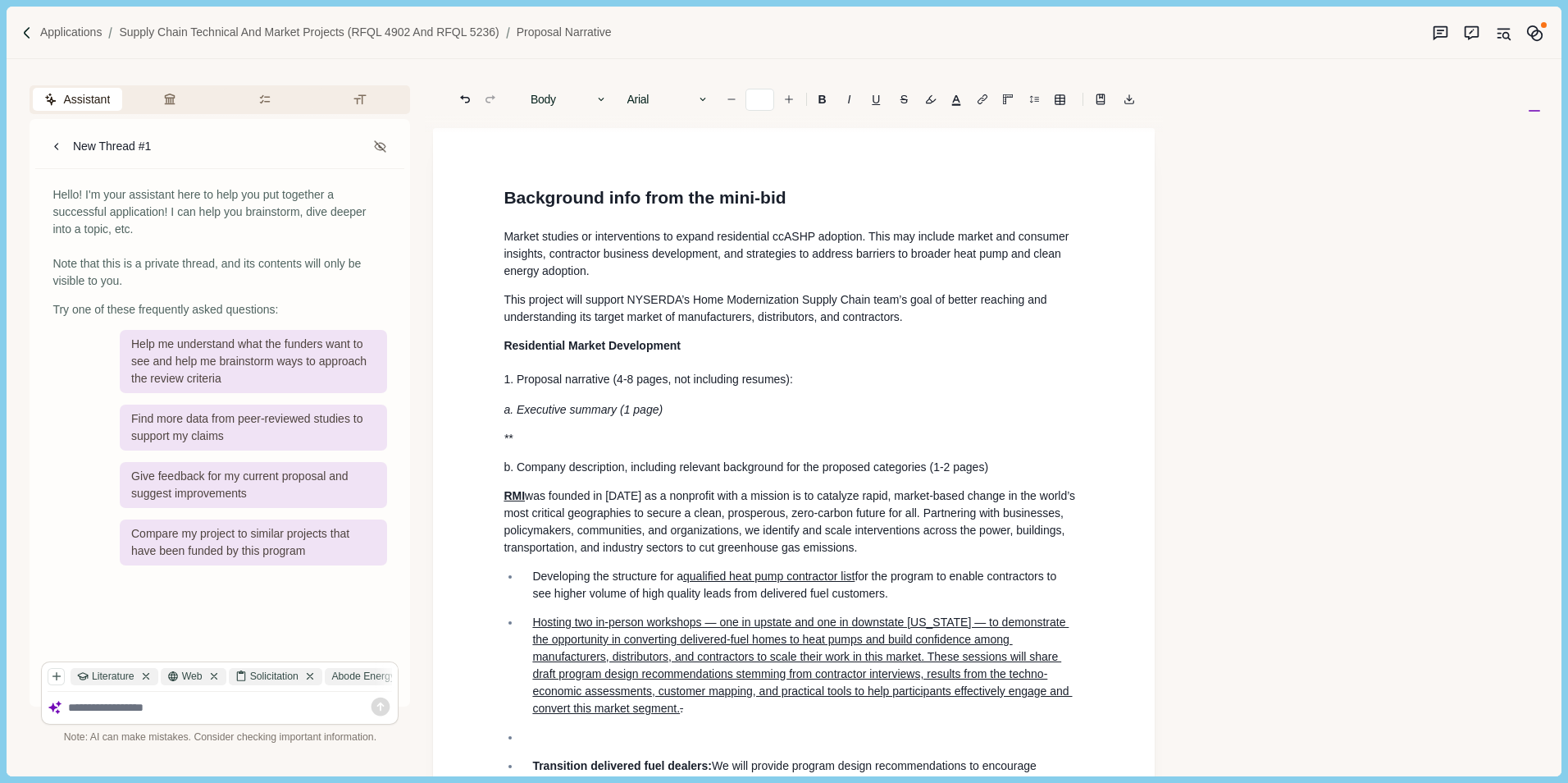
click at [1011, 417] on p "a. Executive summary (1 page)" at bounding box center [794, 410] width 580 height 17
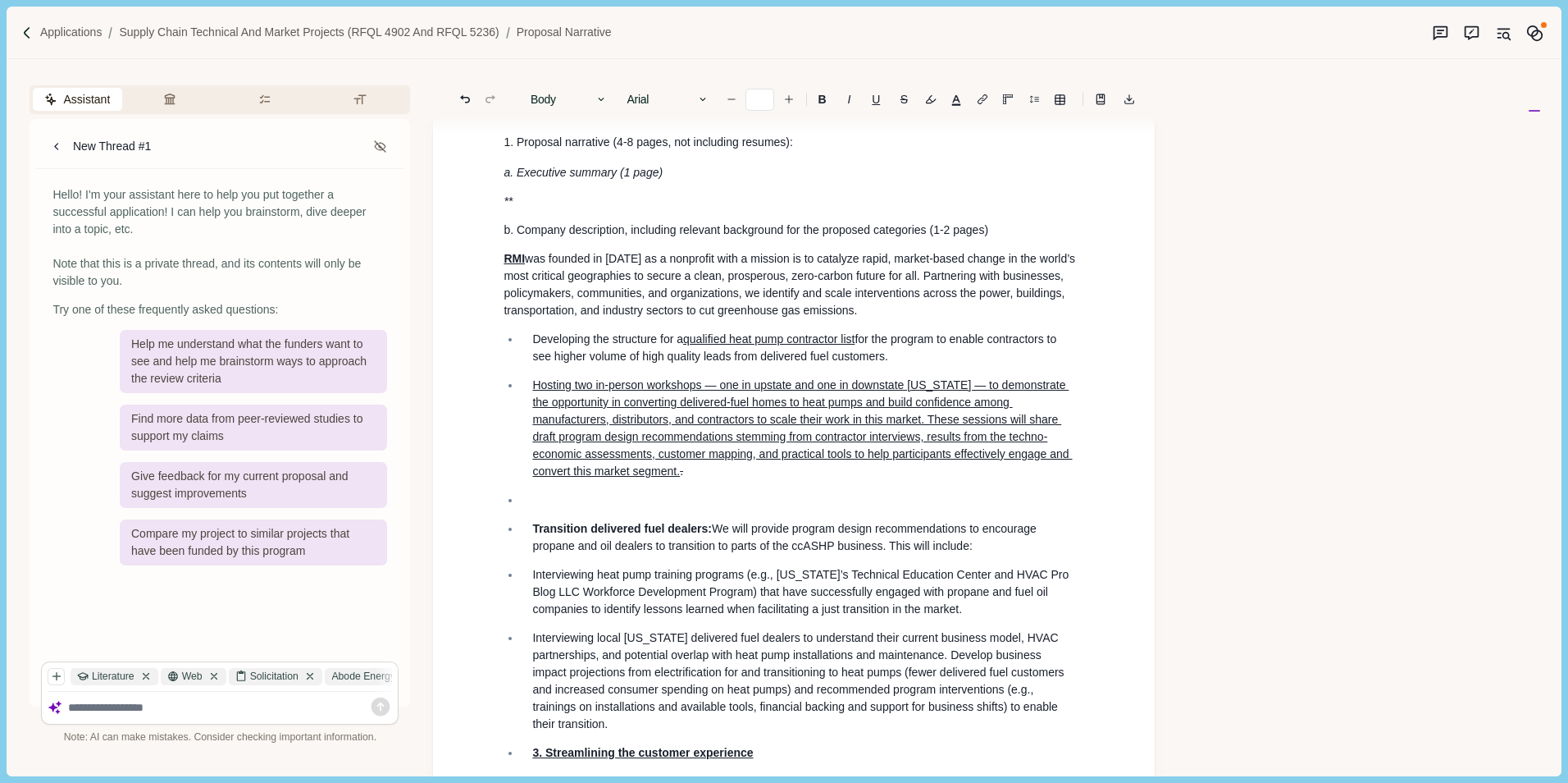
scroll to position [246, 0]
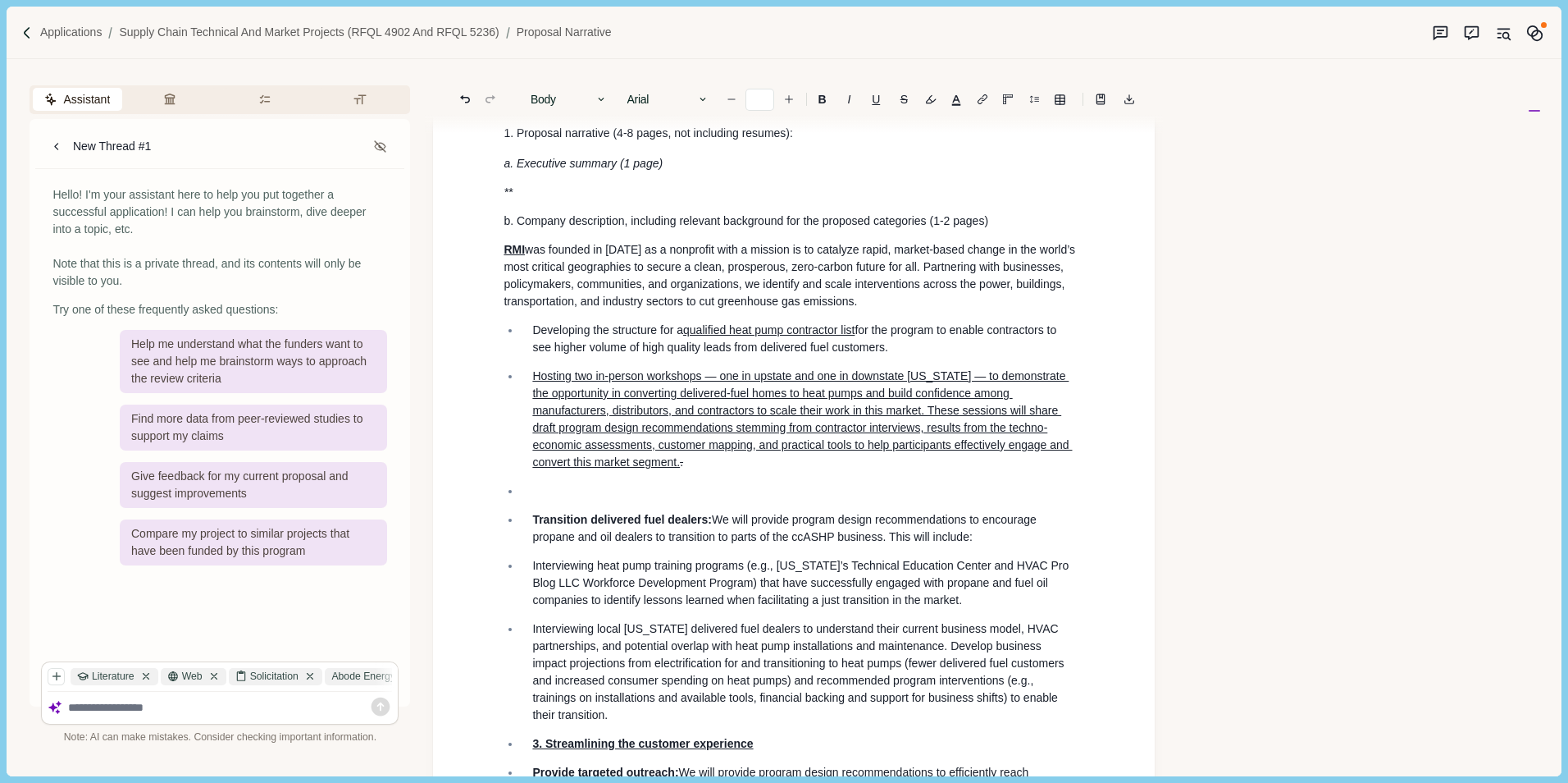
click at [916, 310] on p "RMI was founded in [DATE] as a nonprofit with a mission is to catalyze rapid, m…" at bounding box center [794, 275] width 580 height 69
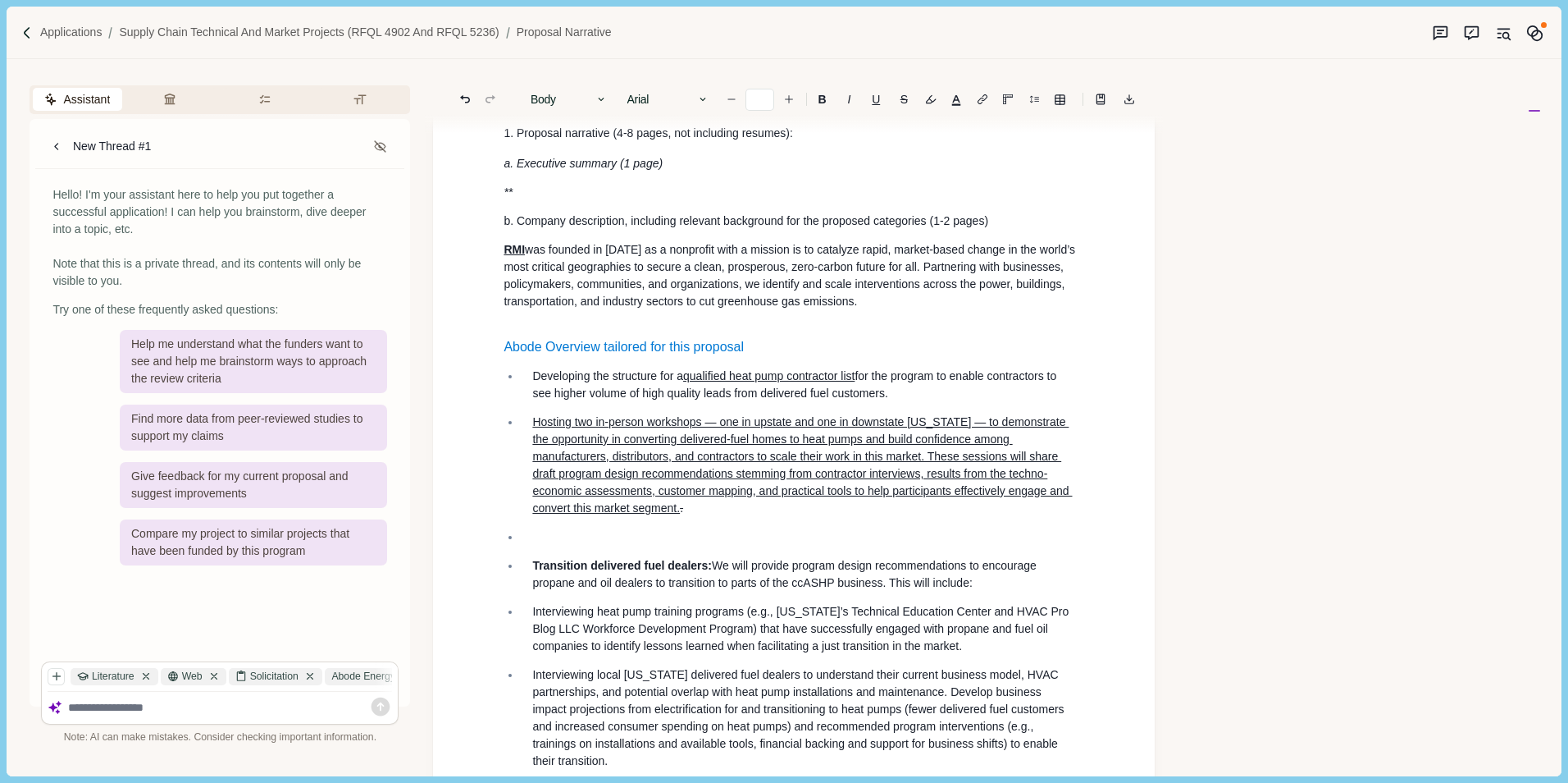
drag, startPoint x: 872, startPoint y: 328, endPoint x: 498, endPoint y: 366, distance: 375.9
click at [872, 328] on p "RMI was founded in [DATE] as a nonprofit with a mission is to catalyze rapid, m…" at bounding box center [794, 284] width 580 height 86
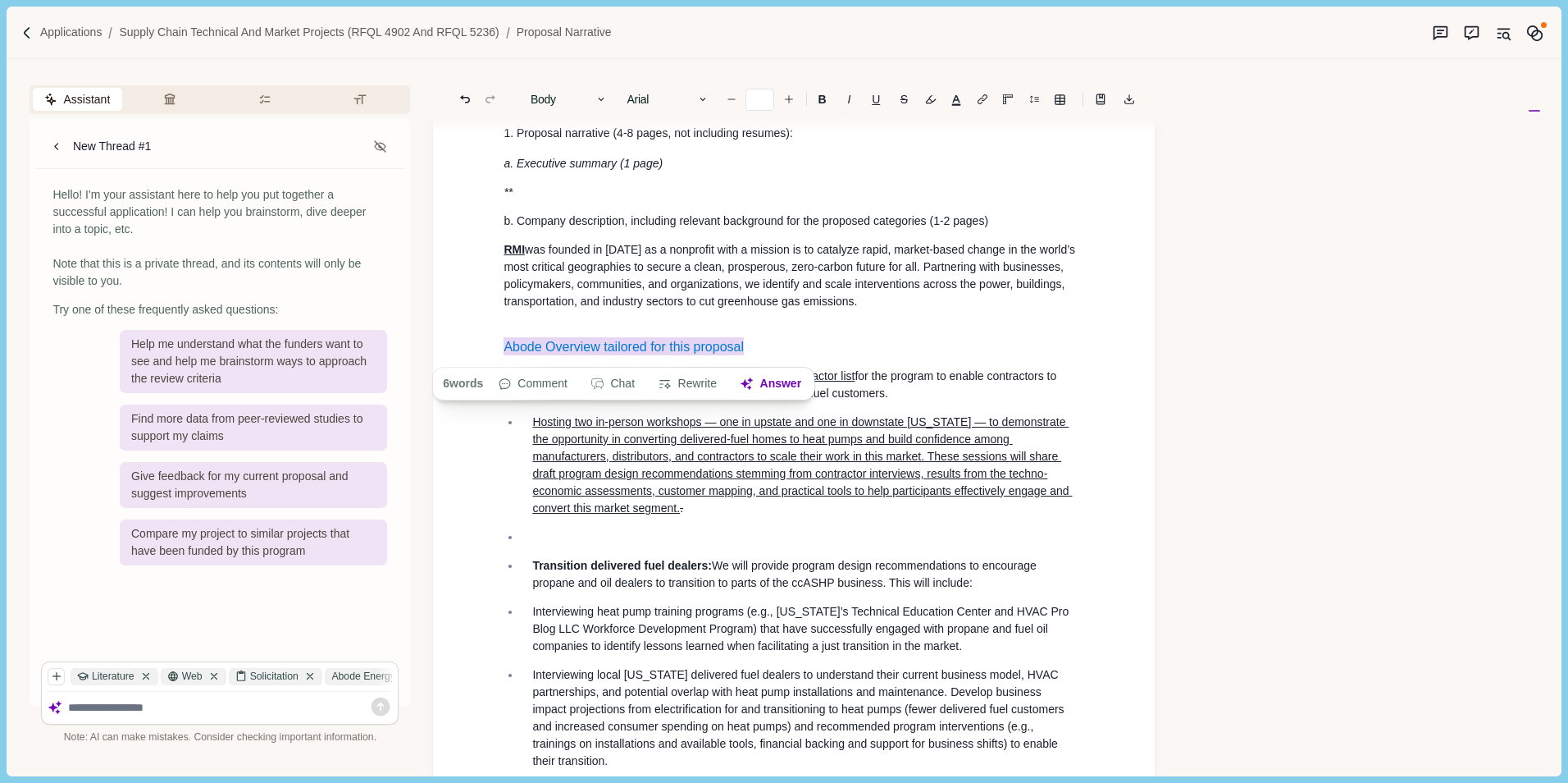
drag, startPoint x: 503, startPoint y: 352, endPoint x: 762, endPoint y: 356, distance: 259.0
click at [769, 381] on button "Answer" at bounding box center [771, 383] width 79 height 23
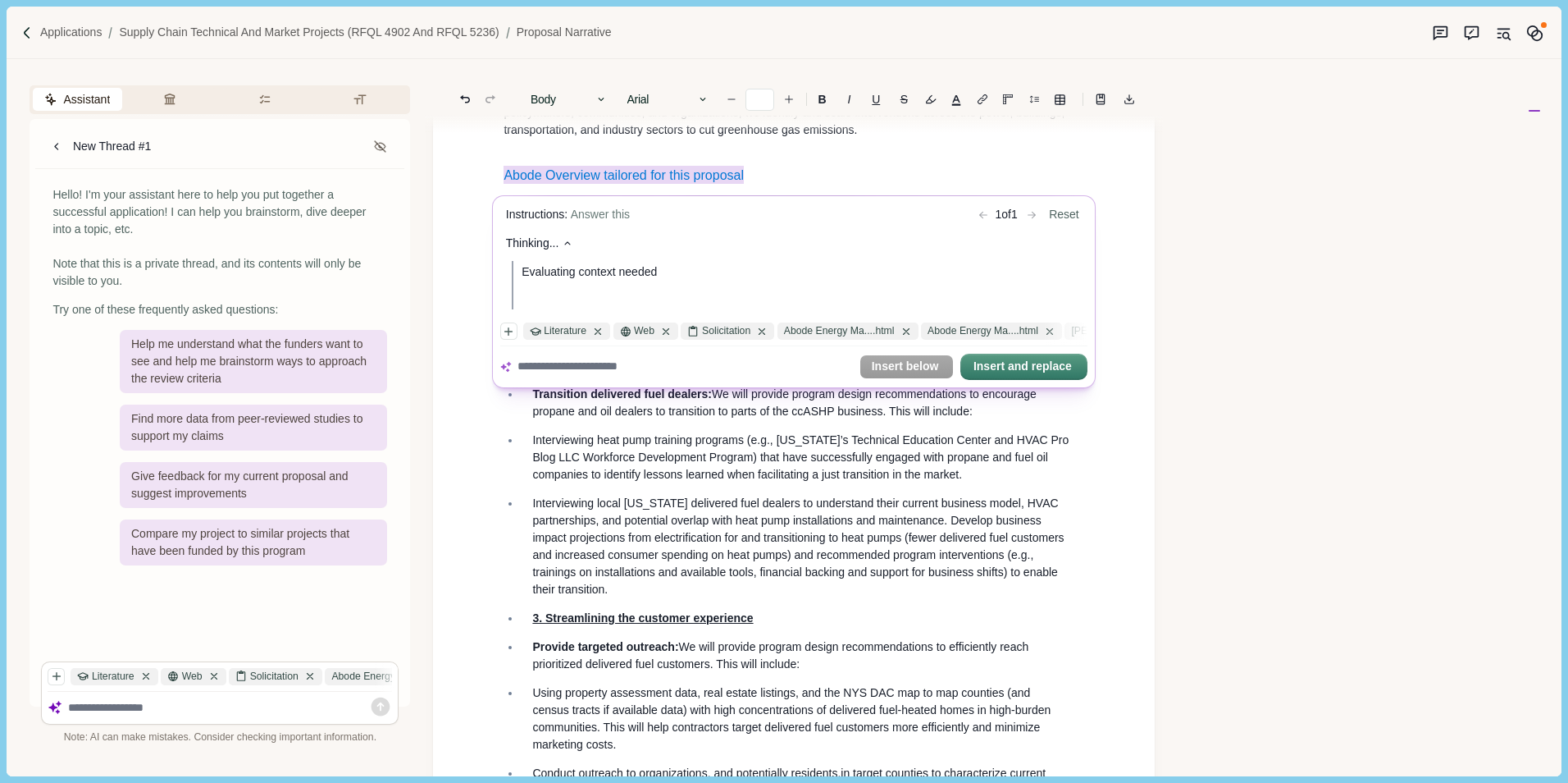
scroll to position [164, 0]
